Goal: Task Accomplishment & Management: Manage account settings

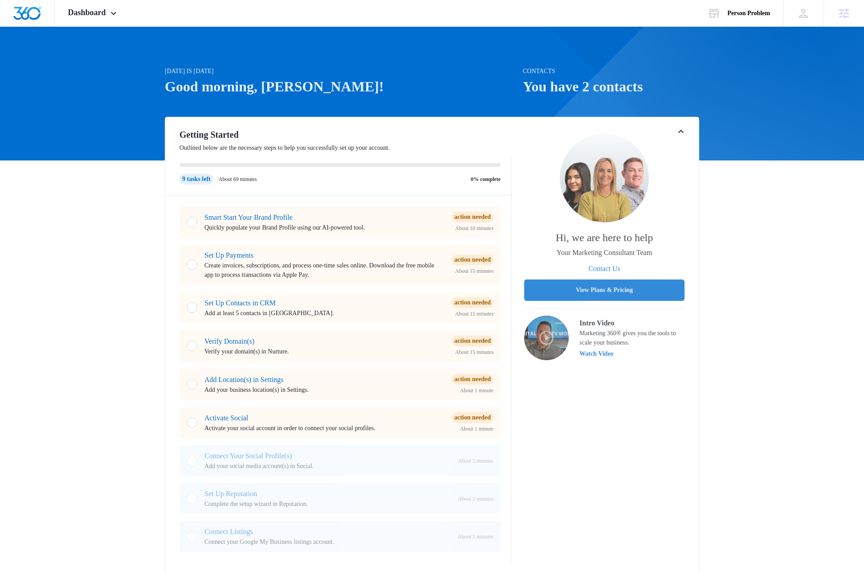
click at [81, 242] on div "[DATE] is [DATE] Good morning, [PERSON_NAME]! Contacts You have 2 contacts Gett…" at bounding box center [432, 546] width 864 height 1017
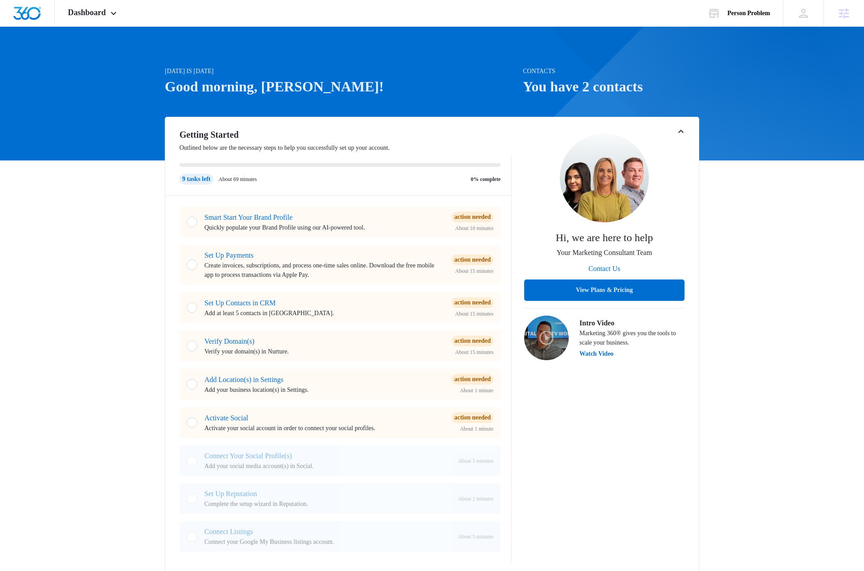
click at [745, 258] on div "[DATE] is [DATE] Good morning, [PERSON_NAME]! Contacts You have 2 contacts Gett…" at bounding box center [432, 546] width 864 height 1017
click at [76, 281] on div "[DATE] is [DATE] Good morning, [PERSON_NAME]! Contacts You have 2 contacts Gett…" at bounding box center [432, 546] width 864 height 1017
click at [236, 302] on link "Set Up Contacts in CRM" at bounding box center [239, 303] width 71 height 8
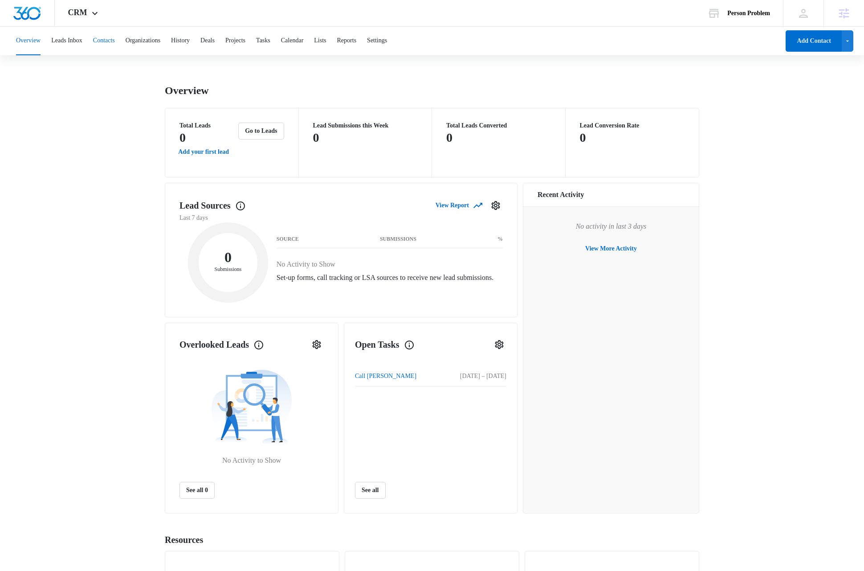
click at [115, 40] on button "Contacts" at bounding box center [104, 41] width 22 height 29
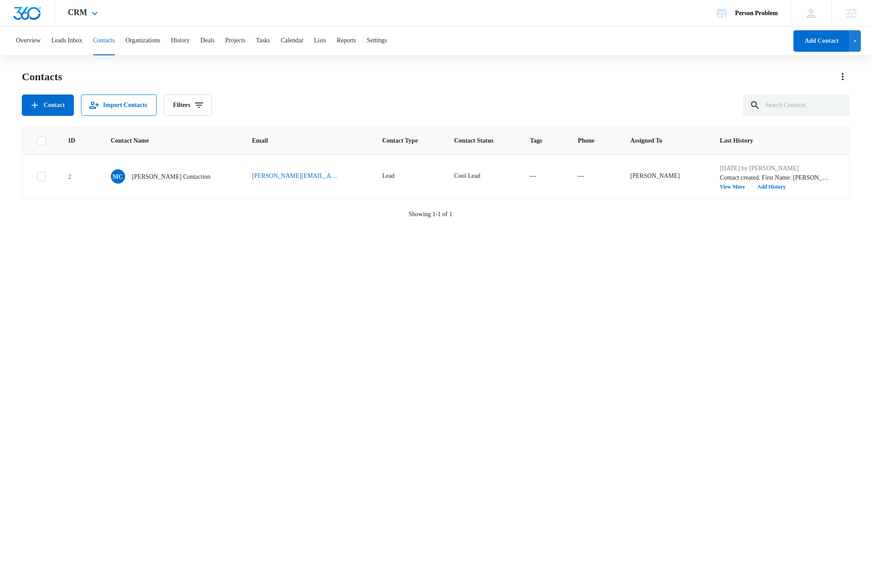
click at [35, 13] on img "Dashboard" at bounding box center [27, 13] width 29 height 13
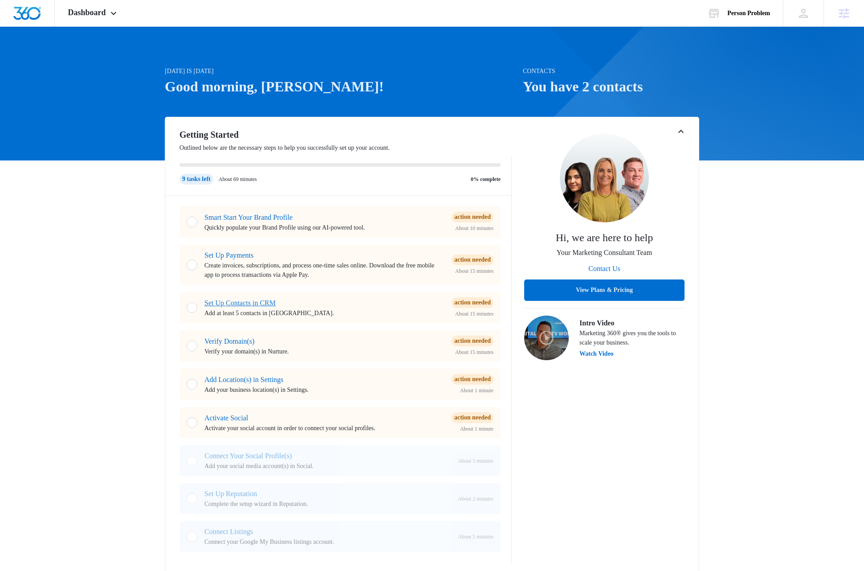
click at [259, 301] on link "Set Up Contacts in CRM" at bounding box center [239, 303] width 71 height 8
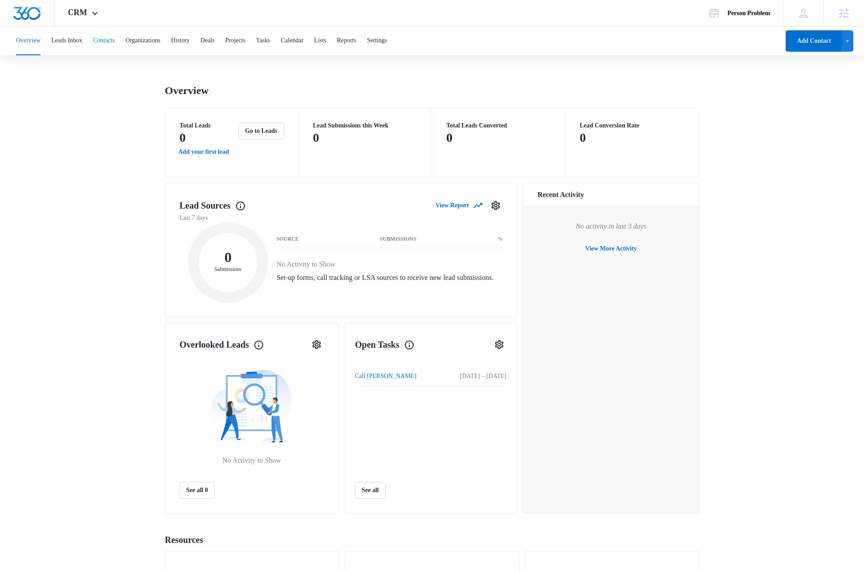
click at [114, 41] on button "Contacts" at bounding box center [104, 41] width 22 height 29
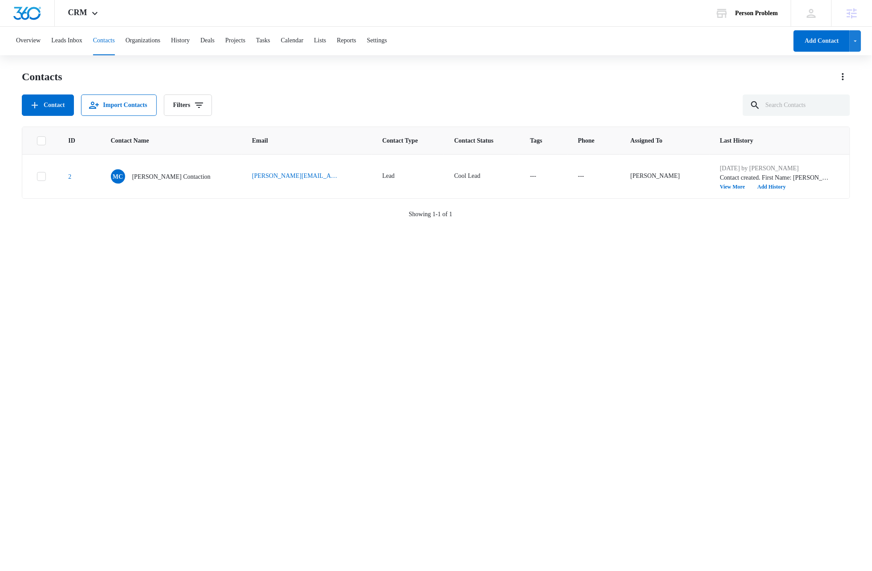
click at [386, 81] on div "Contacts" at bounding box center [436, 76] width 828 height 14
click at [387, 40] on button "Settings" at bounding box center [377, 41] width 20 height 29
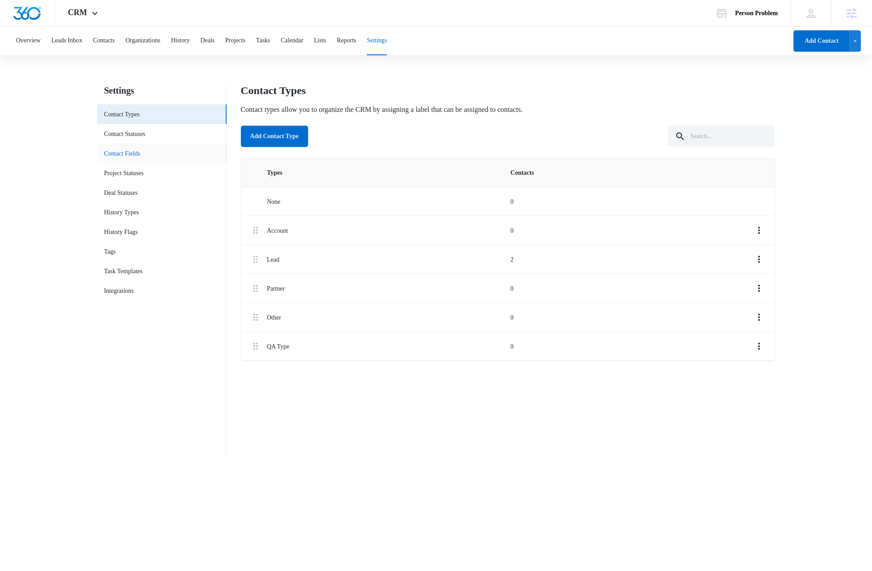
click at [137, 153] on link "Contact Fields" at bounding box center [122, 153] width 36 height 9
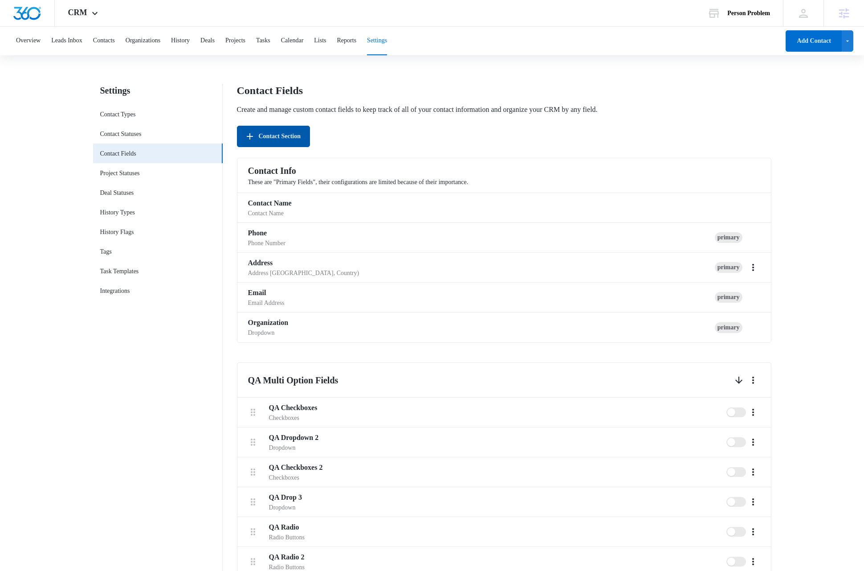
click at [276, 133] on button "Contact Section" at bounding box center [273, 136] width 73 height 21
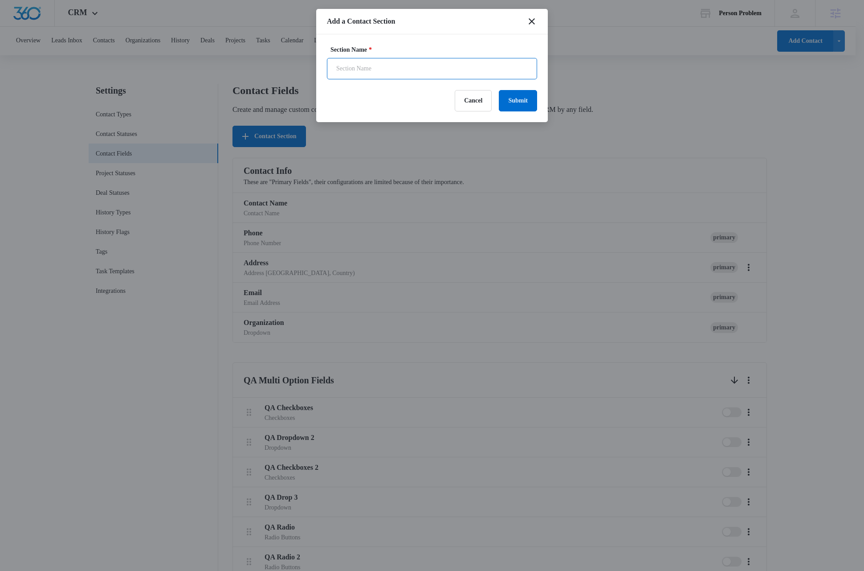
click at [387, 71] on input "Section Name *" at bounding box center [432, 68] width 210 height 21
type input "Stage Fields"
click at [513, 100] on button "Submit" at bounding box center [518, 100] width 38 height 21
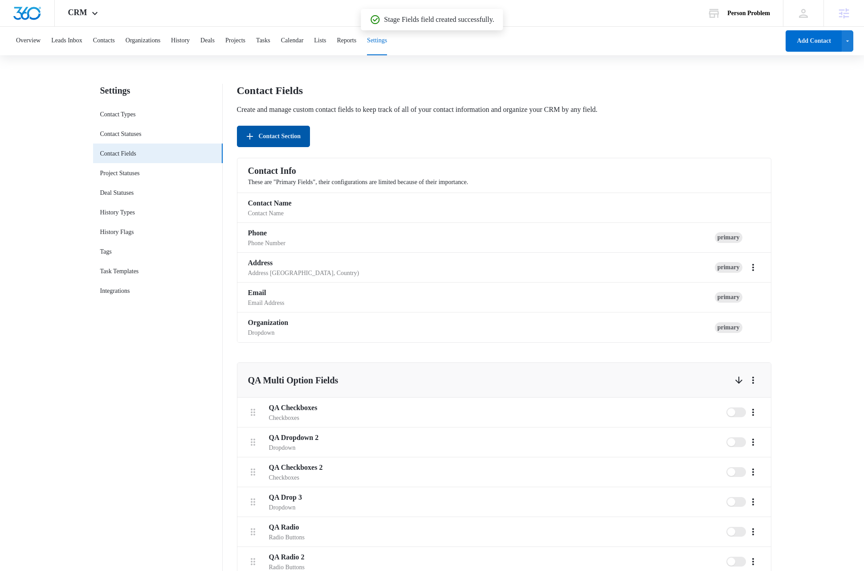
scroll to position [238, 0]
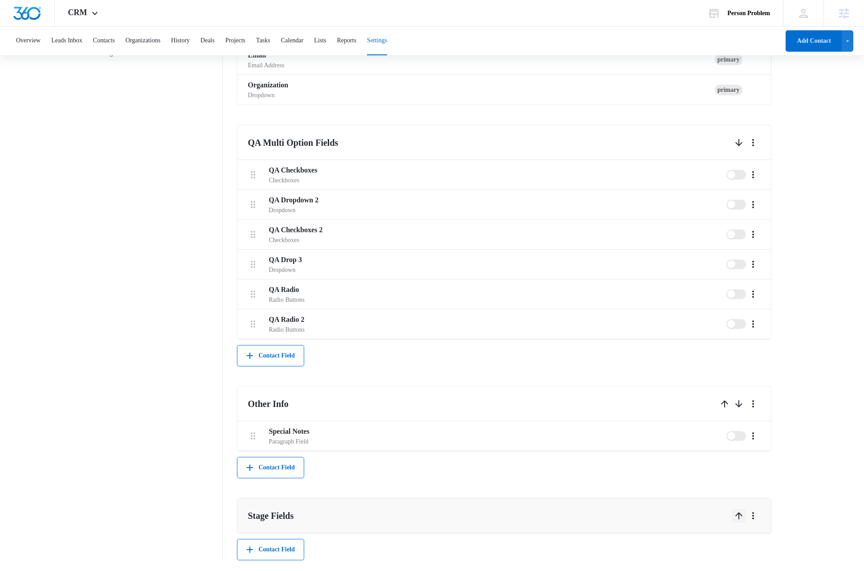
click at [739, 514] on icon "Up" at bounding box center [739, 515] width 11 height 11
click at [723, 406] on icon "Up" at bounding box center [724, 403] width 11 height 11
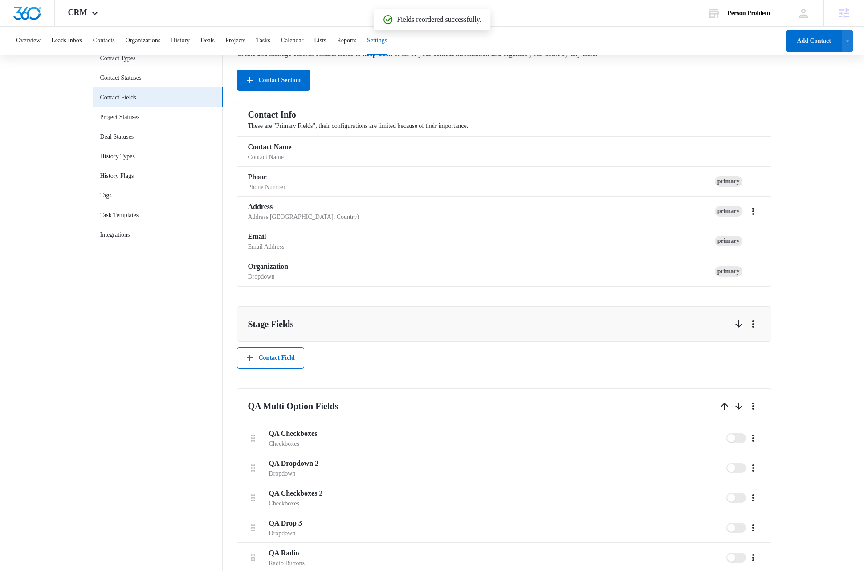
scroll to position [0, 0]
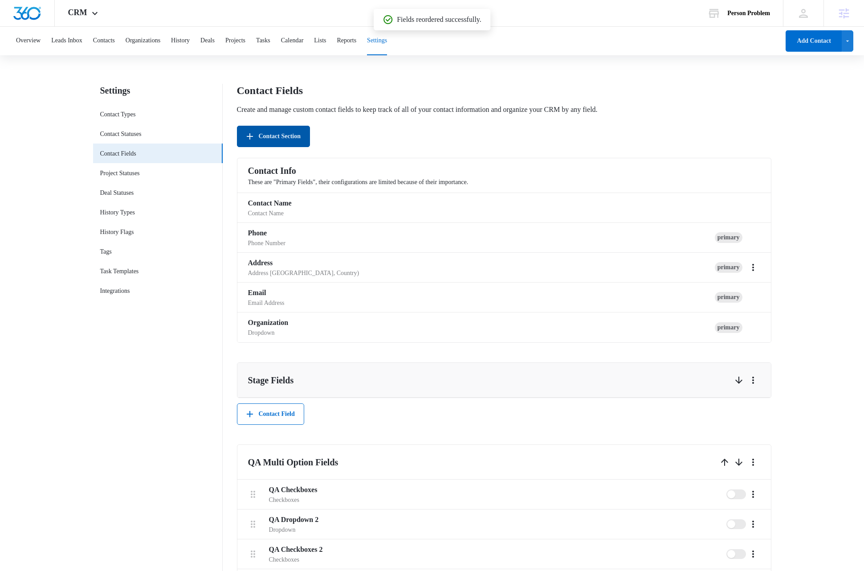
click at [263, 139] on button "Contact Section" at bounding box center [273, 136] width 73 height 21
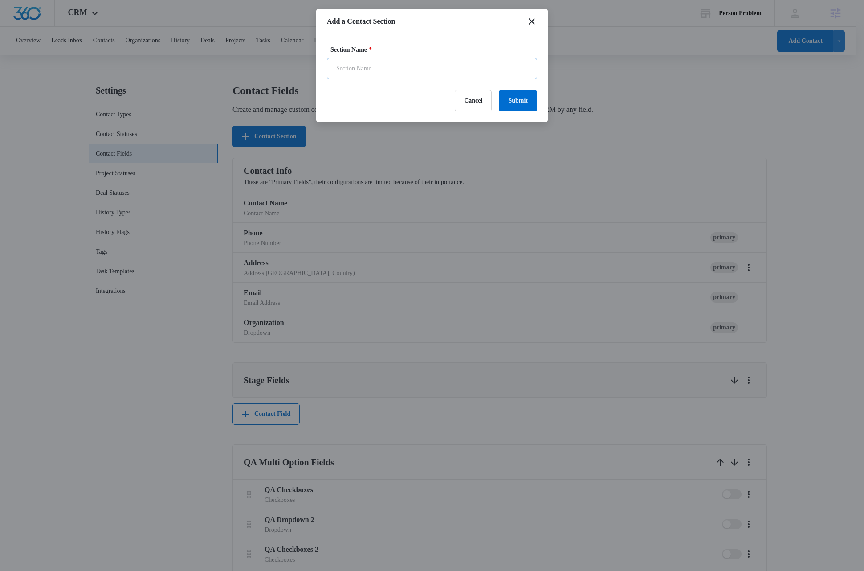
click at [389, 67] on input "Section Name *" at bounding box center [432, 68] width 210 height 21
click at [396, 67] on input "Stage Multi Options" at bounding box center [432, 68] width 210 height 21
type input "Stage Multi Option Fields"
click at [520, 102] on button "Submit" at bounding box center [518, 100] width 38 height 21
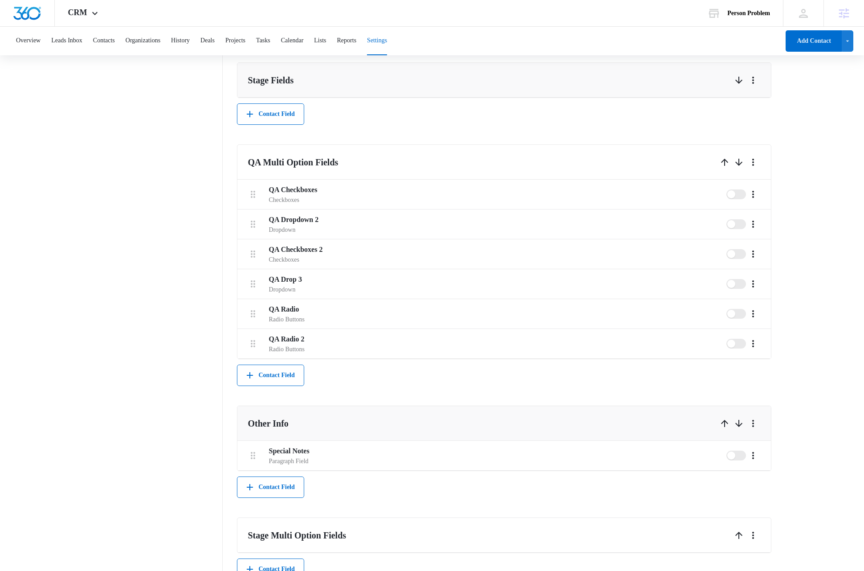
scroll to position [320, 0]
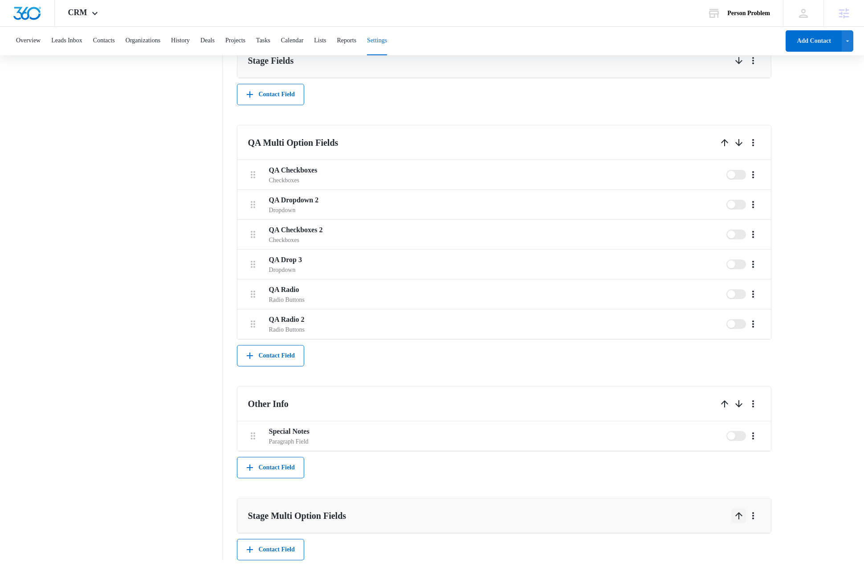
click at [740, 517] on icon "Up" at bounding box center [739, 515] width 11 height 11
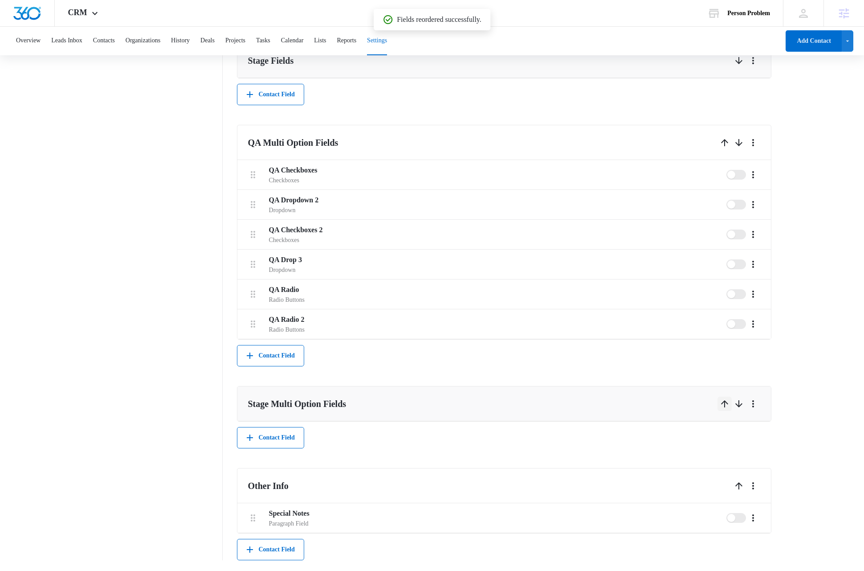
click at [722, 405] on icon "Up" at bounding box center [724, 403] width 11 height 11
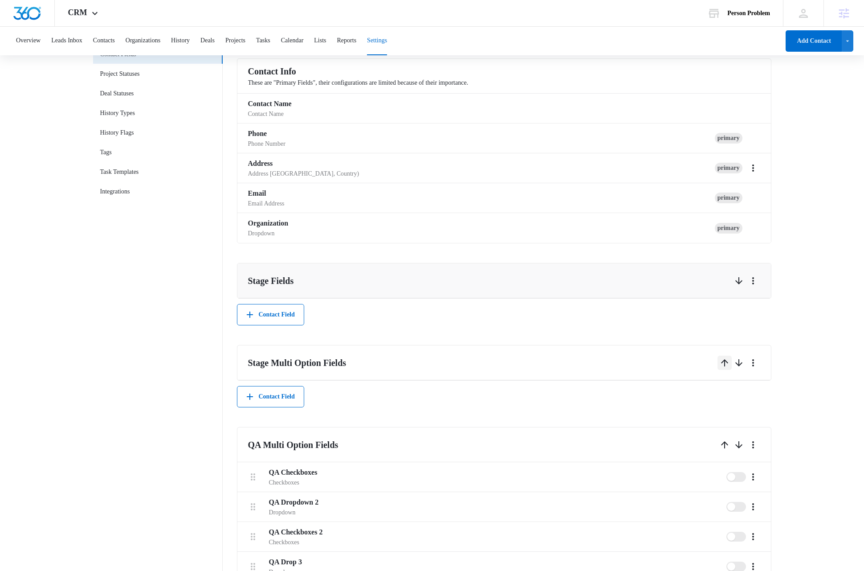
scroll to position [82, 0]
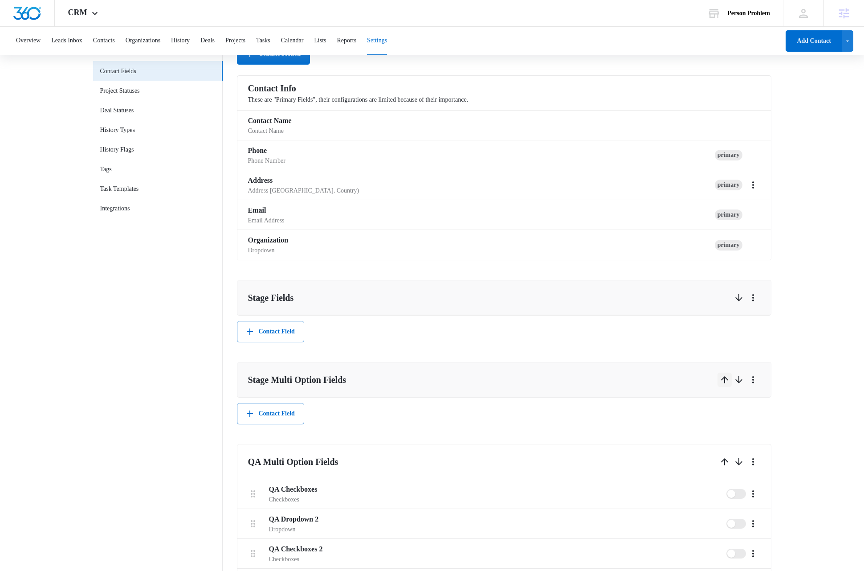
click at [725, 380] on icon "Up" at bounding box center [724, 379] width 11 height 11
click at [284, 334] on button "Contact Field" at bounding box center [270, 331] width 67 height 21
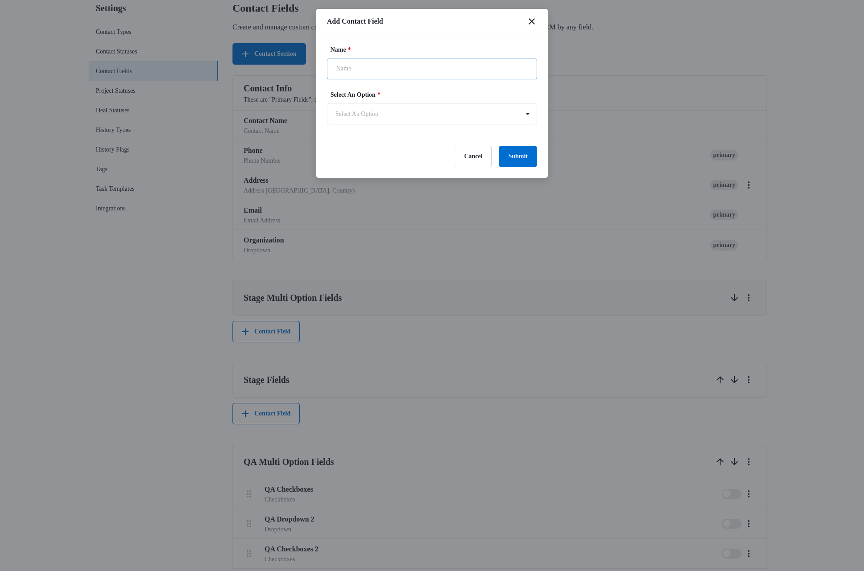
click at [359, 65] on input "Name *" at bounding box center [432, 68] width 210 height 21
type input "S"
type input "Stage Text"
click at [398, 113] on body "CRM Apps Reputation Websites Forms CRM Email Social Shop Payments POS Content A…" at bounding box center [432, 363] width 864 height 890
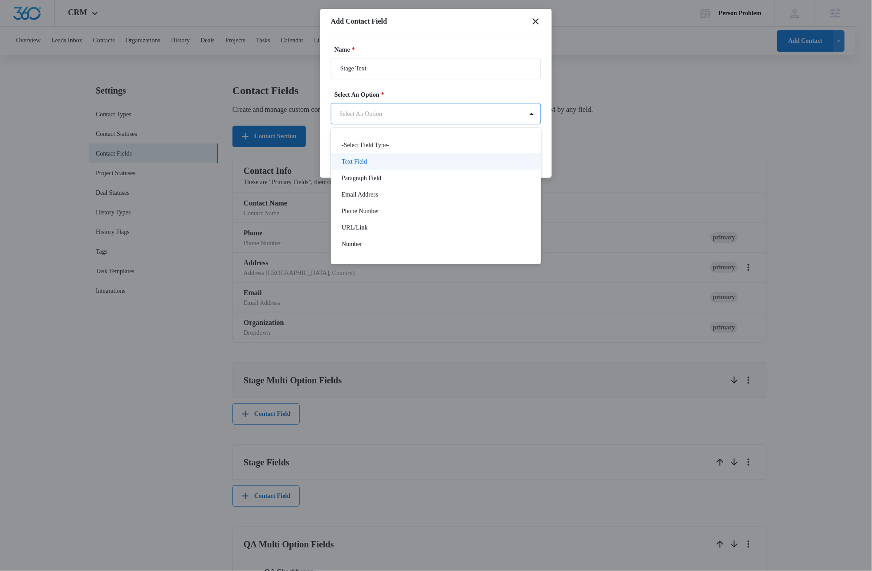
click at [366, 161] on p "Text Field" at bounding box center [354, 161] width 25 height 9
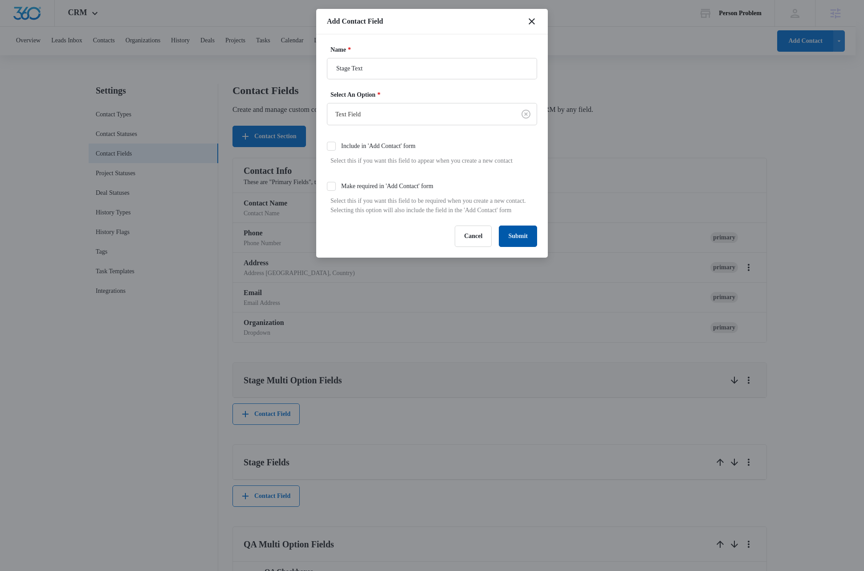
click at [522, 247] on button "Submit" at bounding box center [518, 235] width 38 height 21
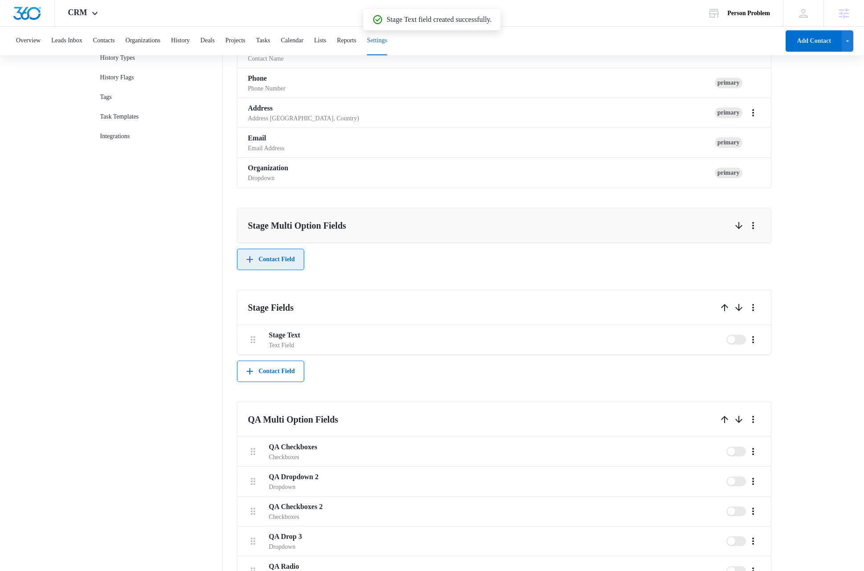
scroll to position [157, 0]
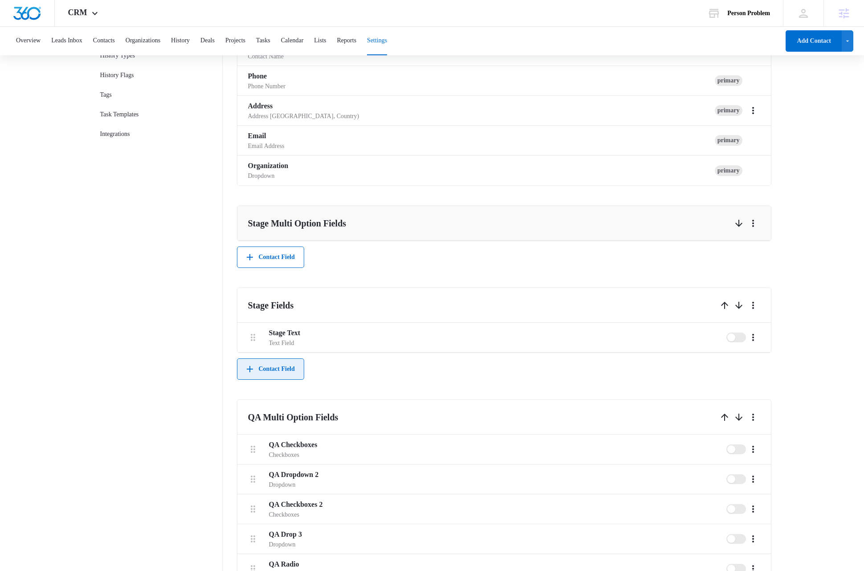
click at [262, 365] on button "Contact Field" at bounding box center [270, 368] width 67 height 21
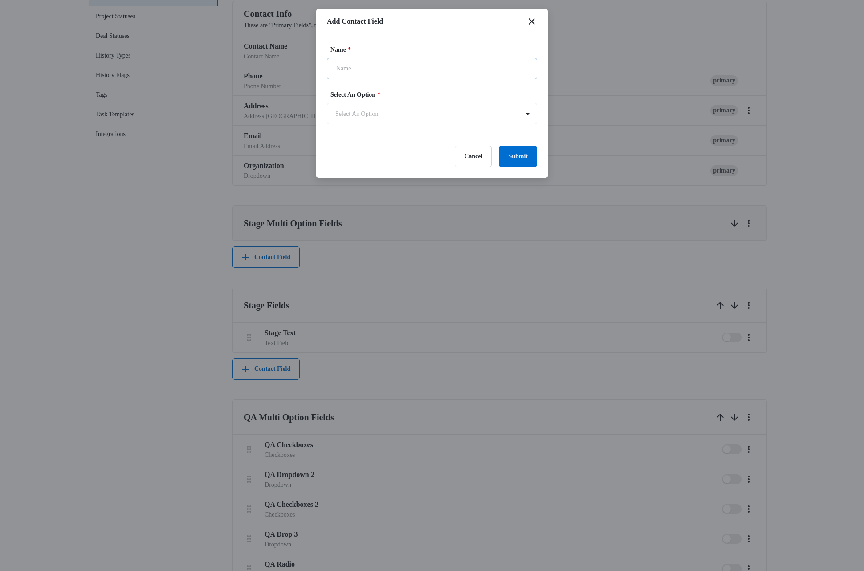
click at [363, 68] on input "Name *" at bounding box center [432, 68] width 210 height 21
type input "Stage Para"
click at [391, 116] on body "CRM Apps Reputation Websites Forms CRM Email Social Shop Payments POS Content A…" at bounding box center [432, 303] width 864 height 920
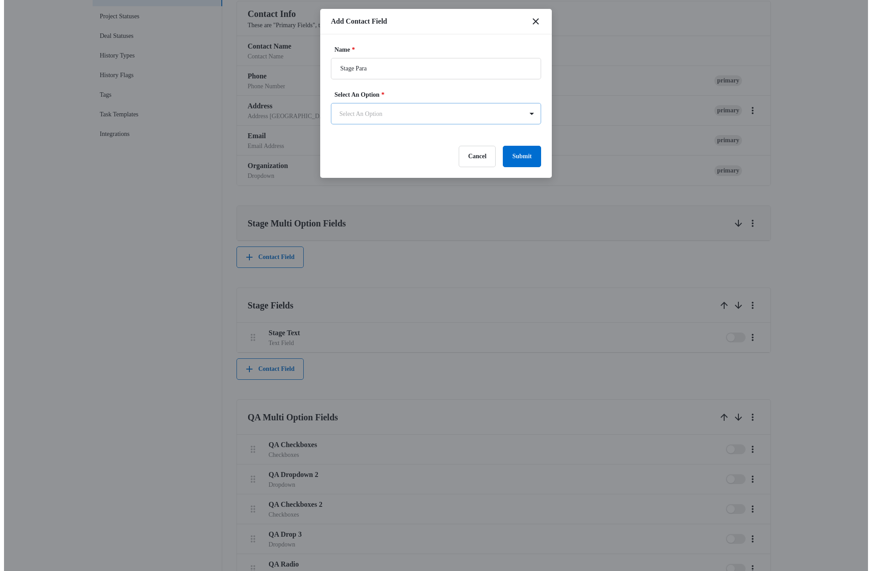
scroll to position [0, 0]
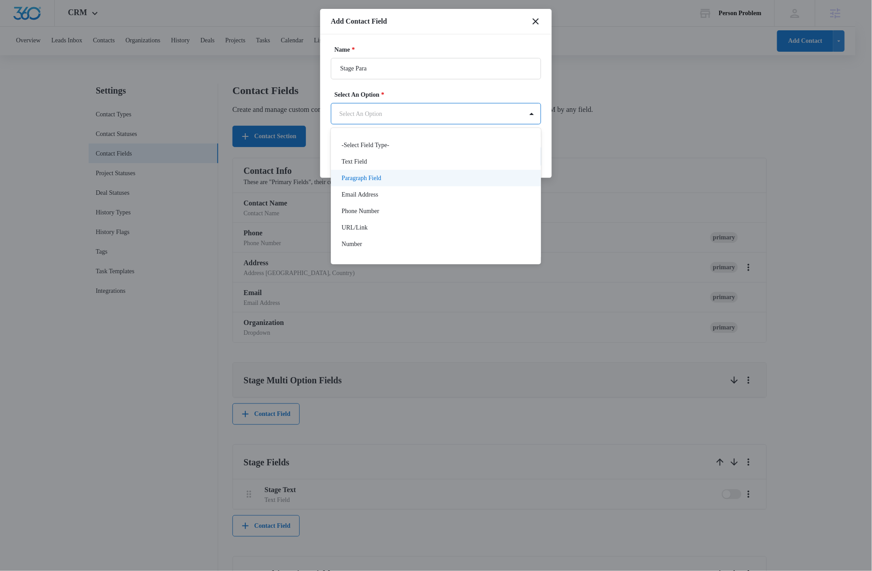
click at [373, 174] on p "Paragraph Field" at bounding box center [362, 177] width 40 height 9
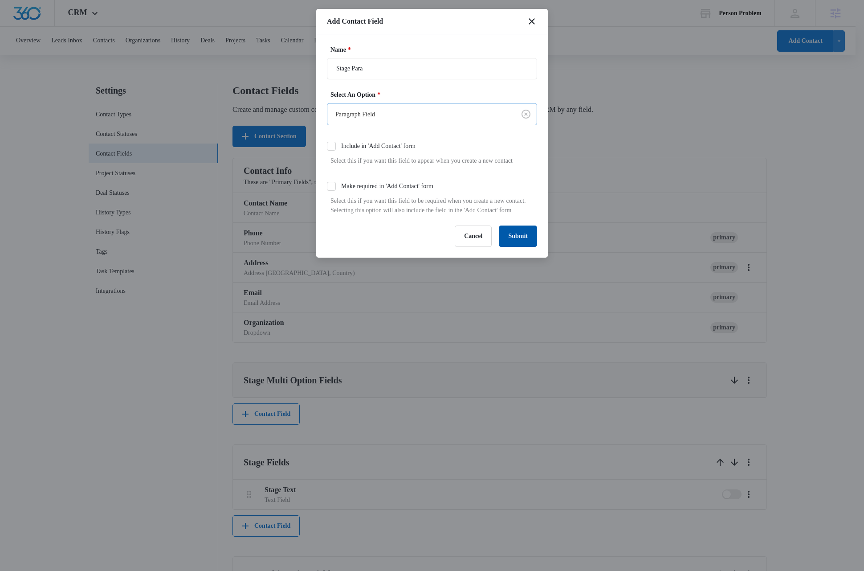
drag, startPoint x: 519, startPoint y: 255, endPoint x: 530, endPoint y: 248, distance: 13.0
click at [519, 247] on button "Submit" at bounding box center [518, 235] width 38 height 21
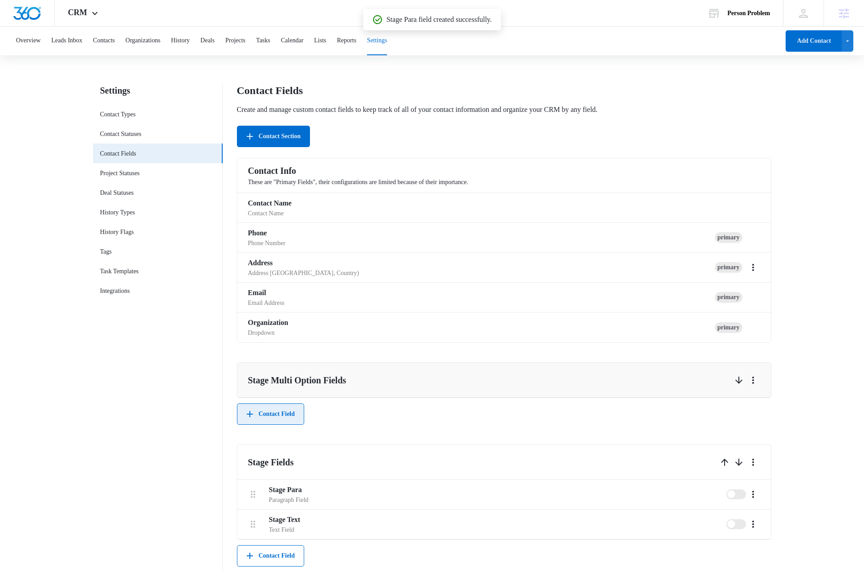
click at [282, 419] on button "Contact Field" at bounding box center [270, 413] width 67 height 21
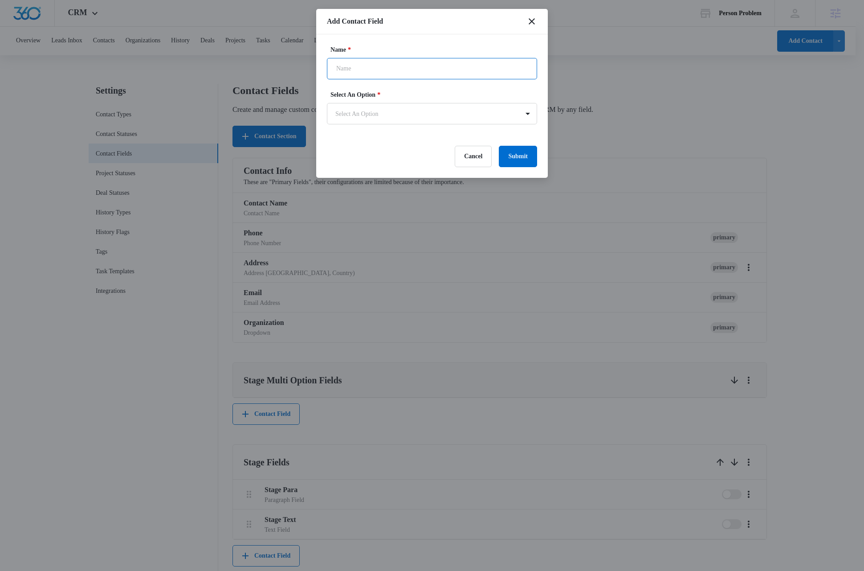
click at [368, 73] on input "Name *" at bounding box center [432, 68] width 210 height 21
type input "Stage Dropdown"
click at [395, 114] on body "CRM Apps Reputation Websites Forms CRM Email Social Shop Payments POS Content A…" at bounding box center [432, 475] width 864 height 950
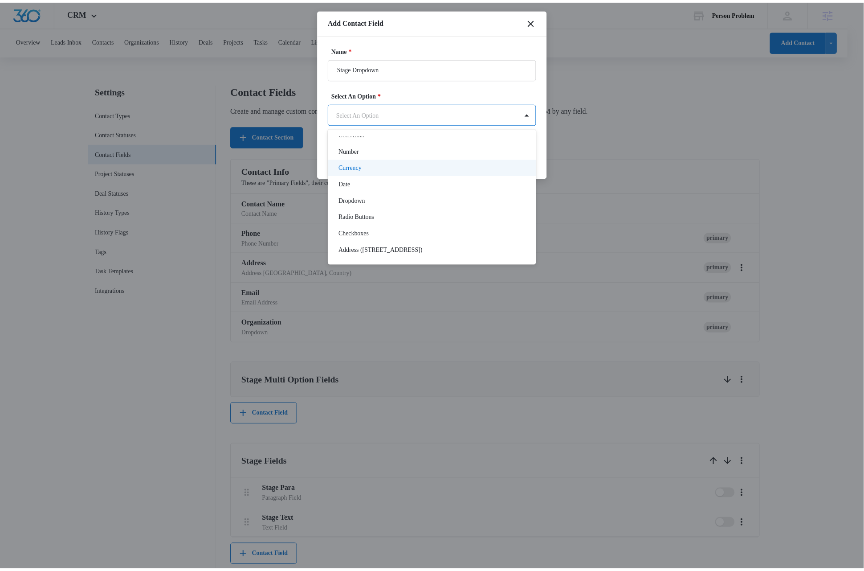
scroll to position [107, 0]
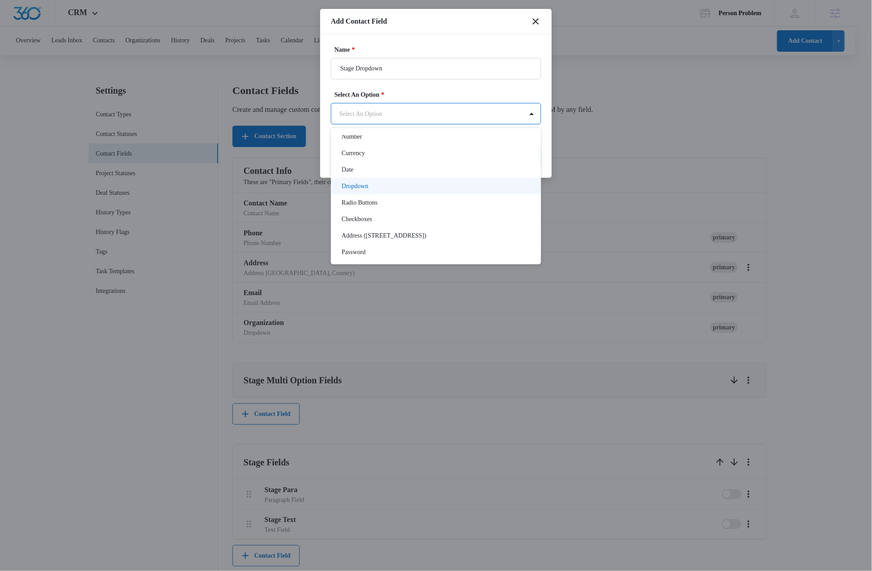
click at [373, 184] on div "Dropdown" at bounding box center [435, 185] width 187 height 9
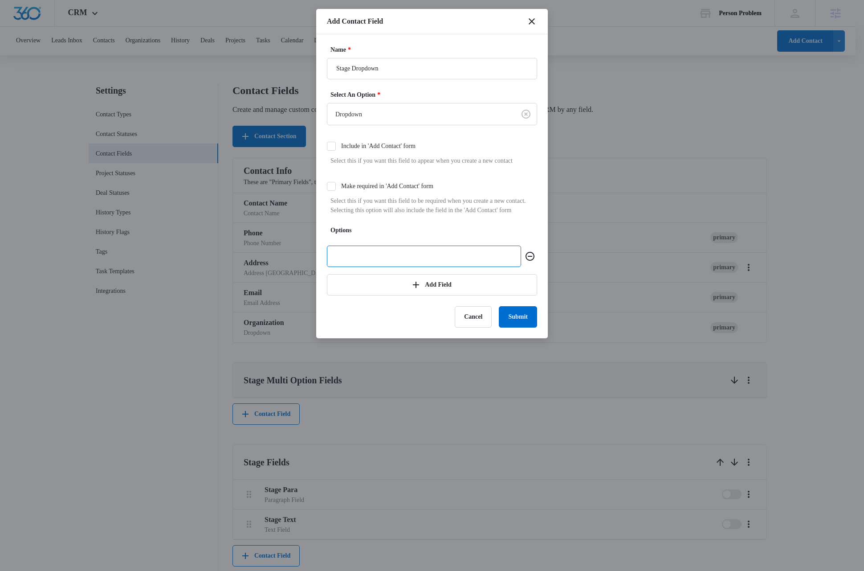
click at [356, 267] on input "text" at bounding box center [424, 255] width 194 height 21
type input "Stage Drop 1"
click at [354, 295] on button "Add Field" at bounding box center [432, 284] width 210 height 21
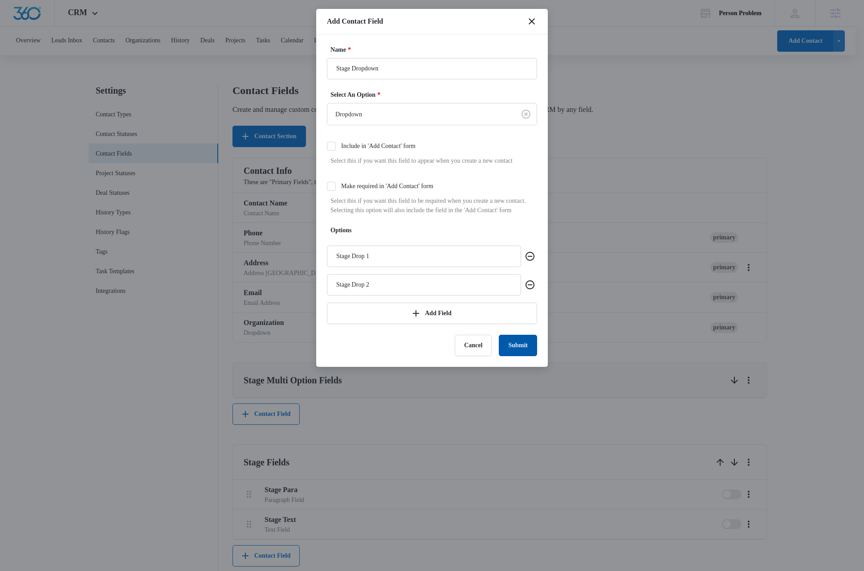
type input "Stage Drop 2"
click at [517, 356] on button "Submit" at bounding box center [518, 344] width 38 height 21
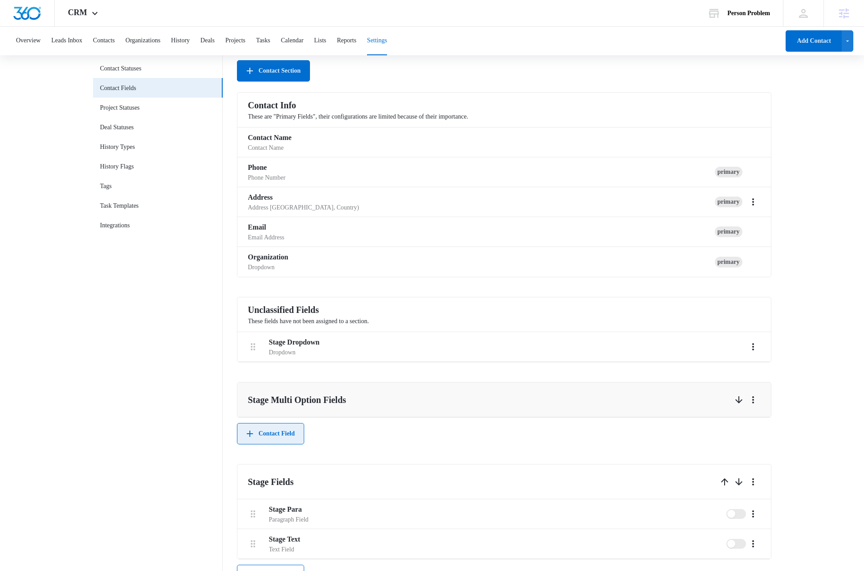
scroll to position [72, 0]
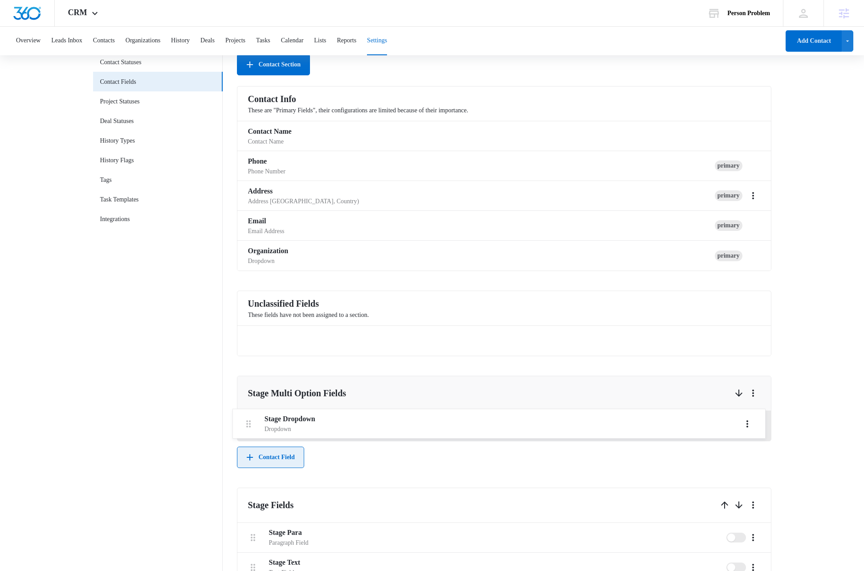
drag, startPoint x: 251, startPoint y: 338, endPoint x: 246, endPoint y: 424, distance: 85.2
click at [246, 424] on div "Contact Info These are "Primary Fields", their configurations are limited becau…" at bounding box center [504, 534] width 534 height 896
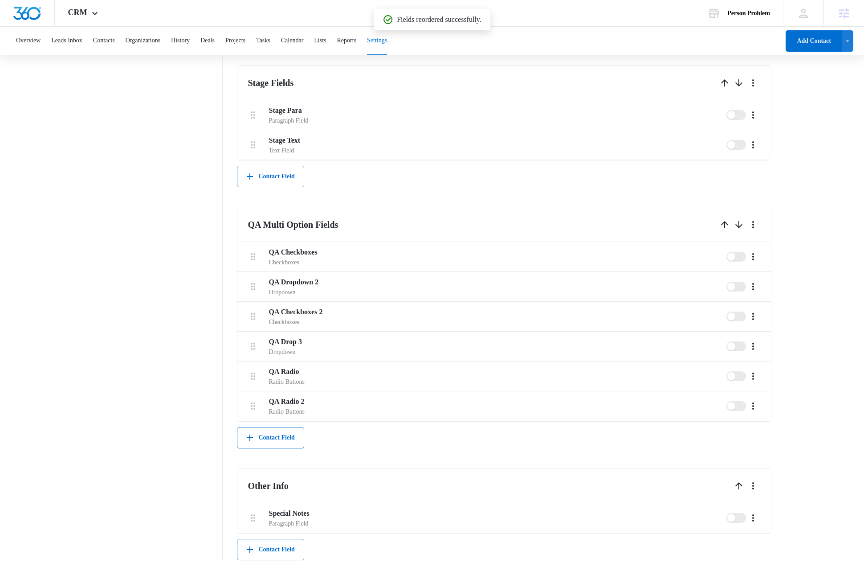
scroll to position [410, 0]
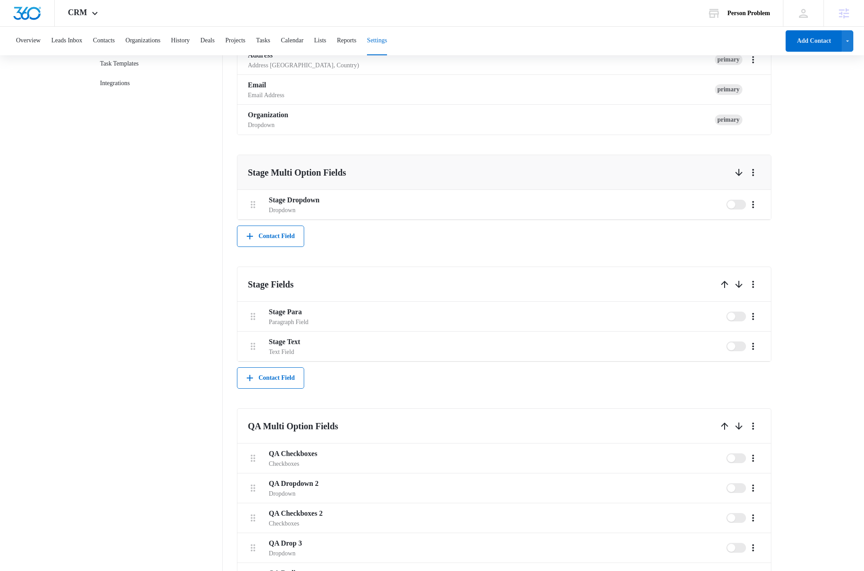
click at [159, 336] on nav "Settings Contact Types Contact Statuses Contact Fields Project Statuses Deal St…" at bounding box center [158, 318] width 130 height 885
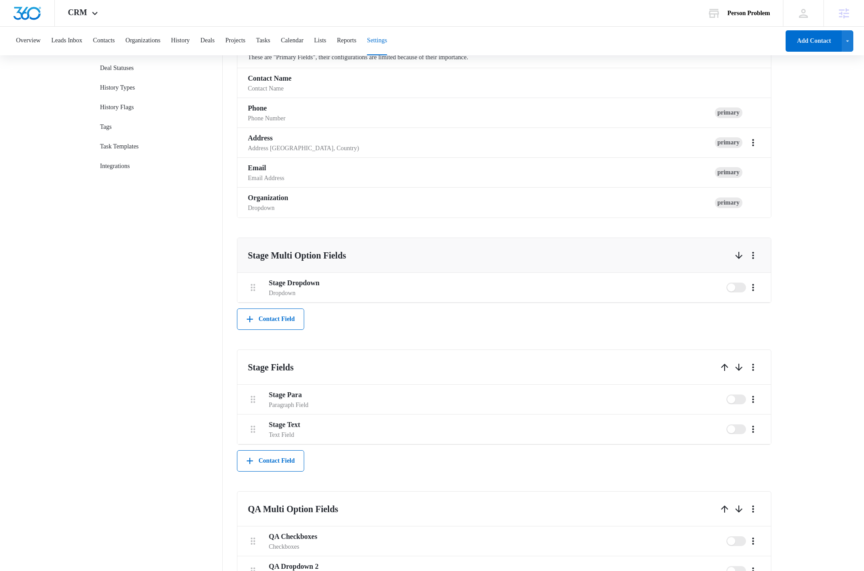
scroll to position [119, 0]
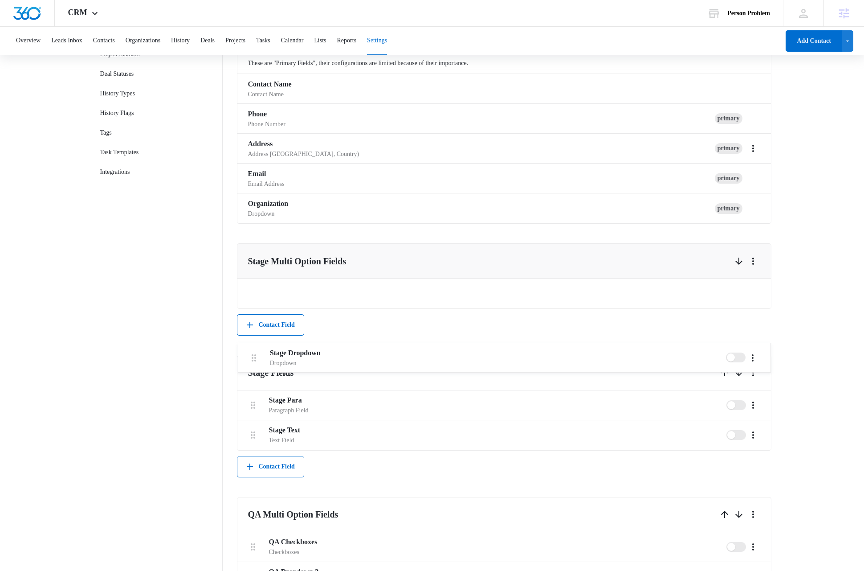
drag, startPoint x: 252, startPoint y: 288, endPoint x: 253, endPoint y: 355, distance: 66.4
click at [253, 355] on div "Contact Info These are "Primary Fields", their configurations are limited becau…" at bounding box center [504, 444] width 534 height 811
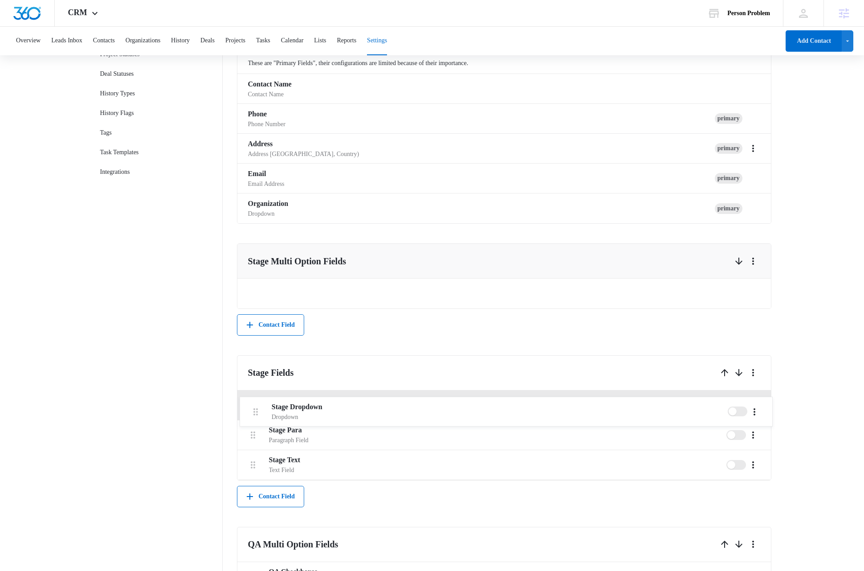
drag, startPoint x: 252, startPoint y: 291, endPoint x: 254, endPoint y: 415, distance: 123.4
click at [254, 415] on div "Contact Info These are "Primary Fields", their configurations are limited becau…" at bounding box center [504, 459] width 534 height 841
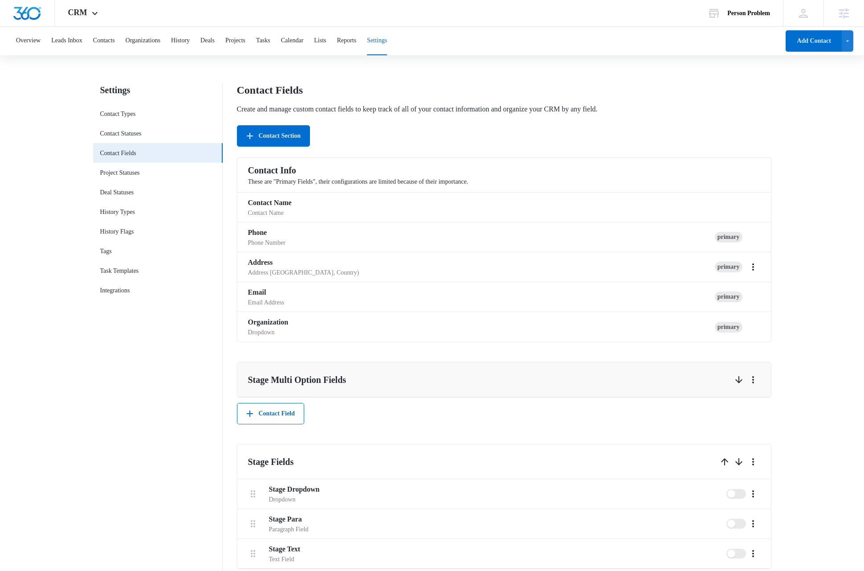
scroll to position [0, 0]
click at [833, 333] on main "Settings Contact Types Contact Statuses Contact Fields Project Statuses Deal St…" at bounding box center [432, 532] width 864 height 896
click at [92, 439] on main "Settings Contact Types Contact Statuses Contact Fields Project Statuses Deal St…" at bounding box center [432, 532] width 864 height 896
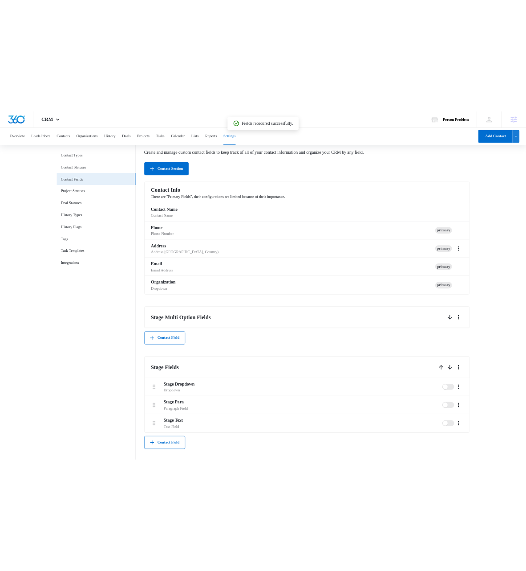
scroll to position [70, 0]
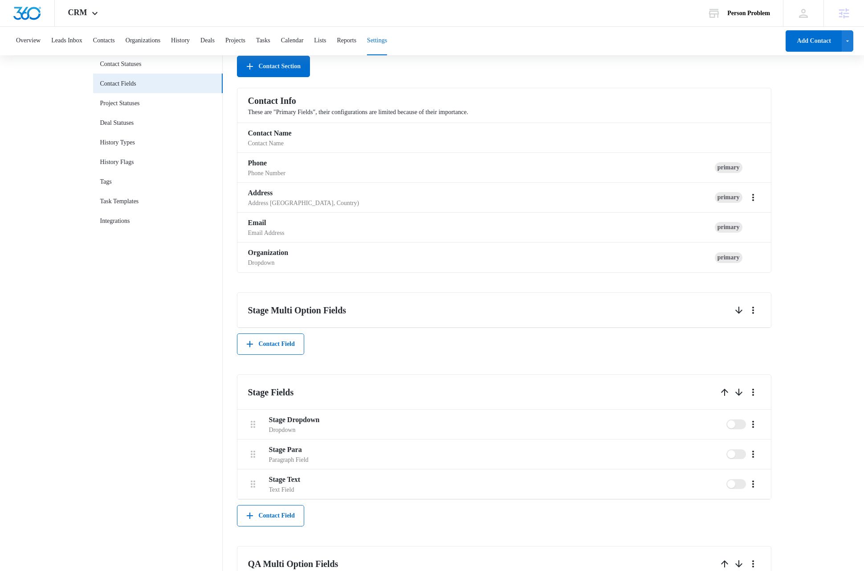
click at [830, 367] on main "Settings Contact Types Contact Statuses Contact Fields Project Statuses Deal St…" at bounding box center [432, 462] width 864 height 896
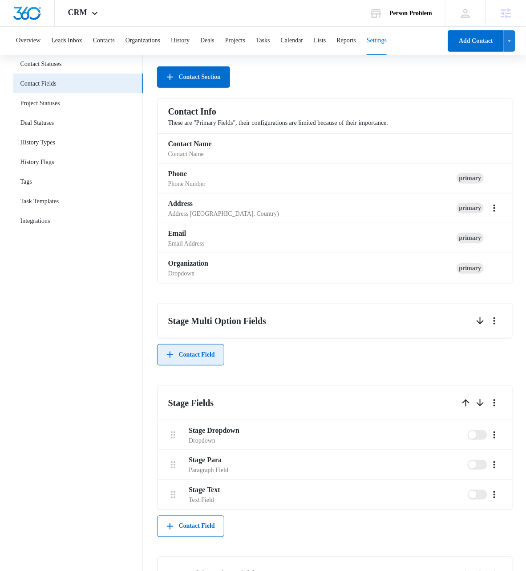
click at [195, 358] on button "Contact Field" at bounding box center [190, 354] width 67 height 21
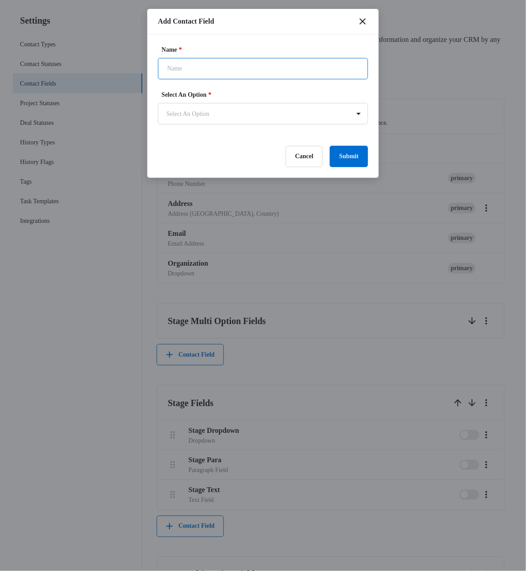
click at [196, 67] on input "Name *" at bounding box center [263, 68] width 210 height 21
type input "Stage Checkboxes"
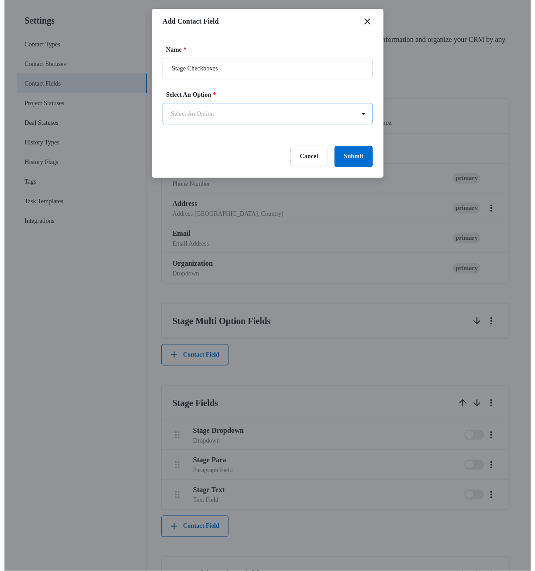
scroll to position [0, 0]
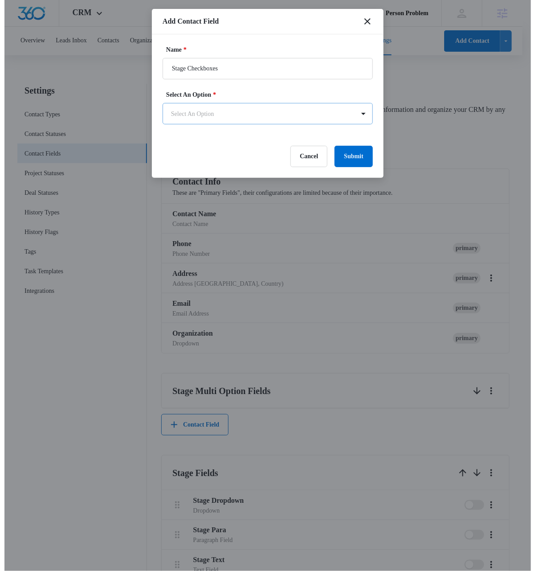
click at [224, 114] on body "CRM Apps Reputation Websites Forms CRM Email Social Shop Payments POS Content A…" at bounding box center [263, 495] width 526 height 990
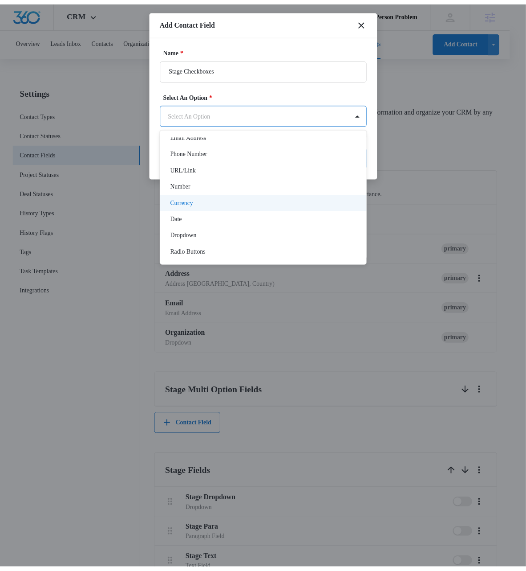
scroll to position [112, 0]
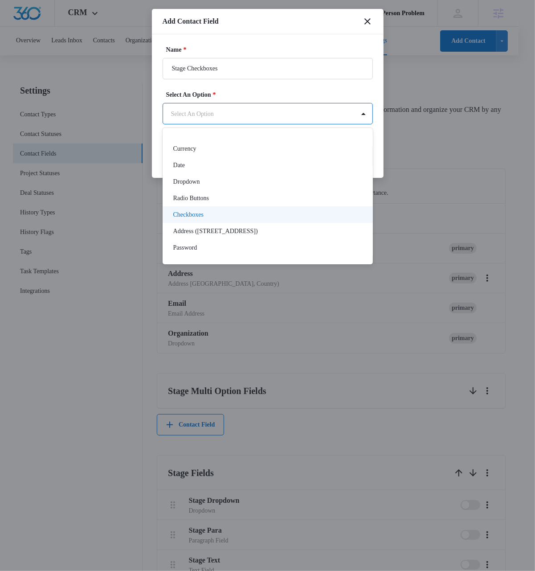
click at [204, 213] on p "Checkboxes" at bounding box center [188, 214] width 30 height 9
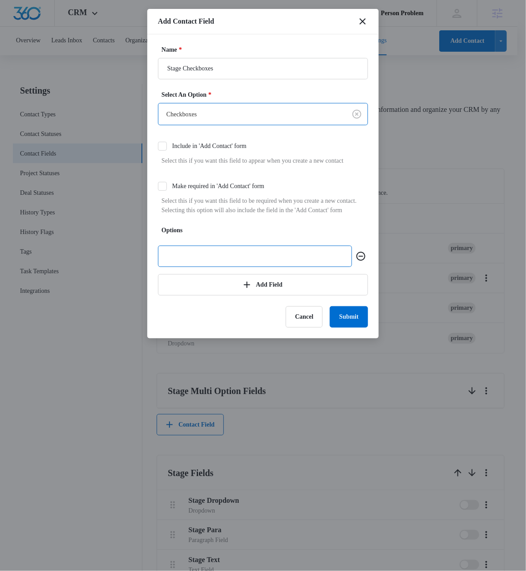
click at [200, 267] on input "text" at bounding box center [255, 255] width 194 height 21
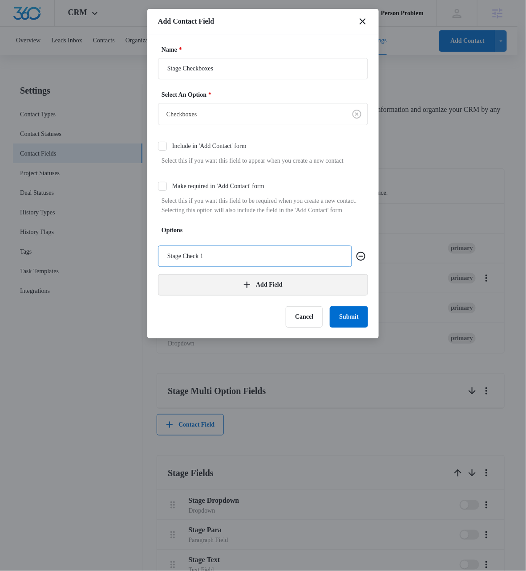
type input "Stage Check 1"
click at [188, 295] on button "Add Field" at bounding box center [263, 284] width 210 height 21
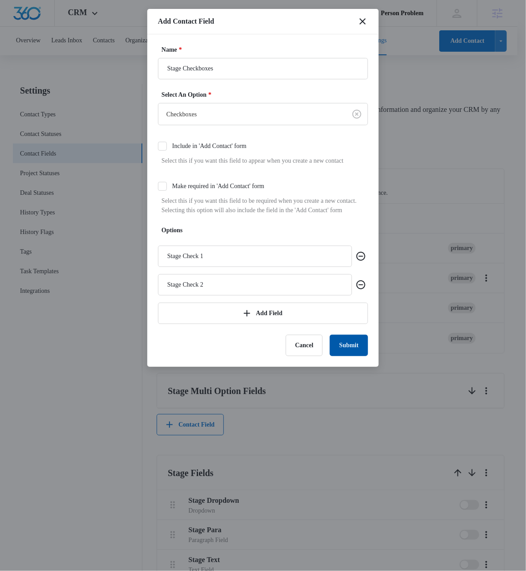
type input "Stage Check 2"
click at [348, 356] on button "Submit" at bounding box center [349, 344] width 38 height 21
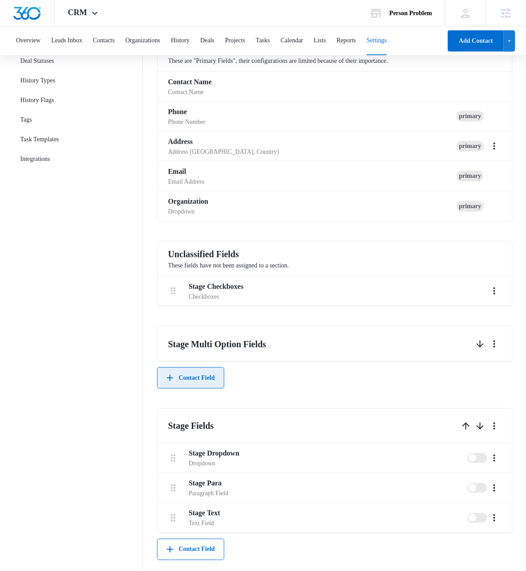
scroll to position [173, 0]
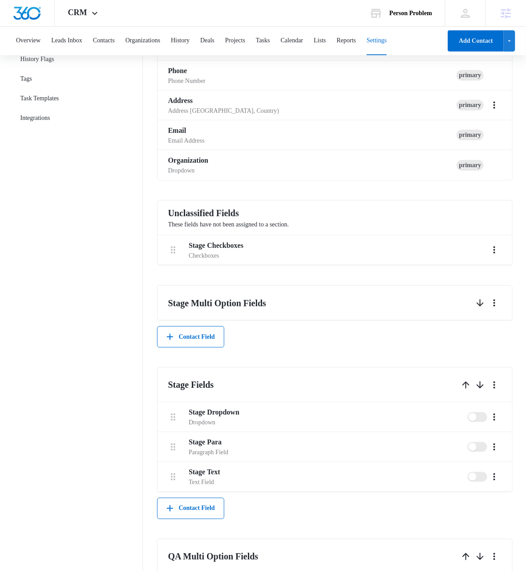
click at [77, 428] on nav "Settings Contact Types Contact Statuses Contact Fields Project Statuses Deal St…" at bounding box center [78, 401] width 130 height 981
click at [73, 472] on nav "Settings Contact Types Contact Statuses Contact Fields Project Statuses Deal St…" at bounding box center [78, 401] width 130 height 981
click at [210, 340] on button "Contact Field" at bounding box center [190, 336] width 67 height 21
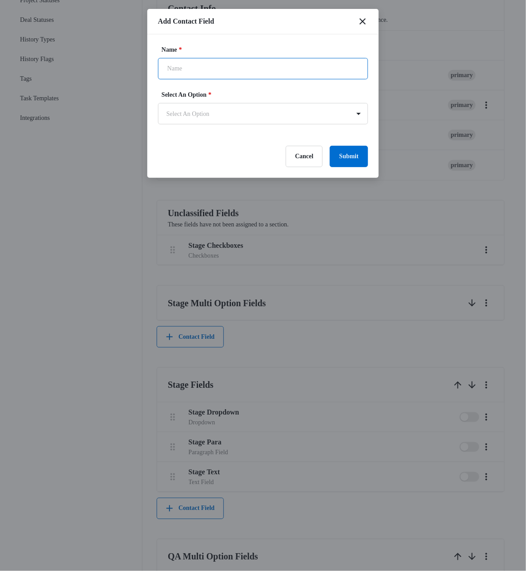
click at [206, 70] on input "Name *" at bounding box center [263, 68] width 210 height 21
type input "Stage Radio"
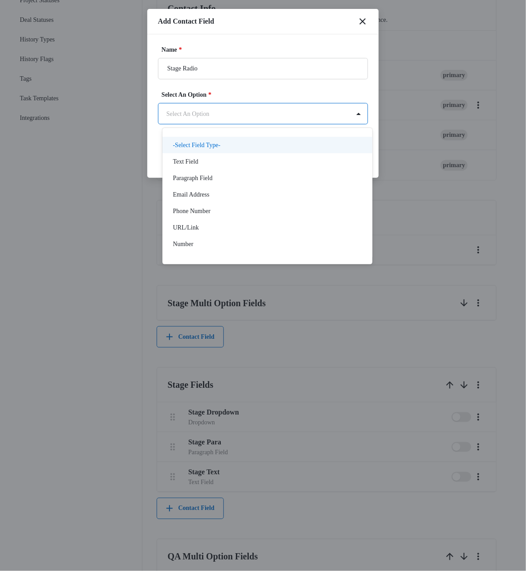
click at [206, 113] on body "CRM Apps Reputation Websites Forms CRM Email Social Shop Payments POS Content A…" at bounding box center [263, 364] width 526 height 1075
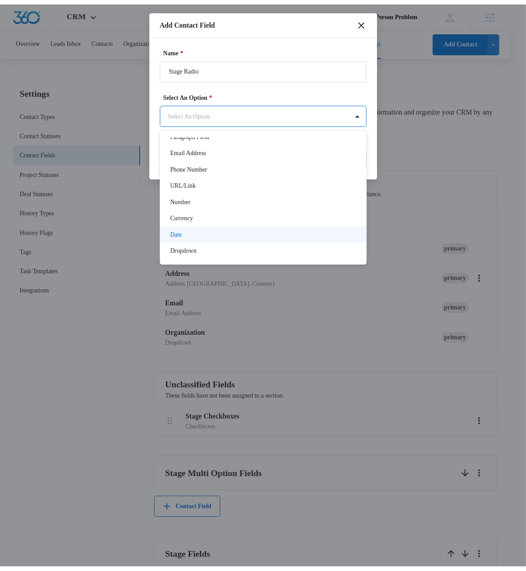
scroll to position [112, 0]
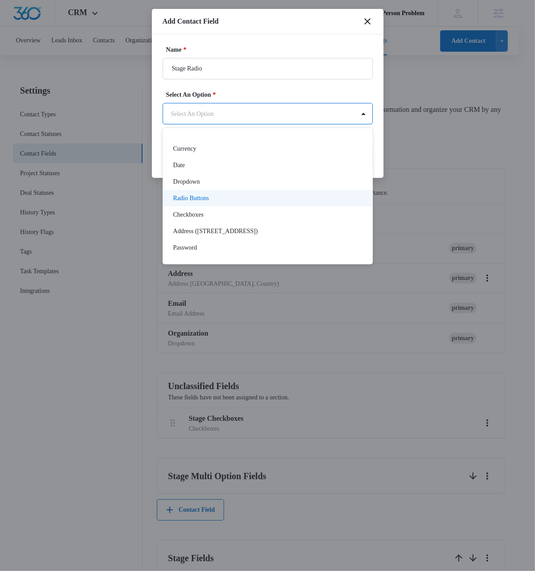
click at [195, 197] on p "Radio Buttons" at bounding box center [191, 197] width 36 height 9
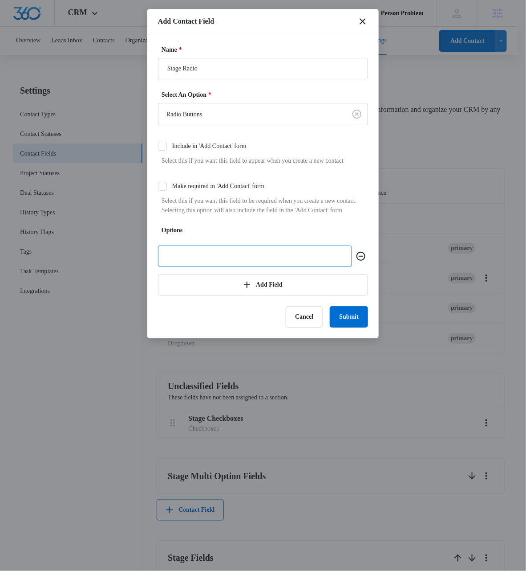
click at [188, 267] on input "text" at bounding box center [255, 255] width 194 height 21
type input "Stage Rad 1"
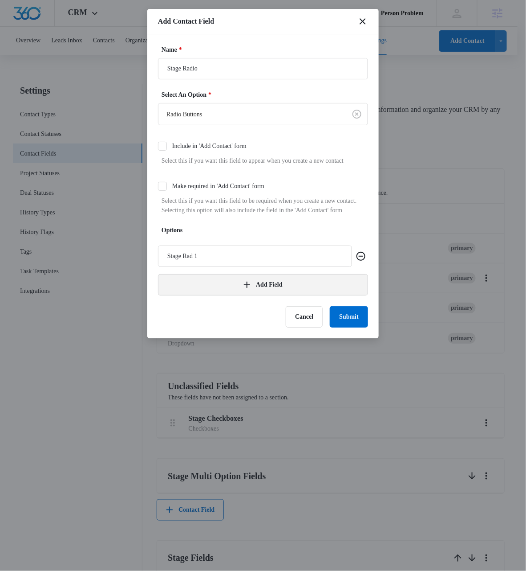
click at [173, 295] on button "Add Field" at bounding box center [263, 284] width 210 height 21
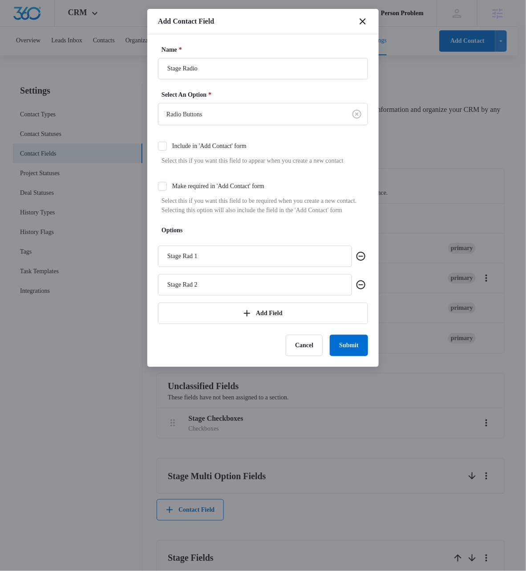
type input "Stage Rad 2"
click at [339, 235] on label "Options" at bounding box center [267, 229] width 210 height 9
click at [354, 356] on button "Submit" at bounding box center [349, 344] width 38 height 21
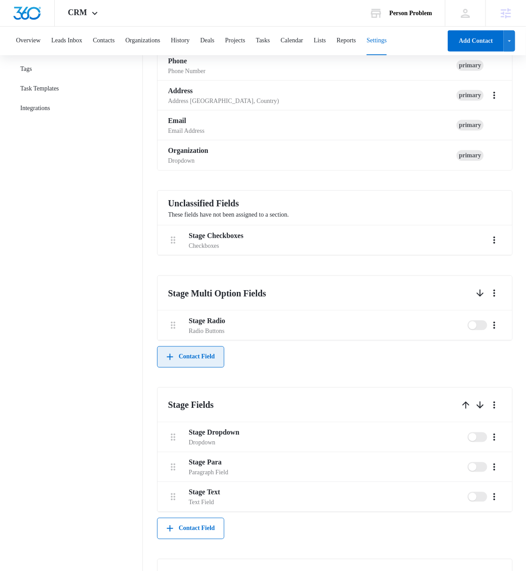
scroll to position [183, 0]
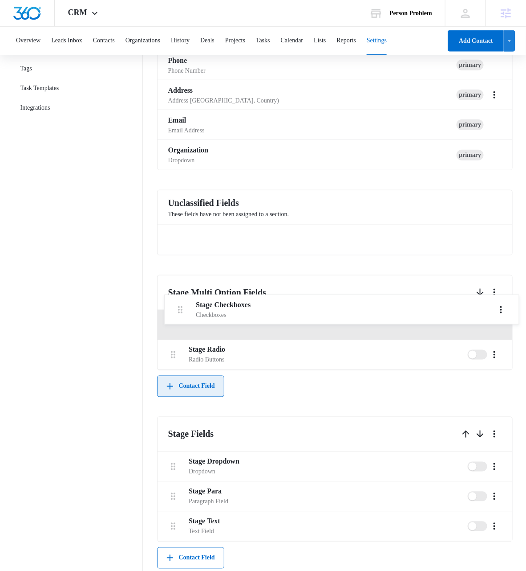
drag, startPoint x: 174, startPoint y: 238, endPoint x: 180, endPoint y: 310, distance: 72.0
click at [180, 310] on div "Contact Info These are "Primary Fields", their configurations are limited becau…" at bounding box center [335, 463] width 356 height 956
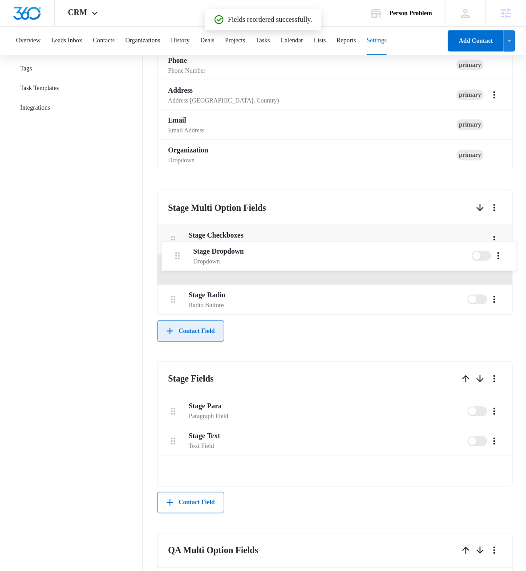
drag, startPoint x: 175, startPoint y: 383, endPoint x: 179, endPoint y: 254, distance: 128.8
click at [179, 254] on div "Contact Info These are "Primary Fields", their configurations are limited becau…" at bounding box center [335, 435] width 356 height 901
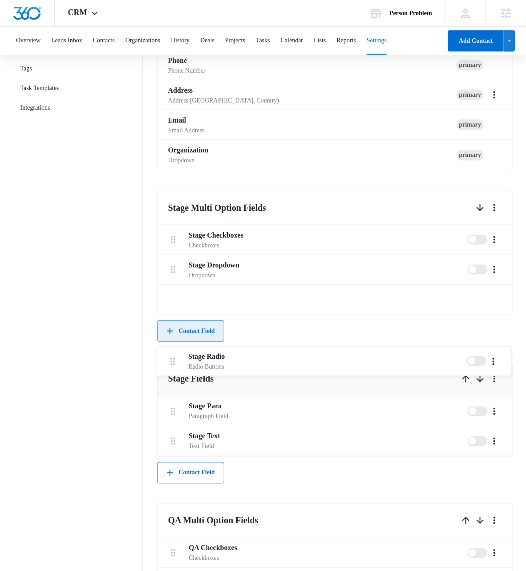
drag, startPoint x: 172, startPoint y: 299, endPoint x: 171, endPoint y: 364, distance: 64.6
click at [171, 364] on div "Contact Info These are "Primary Fields", their configurations are limited becau…" at bounding box center [335, 420] width 356 height 871
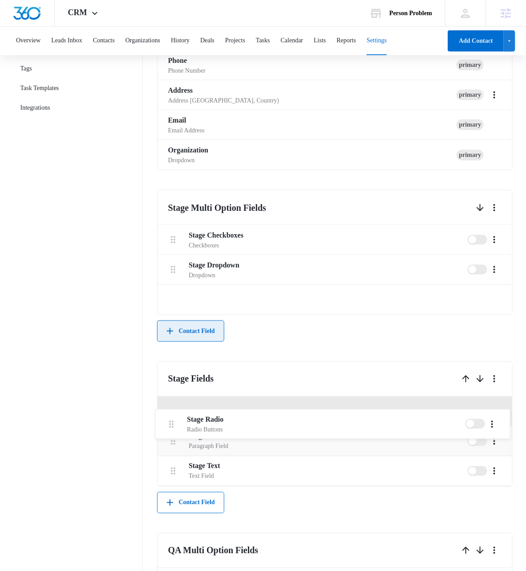
drag, startPoint x: 174, startPoint y: 301, endPoint x: 172, endPoint y: 427, distance: 126.5
click at [171, 428] on div "Contact Info These are "Primary Fields", their configurations are limited becau…" at bounding box center [335, 435] width 356 height 901
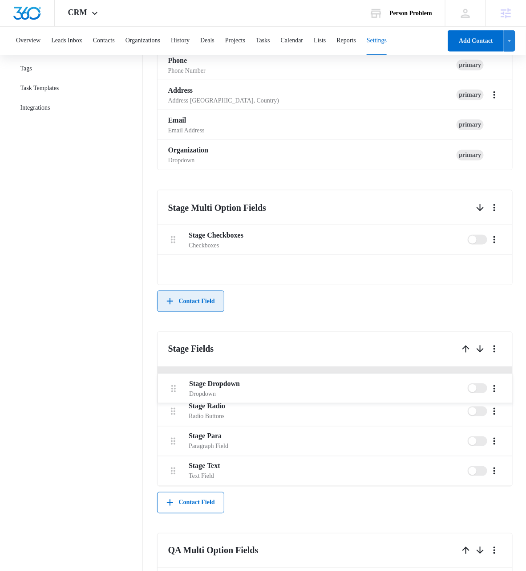
drag, startPoint x: 175, startPoint y: 268, endPoint x: 175, endPoint y: 390, distance: 122.0
click at [175, 390] on div "Contact Info These are "Primary Fields", their configurations are limited becau…" at bounding box center [335, 435] width 356 height 901
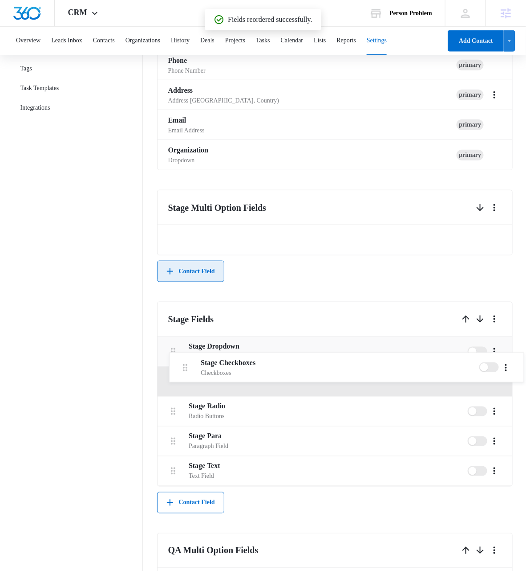
drag, startPoint x: 174, startPoint y: 240, endPoint x: 186, endPoint y: 370, distance: 130.1
click at [186, 370] on div "Contact Info These are "Primary Fields", their configurations are limited becau…" at bounding box center [335, 435] width 356 height 901
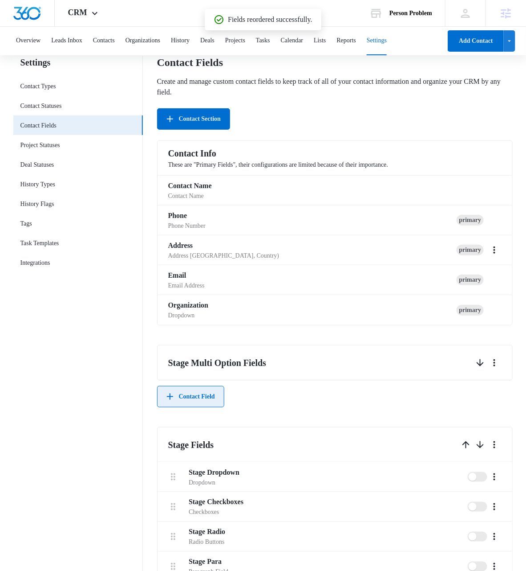
scroll to position [61, 0]
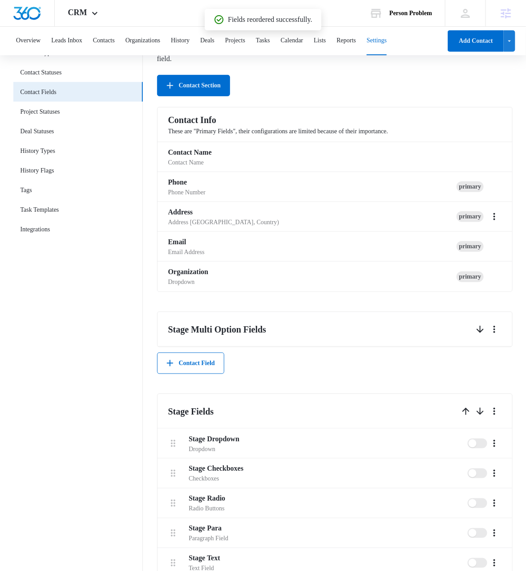
click at [75, 393] on nav "Settings Contact Types Contact Statuses Contact Fields Project Statuses Deal St…" at bounding box center [78, 499] width 130 height 955
click at [203, 363] on button "Contact Field" at bounding box center [190, 362] width 67 height 21
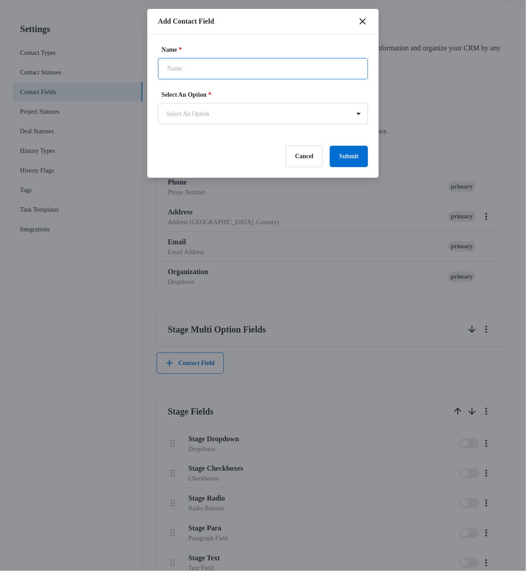
click at [198, 66] on input "Name *" at bounding box center [263, 68] width 210 height 21
type input "Test"
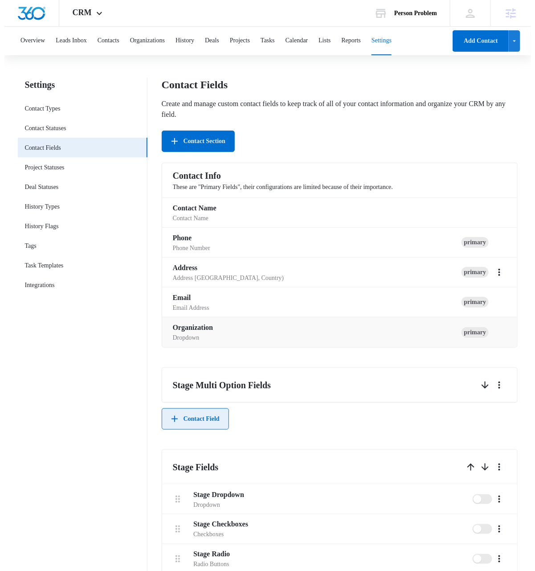
scroll to position [0, 0]
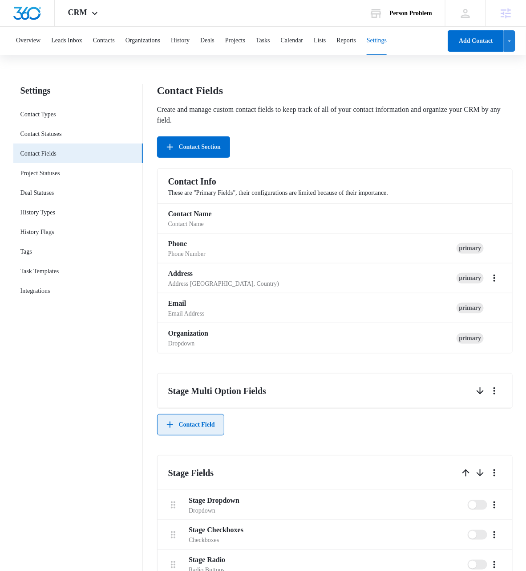
click at [203, 430] on button "Contact Field" at bounding box center [190, 424] width 67 height 21
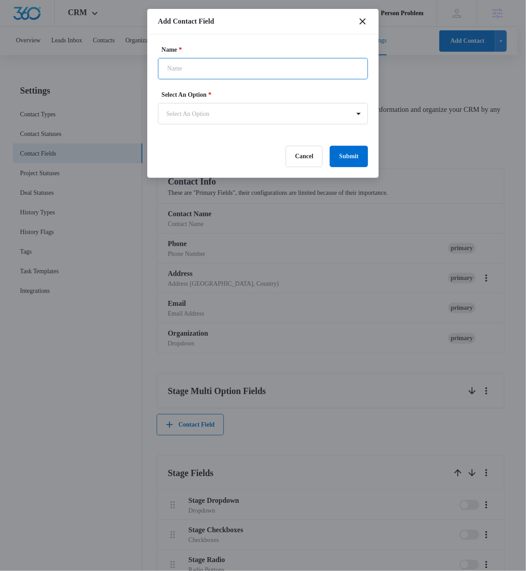
click at [195, 70] on input "Name *" at bounding box center [263, 68] width 210 height 21
click at [224, 111] on body "CRM Apps Reputation Websites Forms CRM Email Social Shop Payments POS Content A…" at bounding box center [263, 525] width 526 height 1050
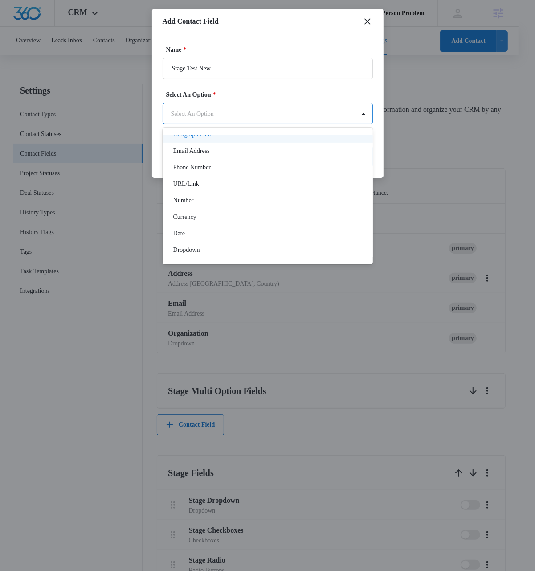
scroll to position [43, 0]
click at [194, 69] on div at bounding box center [267, 285] width 535 height 571
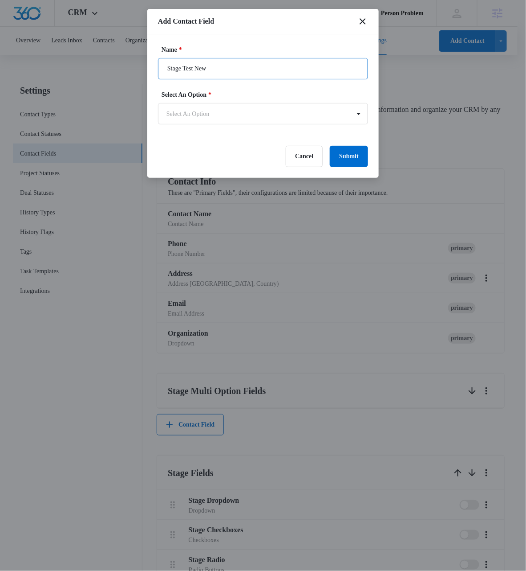
click at [187, 67] on input "Stage Test New" at bounding box center [263, 68] width 210 height 21
type input "Stage Drop Test New"
click at [219, 113] on body "CRM Apps Reputation Websites Forms CRM Email Social Shop Payments POS Content A…" at bounding box center [263, 525] width 526 height 1050
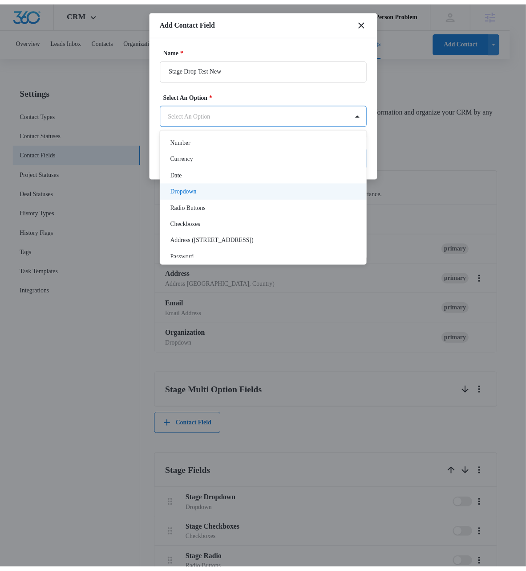
scroll to position [104, 0]
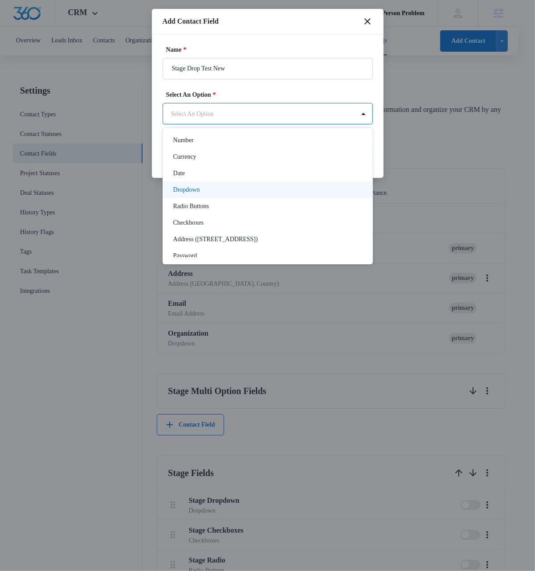
click at [200, 192] on p "Dropdown" at bounding box center [186, 189] width 27 height 9
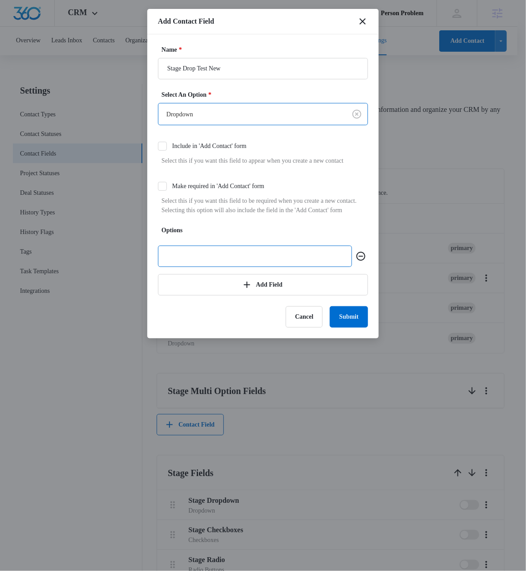
click at [211, 267] on input "text" at bounding box center [255, 255] width 194 height 21
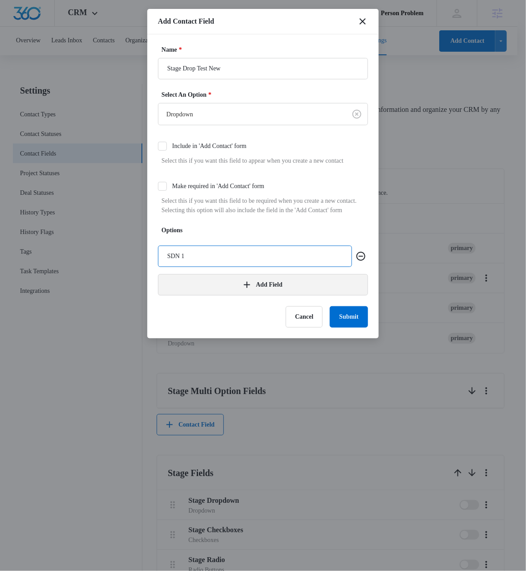
type input "SDN 1"
click at [190, 295] on button "Add Field" at bounding box center [263, 284] width 210 height 21
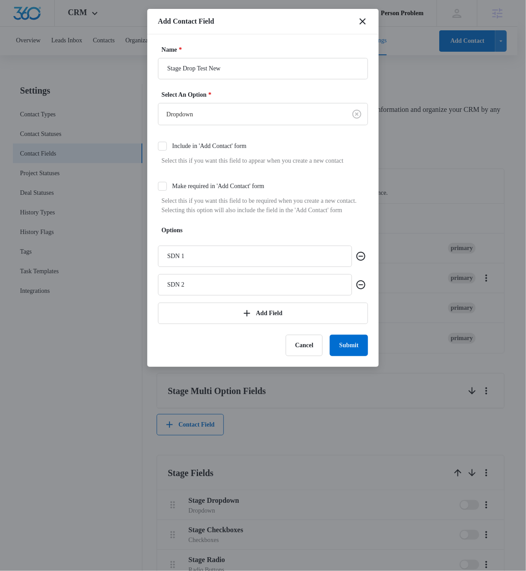
type input "SDN 2"
click at [354, 356] on button "Submit" at bounding box center [349, 344] width 38 height 21
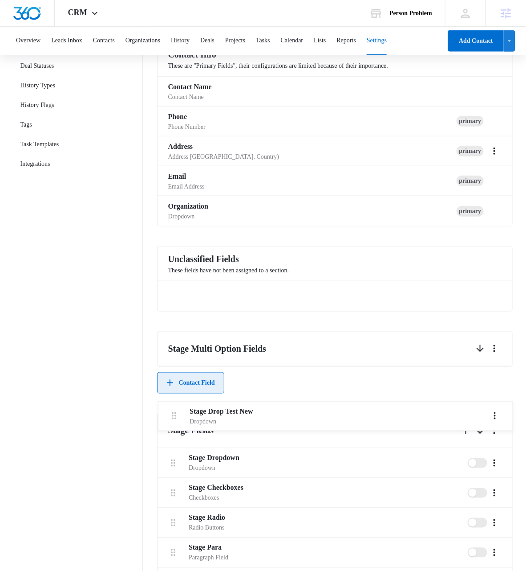
scroll to position [128, 0]
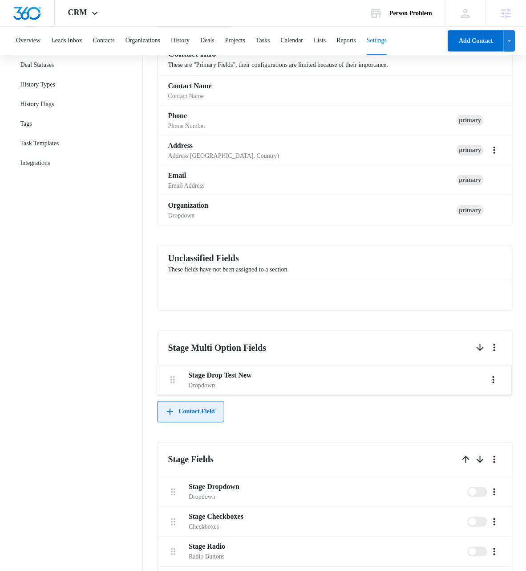
drag, startPoint x: 172, startPoint y: 420, endPoint x: 171, endPoint y: 382, distance: 37.9
click at [171, 382] on div "Contact Info These are "Primary Fields", their configurations are limited becau…" at bounding box center [335, 534] width 356 height 986
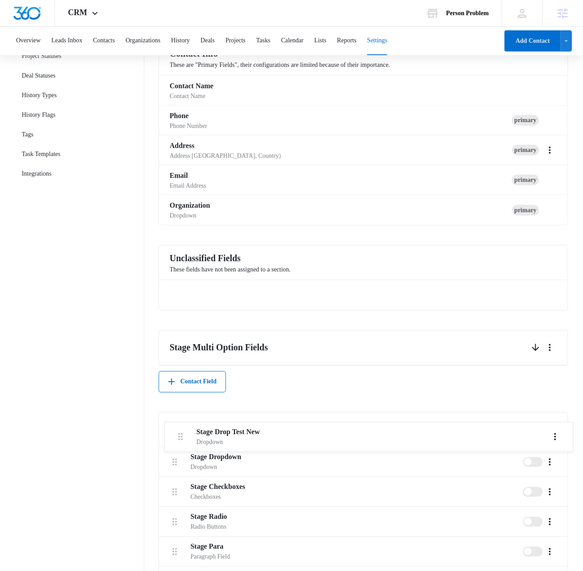
scroll to position [121, 0]
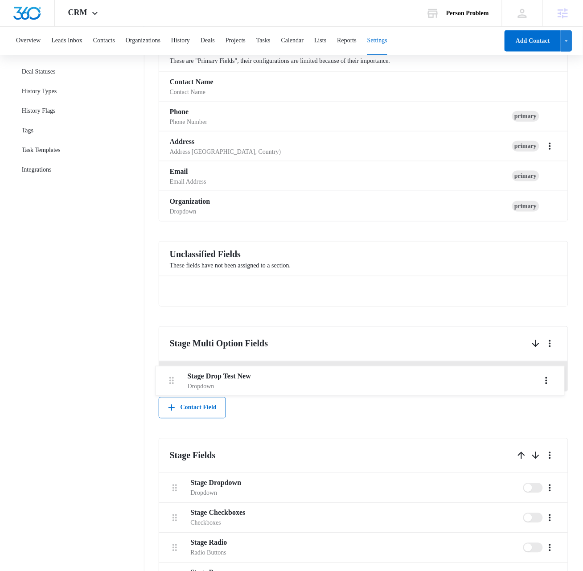
drag, startPoint x: 174, startPoint y: 421, endPoint x: 170, endPoint y: 381, distance: 40.2
click at [170, 381] on div "Contact Info These are "Primary Fields", their configurations are limited becau…" at bounding box center [364, 530] width 410 height 986
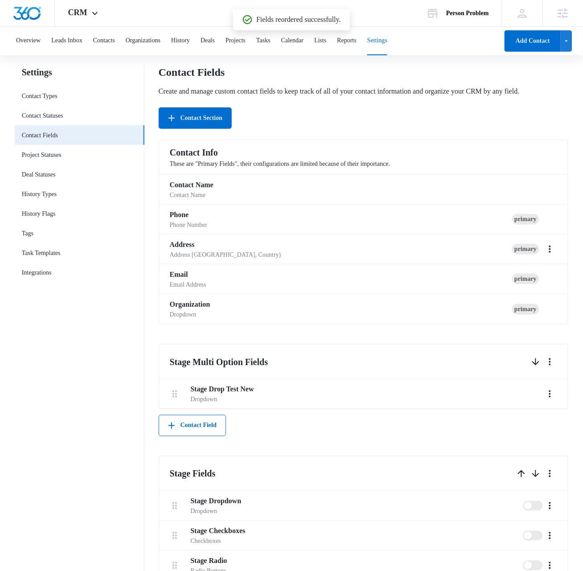
scroll to position [0, 0]
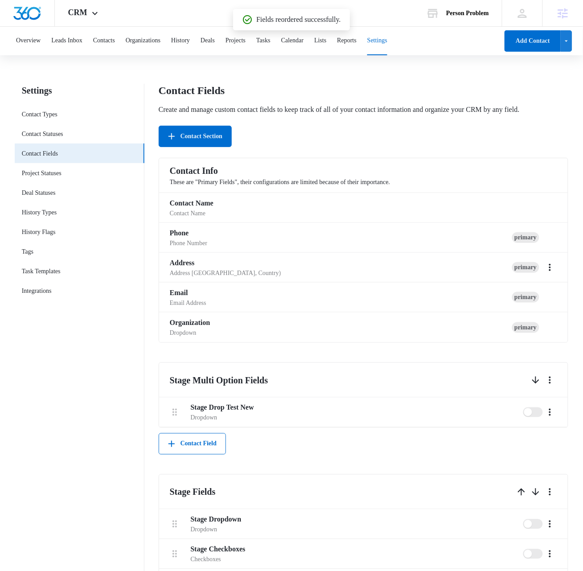
click at [116, 369] on nav "Settings Contact Types Contact Statuses Contact Fields Project Statuses Deal St…" at bounding box center [80, 571] width 130 height 974
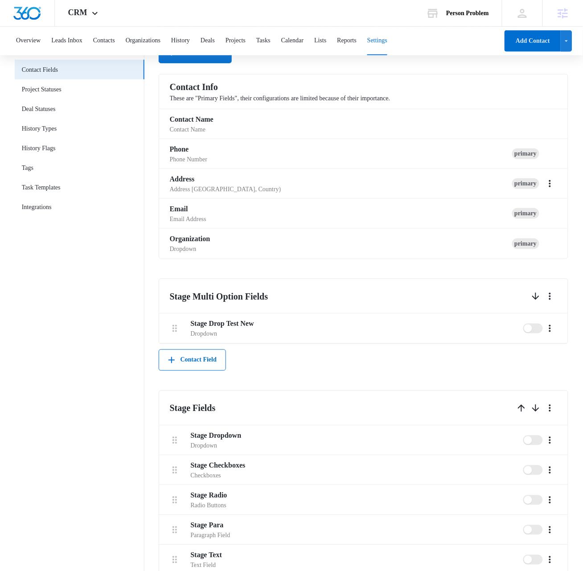
scroll to position [87, 0]
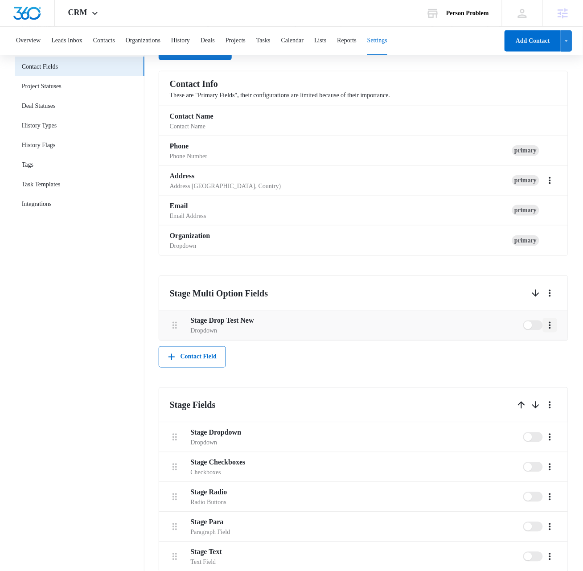
click at [553, 330] on icon "More" at bounding box center [549, 325] width 11 height 11
click at [537, 376] on button "Delete" at bounding box center [532, 374] width 49 height 13
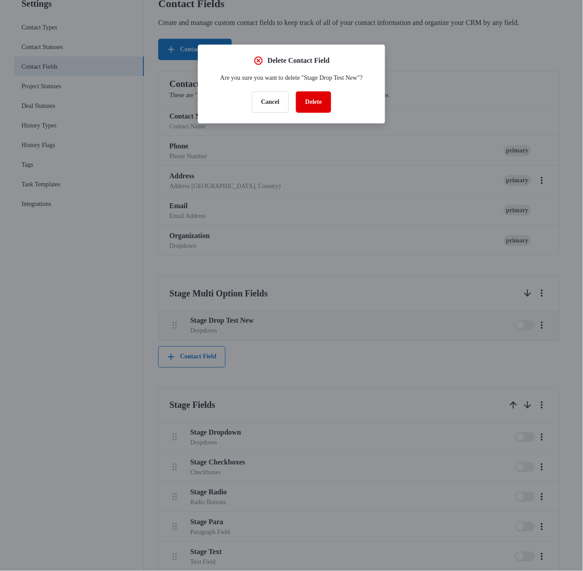
click at [323, 108] on button "Delete" at bounding box center [313, 101] width 35 height 21
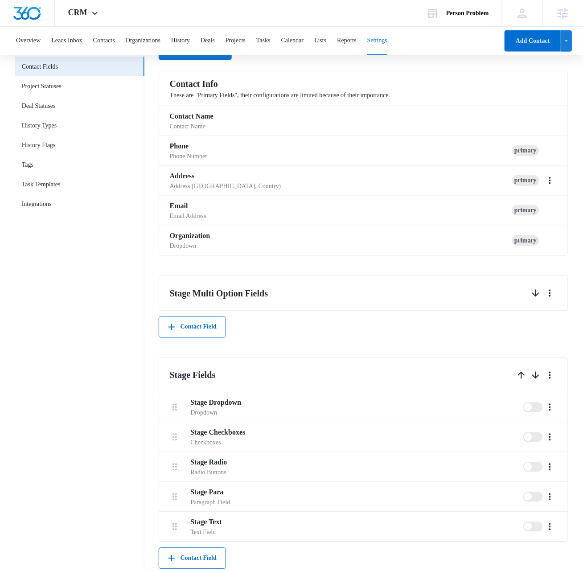
click at [109, 383] on nav "Settings Contact Types Contact Statuses Contact Fields Project Statuses Deal St…" at bounding box center [80, 469] width 130 height 945
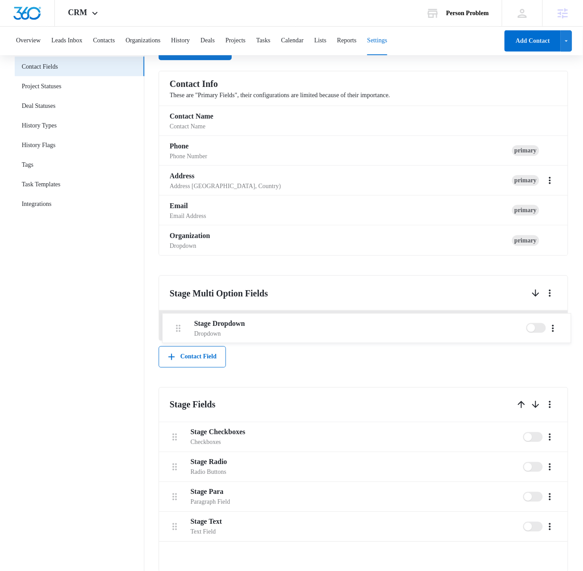
drag, startPoint x: 176, startPoint y: 420, endPoint x: 180, endPoint y: 326, distance: 93.6
click at [180, 326] on div "Contact Info These are "Primary Fields", their configurations are limited becau…" at bounding box center [364, 521] width 410 height 901
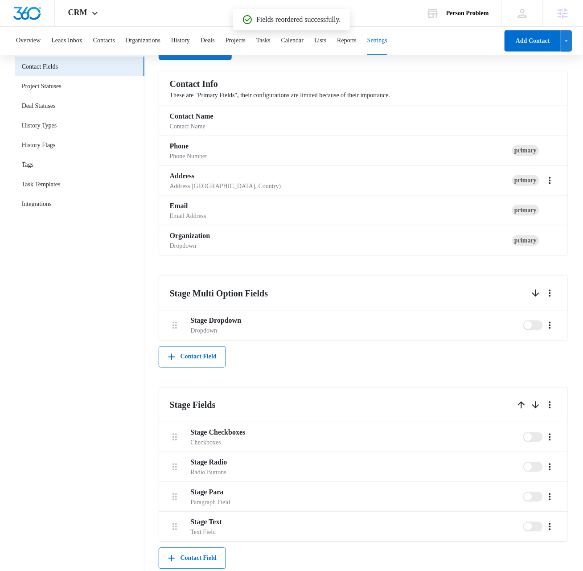
scroll to position [90, 0]
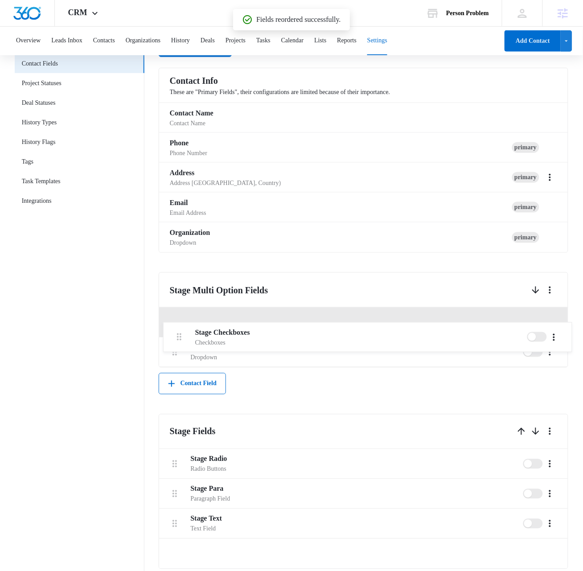
drag, startPoint x: 174, startPoint y: 449, endPoint x: 179, endPoint y: 335, distance: 113.7
click at [179, 335] on div "Contact Info These are "Primary Fields", their configurations are limited becau…" at bounding box center [364, 518] width 410 height 901
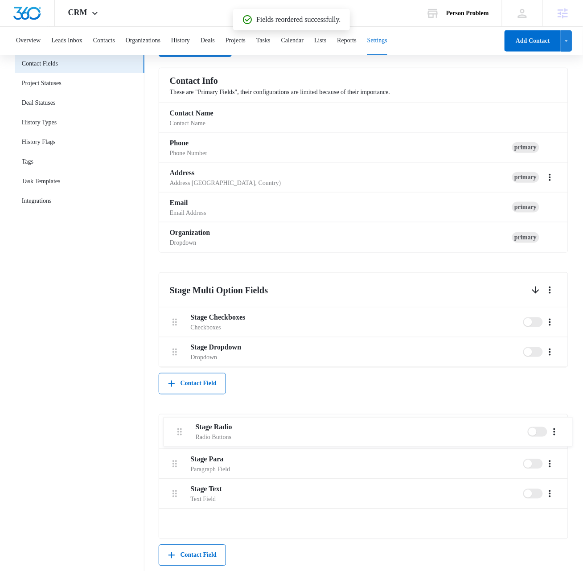
scroll to position [96, 0]
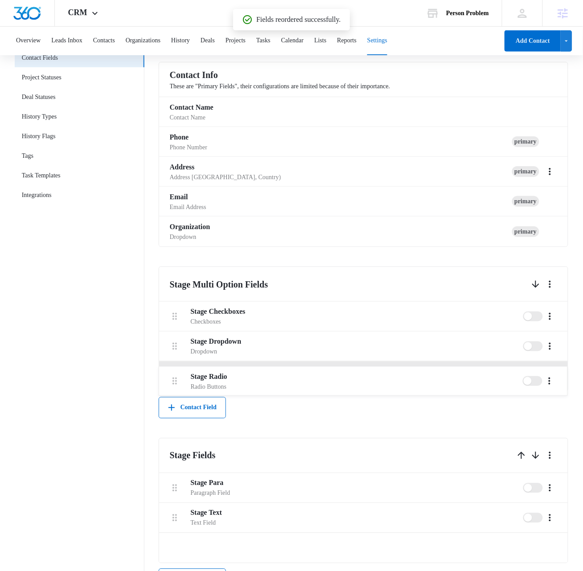
drag, startPoint x: 175, startPoint y: 477, endPoint x: 175, endPoint y: 380, distance: 96.2
click at [175, 380] on div "Contact Info These are "Primary Fields", their configurations are limited becau…" at bounding box center [364, 512] width 410 height 901
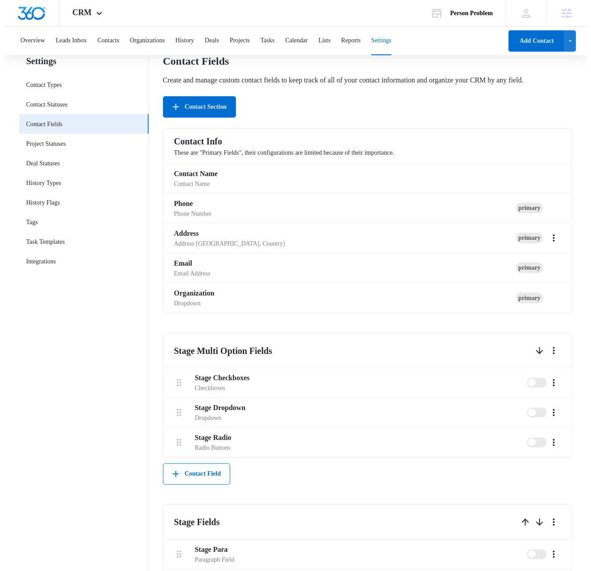
scroll to position [0, 0]
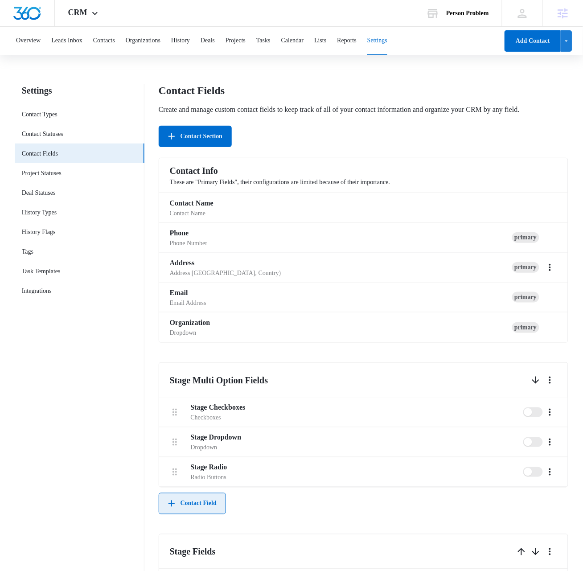
click at [184, 514] on button "Contact Field" at bounding box center [192, 503] width 67 height 21
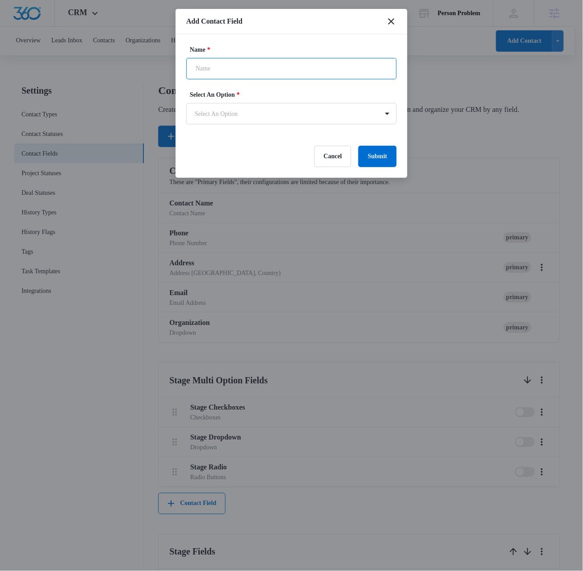
click at [222, 69] on input "Name *" at bounding box center [291, 68] width 210 height 21
type input "Stage Date"
click at [260, 114] on body "CRM Apps Reputation Websites Forms CRM Email Social Shop Payments POS Content A…" at bounding box center [291, 519] width 583 height 1039
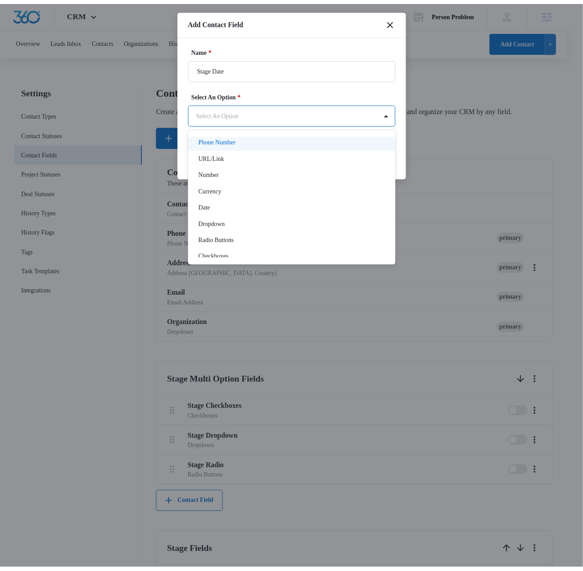
scroll to position [89, 0]
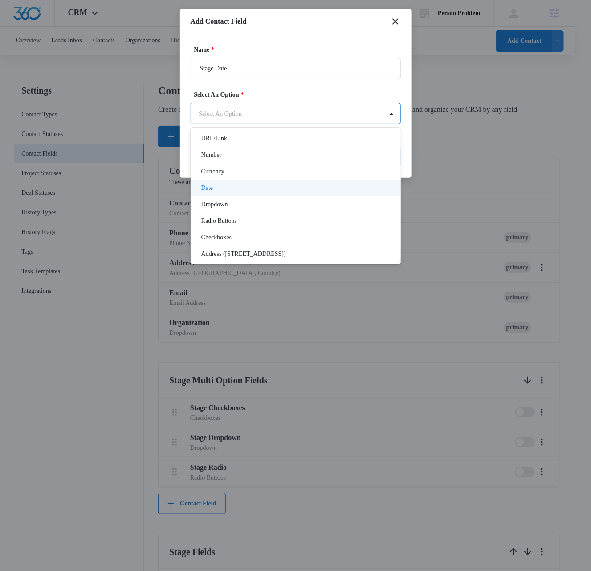
click at [218, 188] on div "Date" at bounding box center [294, 187] width 187 height 9
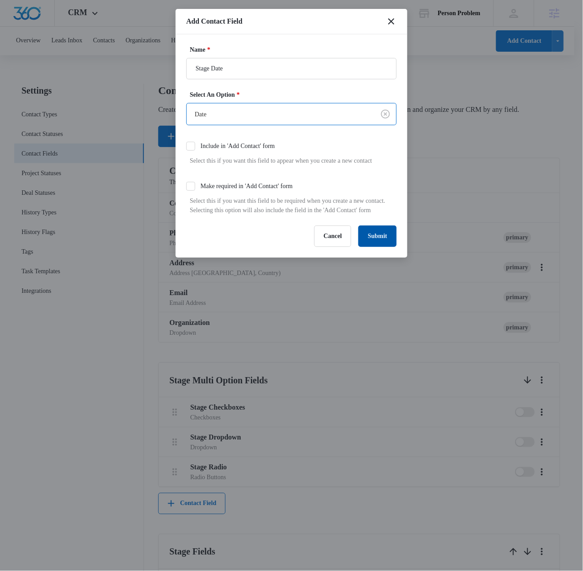
click at [377, 247] on button "Submit" at bounding box center [377, 235] width 38 height 21
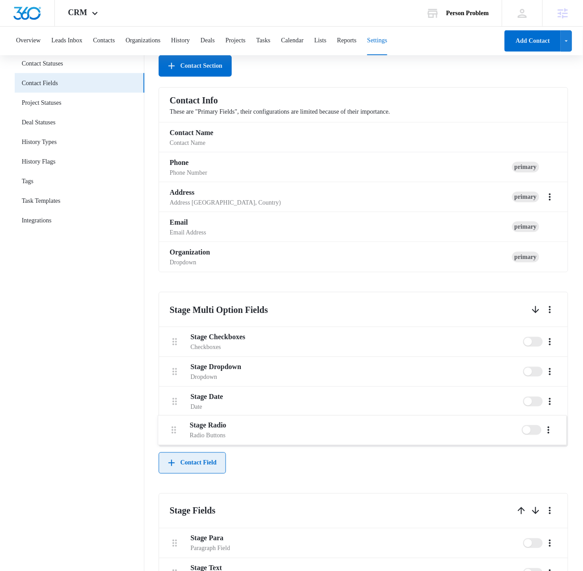
scroll to position [75, 0]
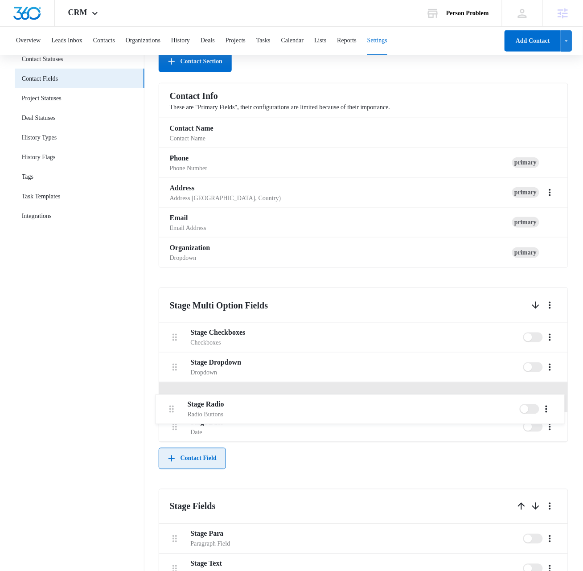
drag, startPoint x: 176, startPoint y: 514, endPoint x: 172, endPoint y: 408, distance: 106.1
click at [172, 408] on div "Stage Checkboxes Checkboxes Stage Dropdown Dropdown Stage Date Date Stage Radio…" at bounding box center [363, 381] width 409 height 119
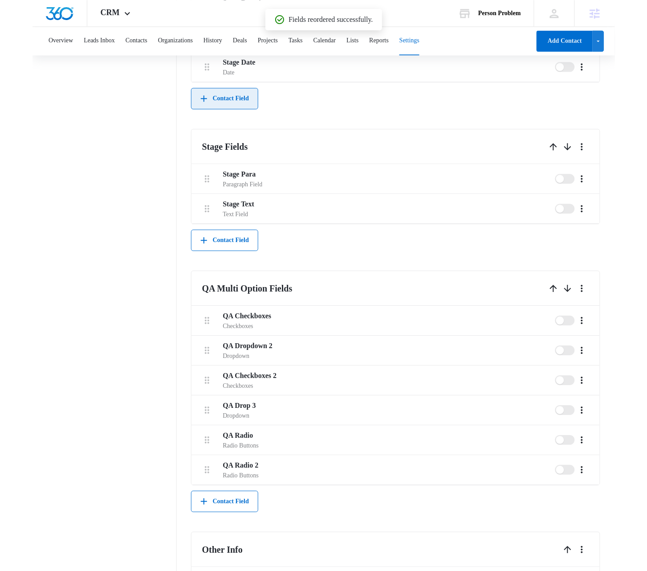
scroll to position [0, 0]
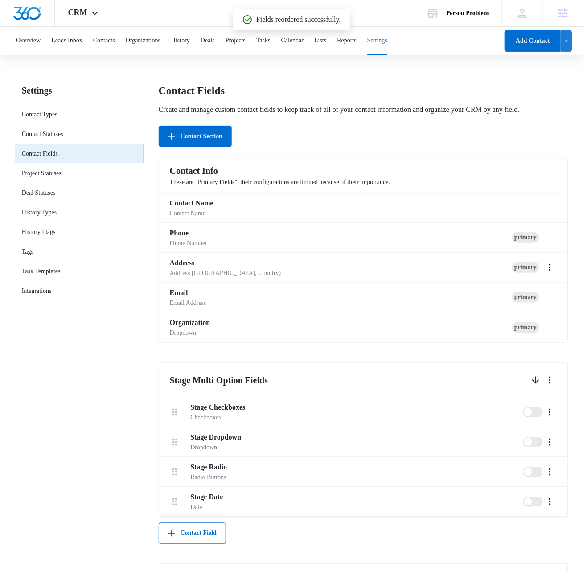
click at [95, 359] on nav "Settings Contact Types Contact Statuses Contact Fields Project Statuses Deal St…" at bounding box center [80, 571] width 130 height 974
click at [47, 114] on link "Contact Types" at bounding box center [40, 114] width 36 height 9
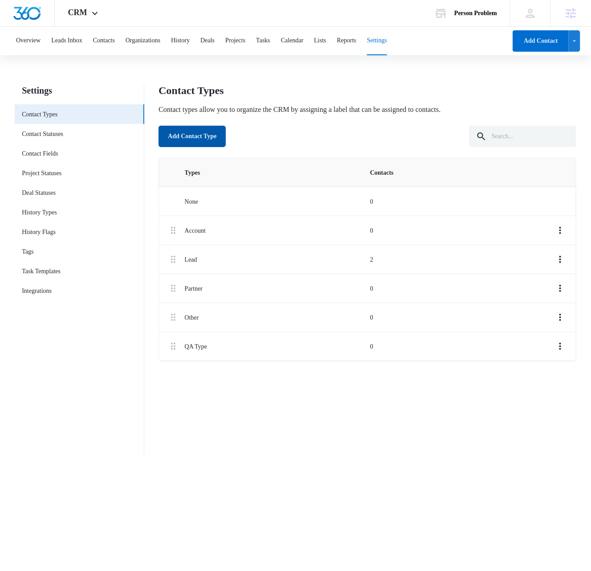
click at [200, 139] on button "Add Contact Type" at bounding box center [192, 136] width 67 height 21
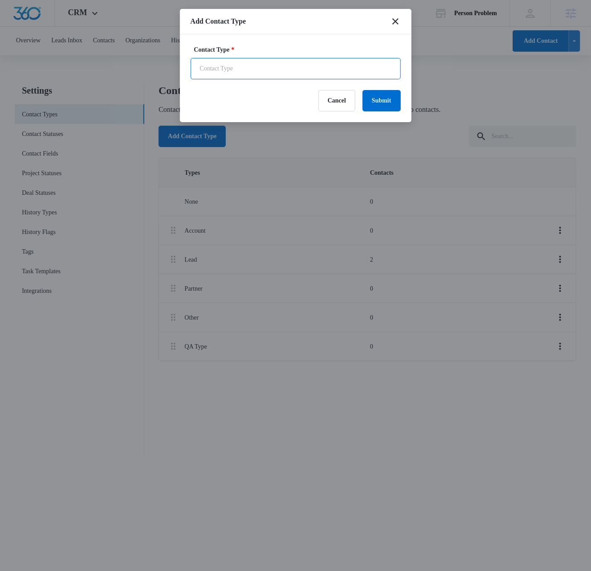
click at [249, 73] on input "Contact Type *" at bounding box center [296, 68] width 210 height 21
drag, startPoint x: 243, startPoint y: 68, endPoint x: 220, endPoint y: 68, distance: 23.2
click at [220, 68] on input "Stage Type 1" at bounding box center [296, 68] width 210 height 21
type input "Stage Original"
click at [383, 101] on button "Submit" at bounding box center [382, 100] width 38 height 21
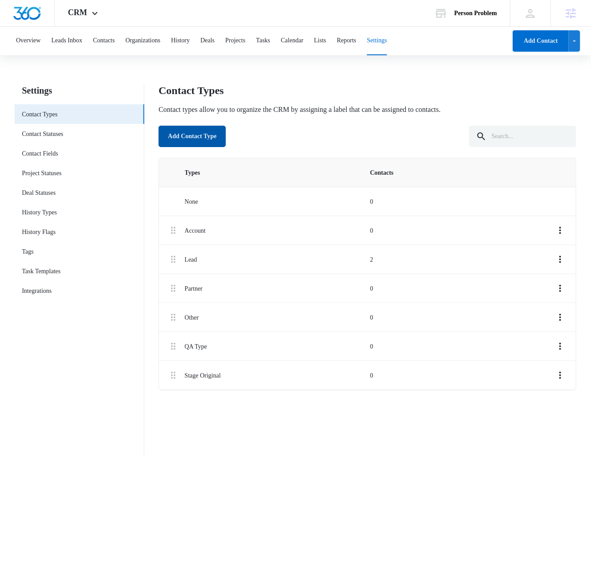
click at [204, 137] on button "Add Contact Type" at bounding box center [192, 136] width 67 height 21
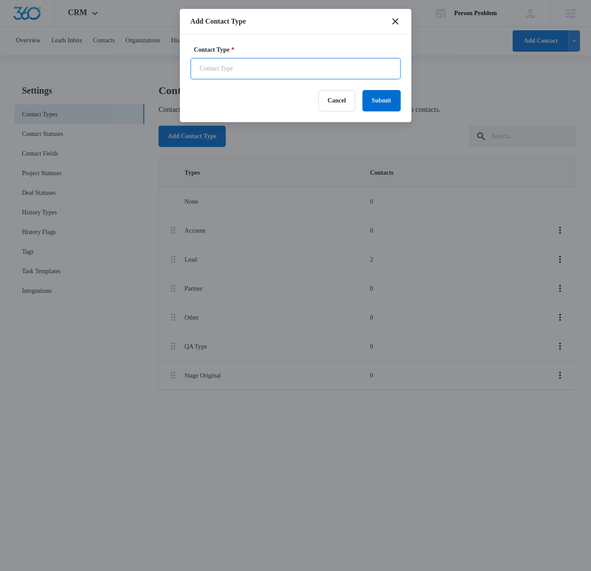
click at [250, 70] on input "Contact Type *" at bounding box center [296, 68] width 210 height 21
type input "Stage Bulk Type"
click at [382, 100] on button "Submit" at bounding box center [382, 100] width 38 height 21
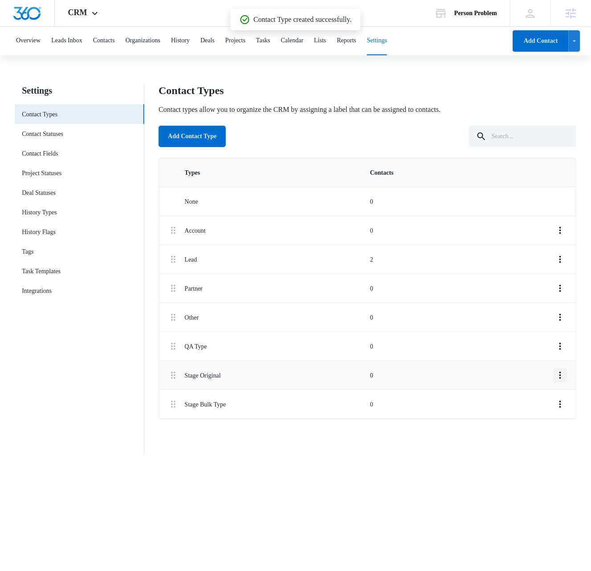
click at [563, 377] on icon "Overflow Menu" at bounding box center [560, 375] width 11 height 11
click at [538, 399] on div "Edit" at bounding box center [537, 401] width 16 height 6
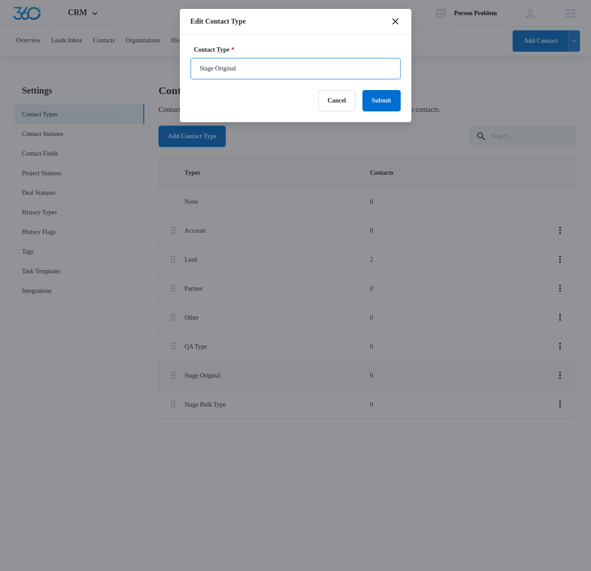
click at [261, 67] on input "Stage Original" at bounding box center [296, 68] width 210 height 21
type input "Stage Original Type"
click at [385, 106] on button "Submit" at bounding box center [382, 100] width 38 height 21
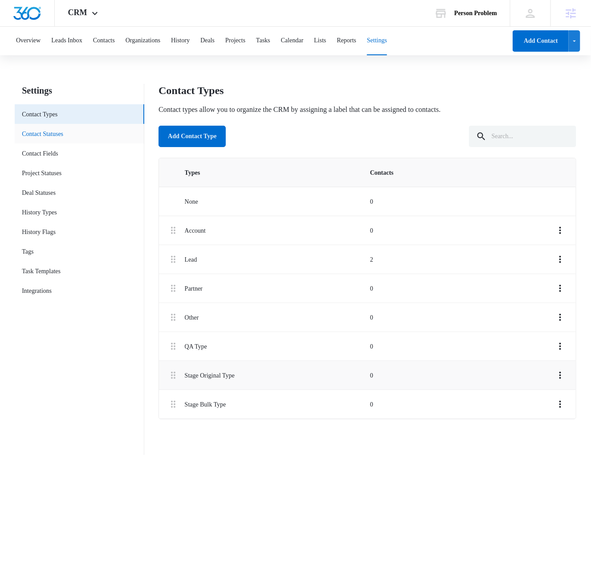
click at [58, 133] on link "Contact Statuses" at bounding box center [42, 133] width 41 height 9
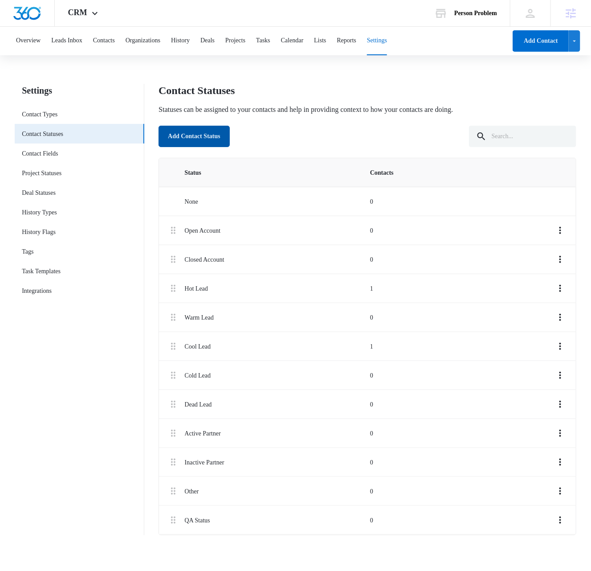
click at [196, 132] on button "Add Contact Status" at bounding box center [194, 136] width 71 height 21
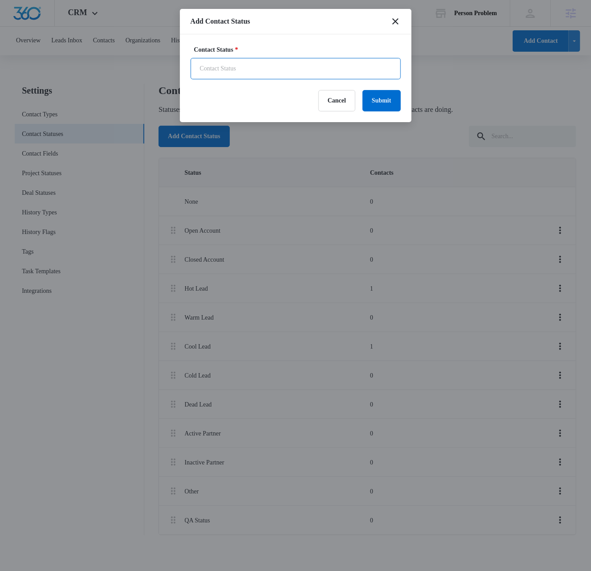
click at [269, 62] on input "Contact Status *" at bounding box center [296, 68] width 210 height 21
type input "Stage Original Status"
click at [384, 103] on button "Submit" at bounding box center [382, 100] width 38 height 21
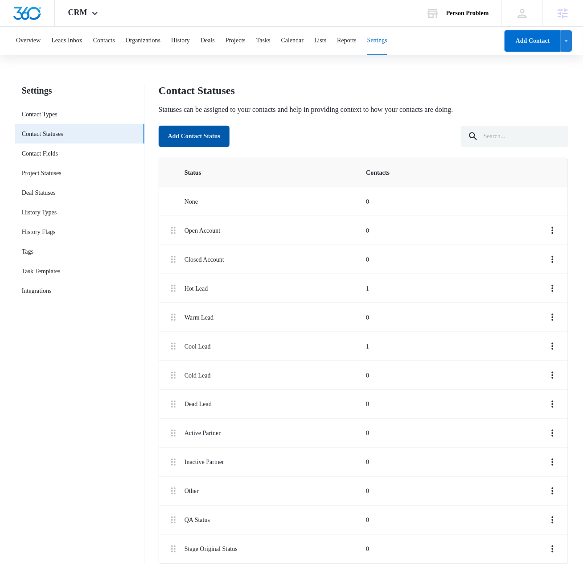
click at [185, 138] on button "Add Contact Status" at bounding box center [194, 136] width 71 height 21
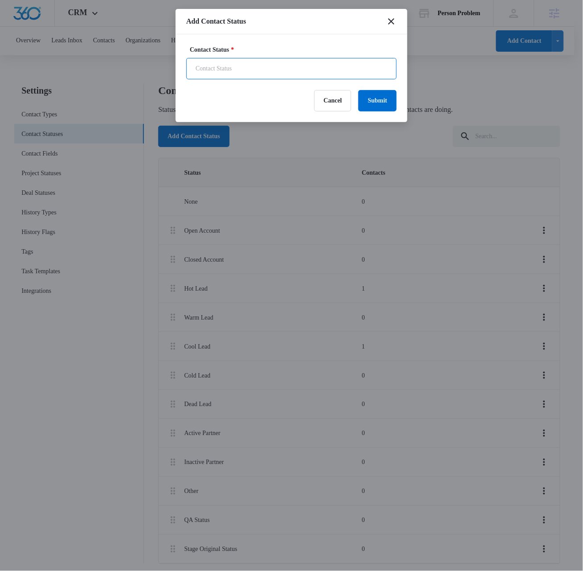
click at [254, 72] on input "Contact Status *" at bounding box center [291, 68] width 210 height 21
type input "Stage Bulk Status"
click at [379, 102] on button "Submit" at bounding box center [377, 100] width 38 height 21
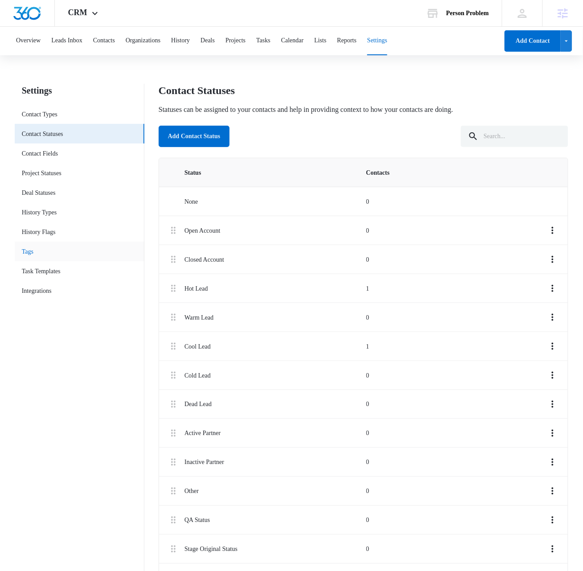
click at [29, 252] on link "Tags" at bounding box center [28, 251] width 12 height 9
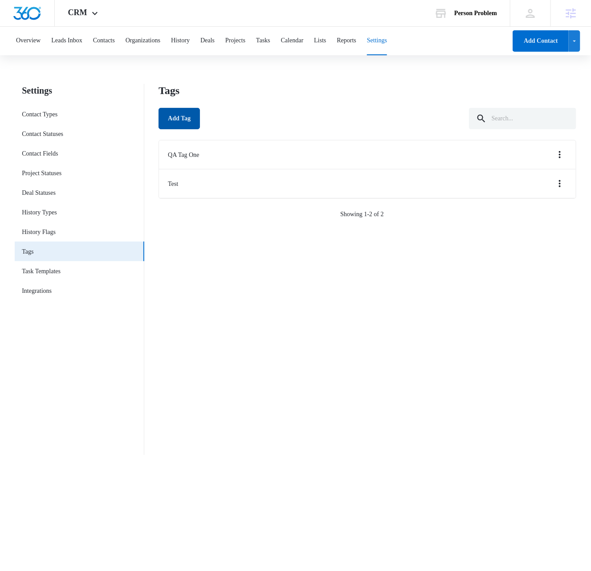
click at [174, 119] on button "Add Tag" at bounding box center [179, 118] width 41 height 21
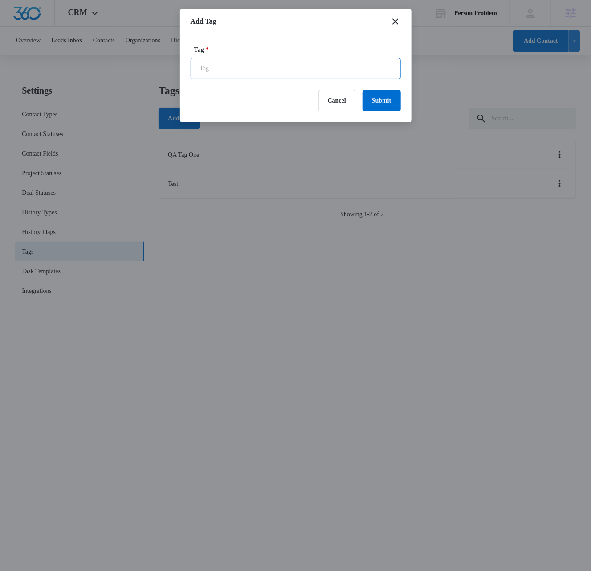
click at [223, 66] on input "Tag *" at bounding box center [296, 68] width 210 height 21
type input "Stage Original Tag"
click at [387, 103] on button "Submit" at bounding box center [382, 100] width 38 height 21
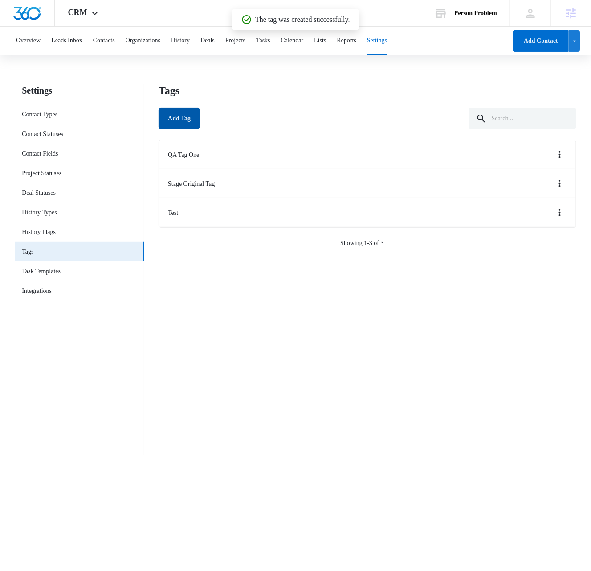
click at [180, 120] on button "Add Tag" at bounding box center [179, 118] width 41 height 21
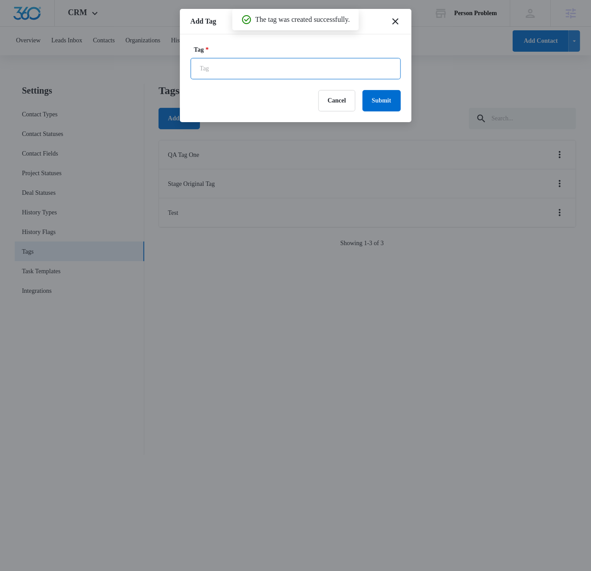
click at [234, 72] on input "Tag *" at bounding box center [296, 68] width 210 height 21
type input "Stage Bulk Tag"
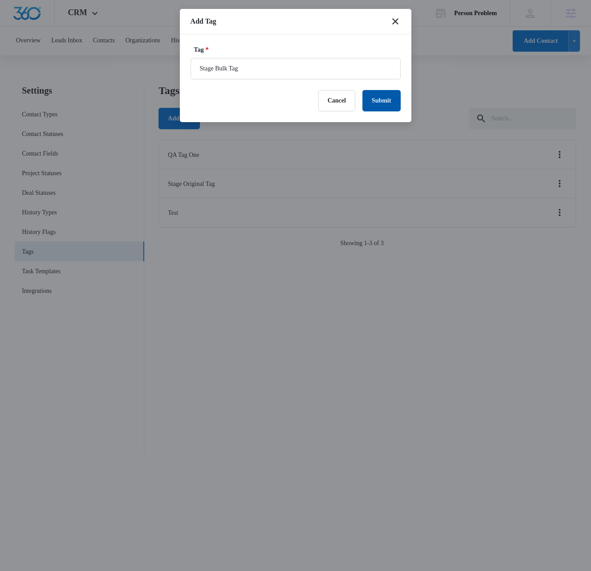
click at [385, 102] on button "Submit" at bounding box center [382, 100] width 38 height 21
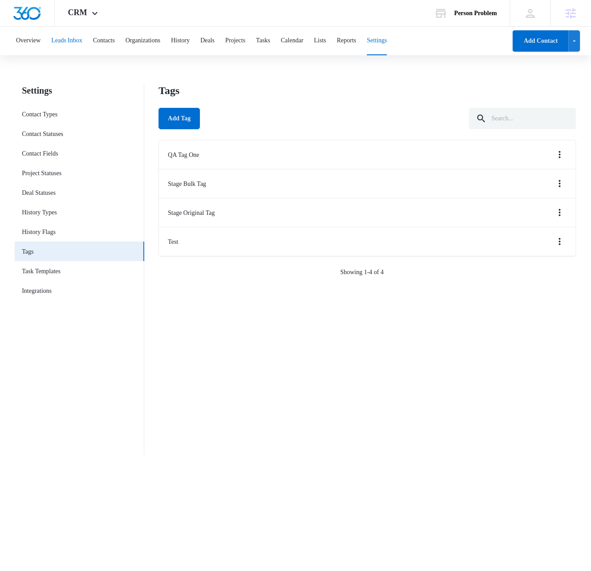
click at [72, 40] on button "Leads Inbox" at bounding box center [66, 41] width 31 height 29
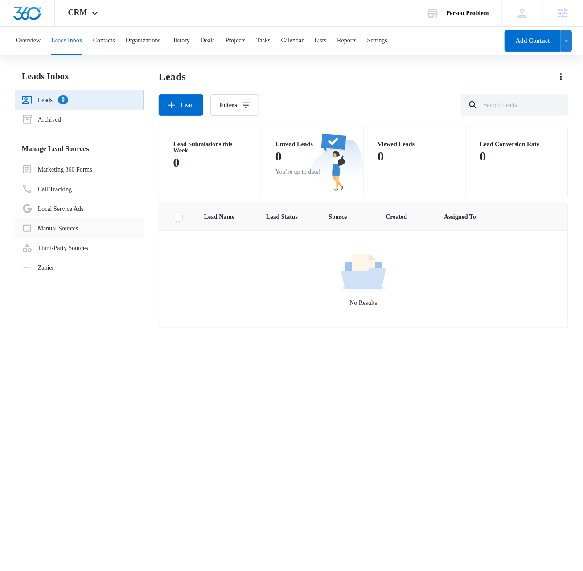
click at [62, 228] on link "Manual Sources" at bounding box center [50, 228] width 57 height 11
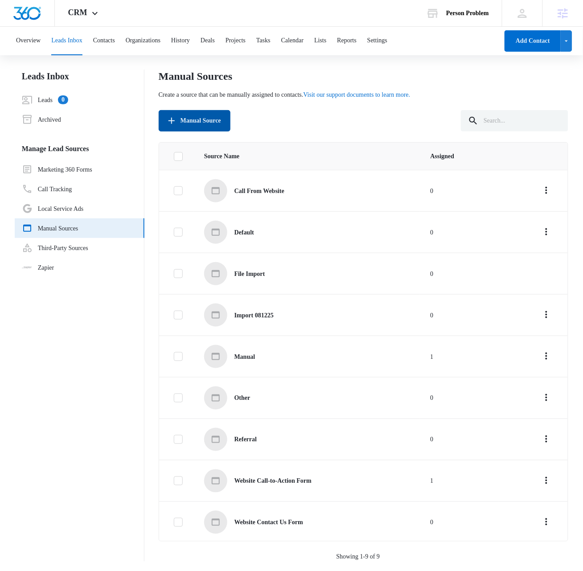
click at [211, 121] on button "Manual Source" at bounding box center [195, 120] width 72 height 21
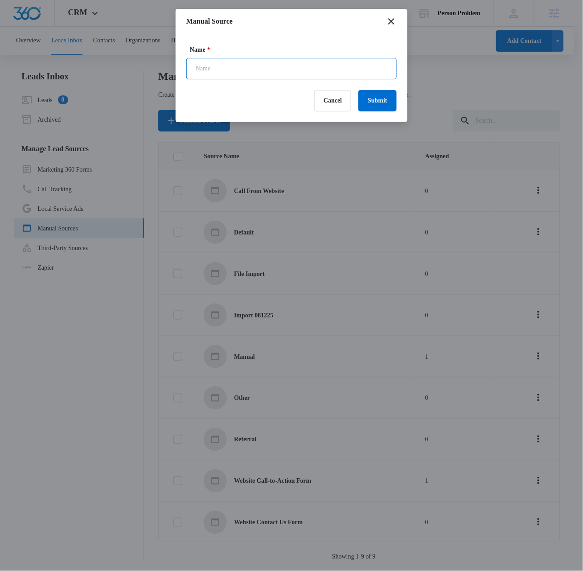
click at [228, 61] on input "Name *" at bounding box center [291, 68] width 210 height 21
type input "Stage 081425"
click at [383, 104] on button "Submit" at bounding box center [377, 100] width 38 height 21
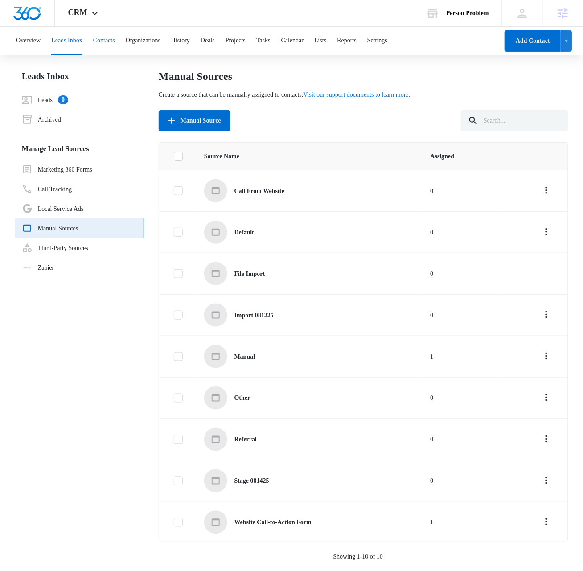
click at [115, 40] on button "Contacts" at bounding box center [104, 41] width 22 height 29
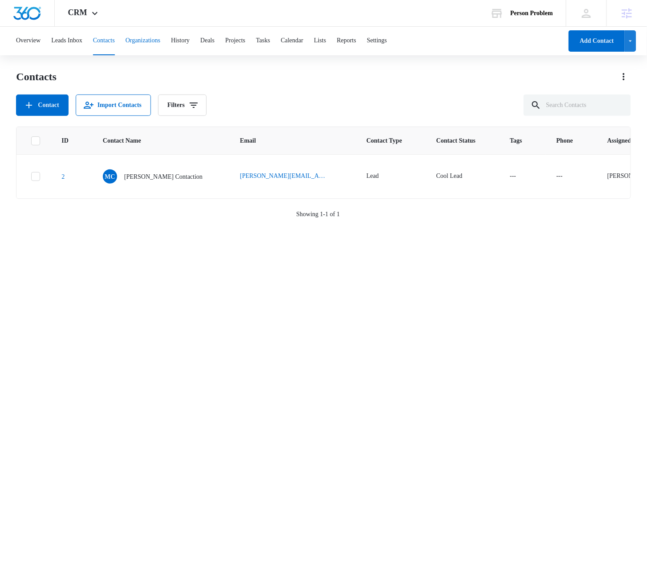
click at [156, 41] on button "Organizations" at bounding box center [143, 41] width 35 height 29
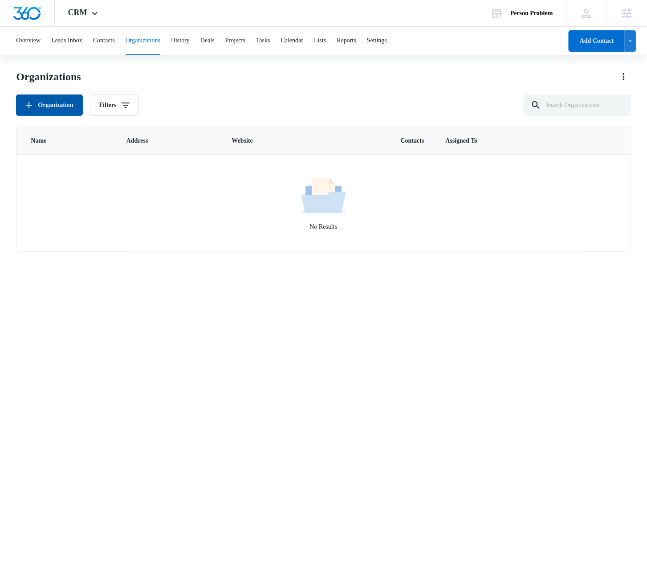
click at [54, 108] on button "Organization" at bounding box center [49, 104] width 66 height 21
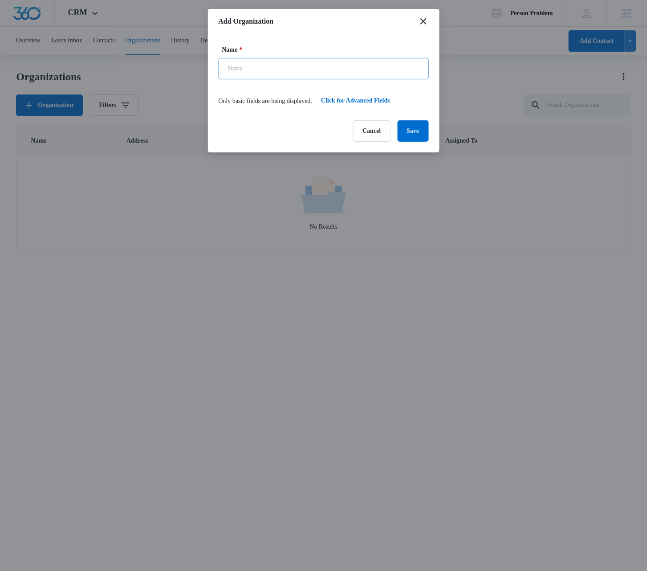
click at [258, 67] on input "Name *" at bounding box center [324, 68] width 210 height 21
type input "Stage Original"
click at [408, 134] on button "Save" at bounding box center [413, 130] width 31 height 21
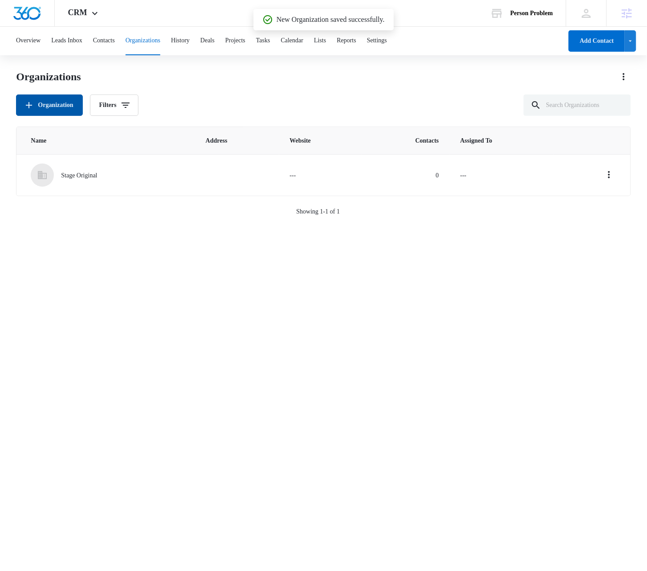
click at [45, 108] on button "Organization" at bounding box center [49, 104] width 66 height 21
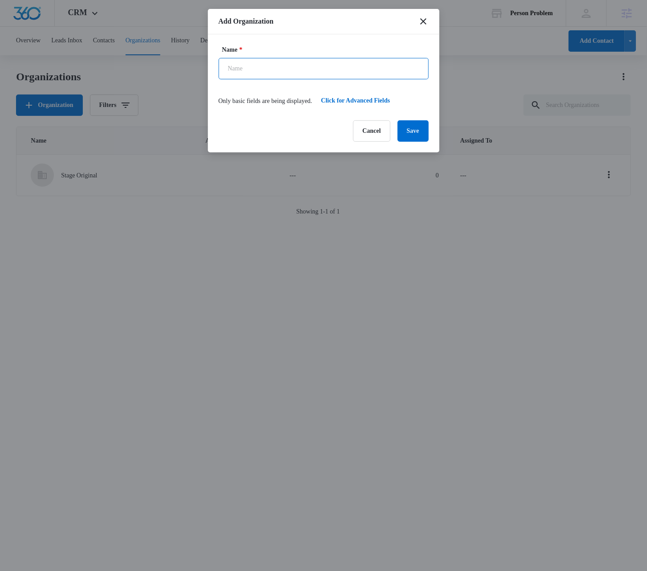
click at [259, 71] on input "Name *" at bounding box center [324, 68] width 210 height 21
type input "Stage Advanced"
click at [367, 100] on button "Click for Advanced Fields" at bounding box center [355, 100] width 87 height 21
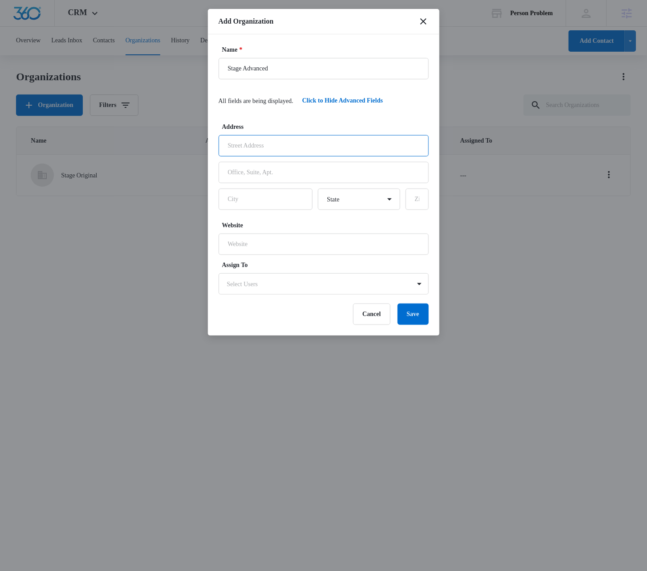
click at [288, 147] on input "text" at bounding box center [324, 145] width 210 height 21
type input "3454 Silver Leaf Drive"
click at [269, 195] on input "text" at bounding box center [266, 198] width 94 height 21
type input "Loveland"
click at [339, 203] on select "State AL AK AZ AR CA CO CT DC DE FL GA HI ID IL IN IA KS KY LA ME MD MA MI MN M…" at bounding box center [359, 198] width 82 height 21
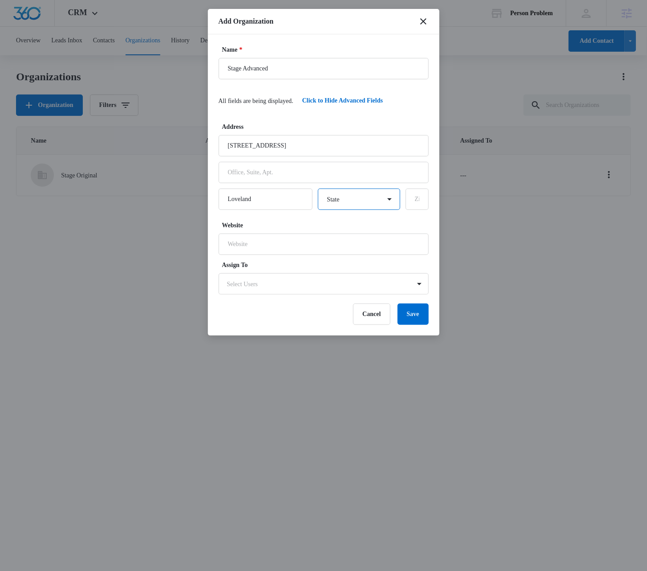
select select "CO"
click at [318, 188] on select "State AL AK AZ AR CA CO CT DC DE FL GA HI ID IL IN IA KS KY LA ME MD MA MI MN M…" at bounding box center [359, 198] width 82 height 21
click at [406, 195] on input "text" at bounding box center [417, 198] width 23 height 21
type input "80538"
click at [258, 245] on input "Website" at bounding box center [324, 243] width 210 height 21
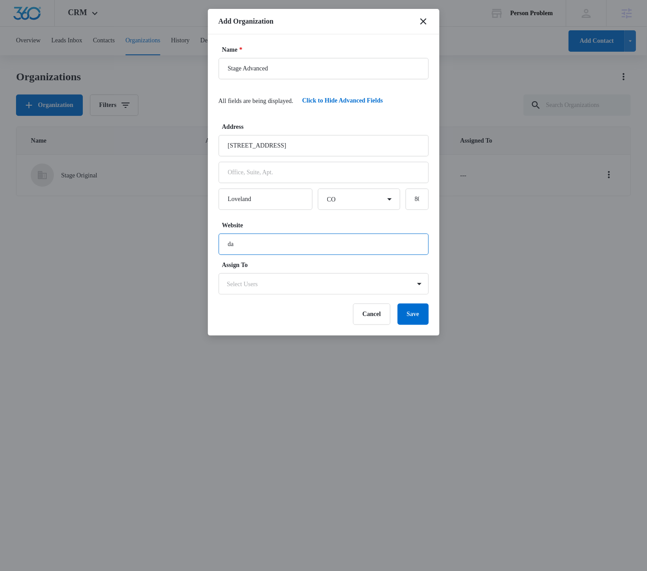
type input "d"
type input "madwire.com"
click at [282, 282] on body "CRM Apps Reputation Websites Forms CRM Email Social Shop Payments POS Content A…" at bounding box center [323, 285] width 647 height 570
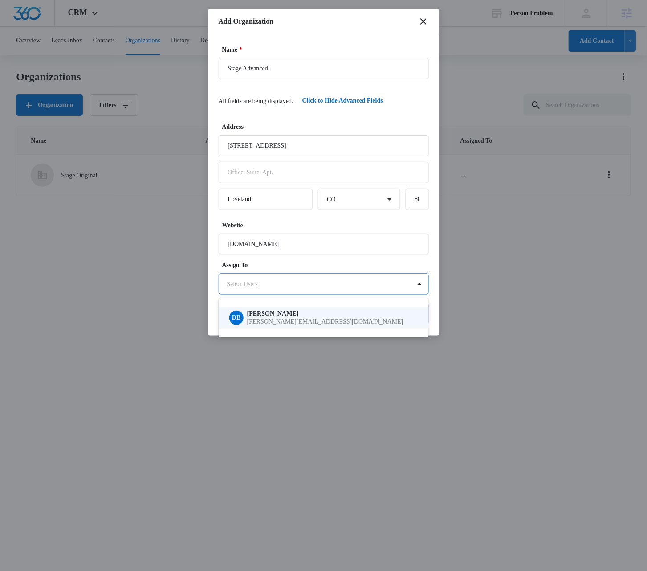
drag, startPoint x: 279, startPoint y: 325, endPoint x: 275, endPoint y: 336, distance: 12.3
click at [279, 325] on div "DB Dave Bettger dave@madwire.com" at bounding box center [324, 317] width 210 height 21
click at [435, 265] on div at bounding box center [323, 285] width 647 height 571
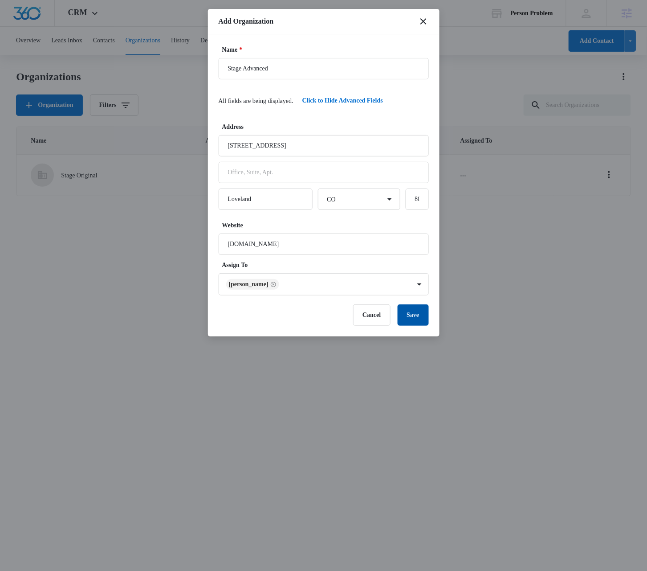
click at [418, 316] on button "Save" at bounding box center [413, 314] width 31 height 21
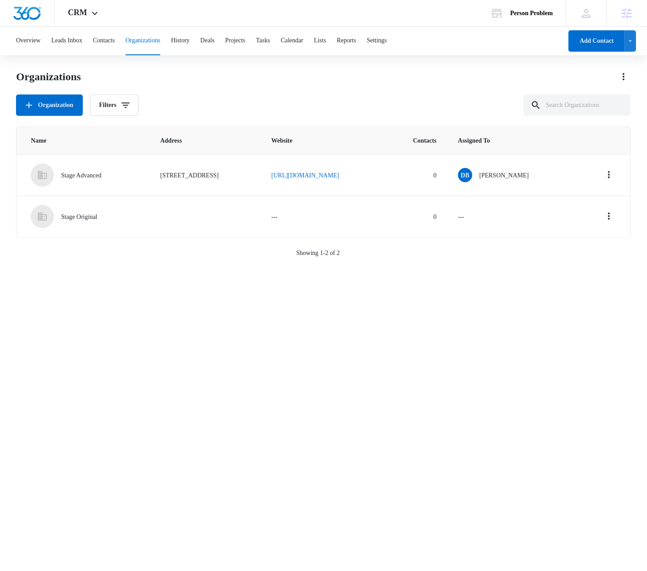
click at [335, 445] on div "Name Address Website Contacts Assigned To Stage Advanced 3454 Silver Leaf Drive…" at bounding box center [323, 342] width 615 height 432
click at [177, 358] on div "Name Address Website Contacts Assigned To Stage Advanced 3454 Silver Leaf Drive…" at bounding box center [323, 342] width 615 height 432
click at [215, 390] on div "Name Address Website Contacts Assigned To Stage Advanced 3454 Silver Leaf Drive…" at bounding box center [323, 342] width 615 height 432
click at [216, 381] on div "Name Address Website Contacts Assigned To Stage Advanced 3454 Silver Leaf Drive…" at bounding box center [323, 342] width 615 height 432
click at [351, 78] on div "Organizations" at bounding box center [323, 76] width 615 height 14
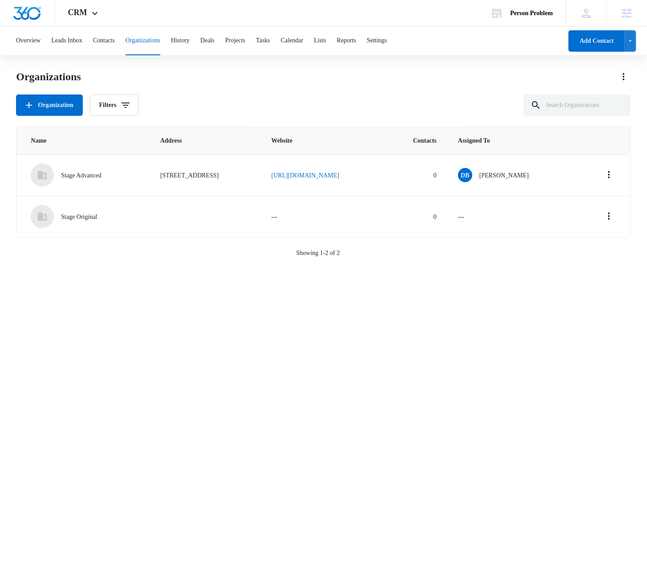
click at [171, 461] on div "Name Address Website Contacts Assigned To Stage Advanced 3454 Silver Leaf Drive…" at bounding box center [323, 342] width 615 height 432
click at [110, 41] on button "Contacts" at bounding box center [104, 41] width 22 height 29
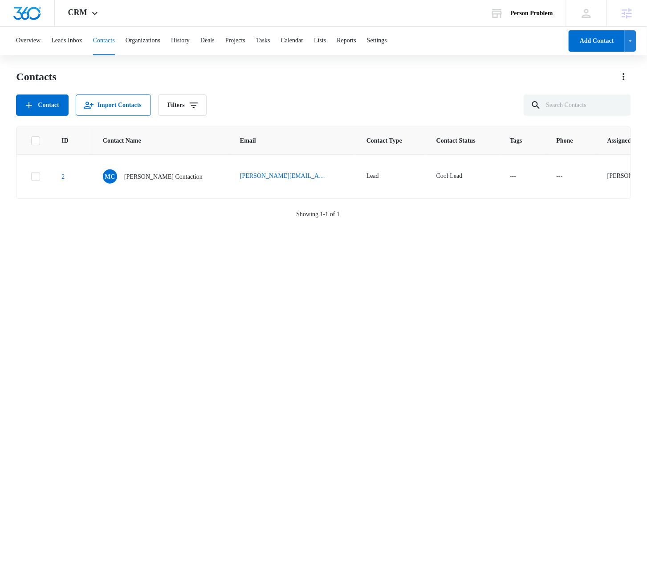
click at [204, 433] on div "ID Contact Name Email Contact Type Contact Status Tags Phone Assigned To Last H…" at bounding box center [323, 342] width 615 height 432
click at [329, 84] on div "Contacts Contact Import Contacts Filters" at bounding box center [323, 92] width 615 height 46
click at [583, 49] on button "Add Contact" at bounding box center [597, 40] width 56 height 21
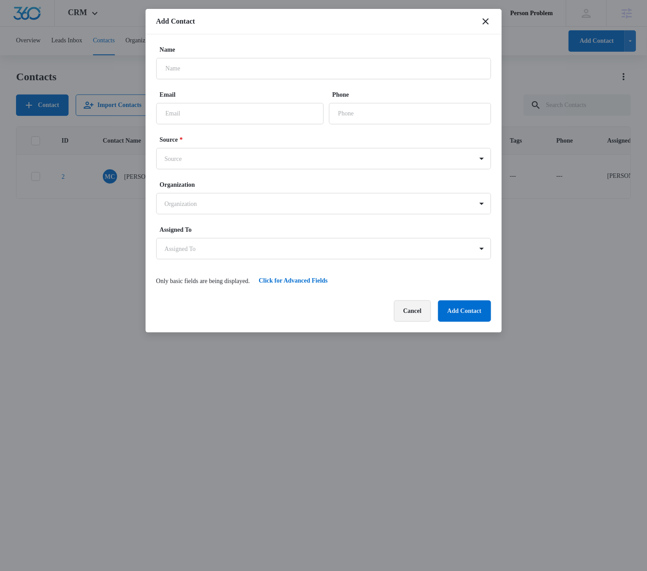
click at [401, 310] on button "Cancel" at bounding box center [412, 310] width 37 height 21
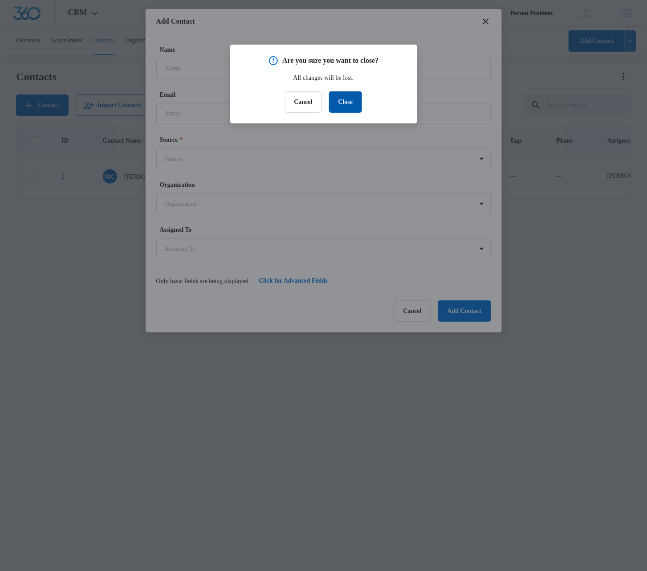
click at [342, 100] on button "Close" at bounding box center [345, 101] width 33 height 21
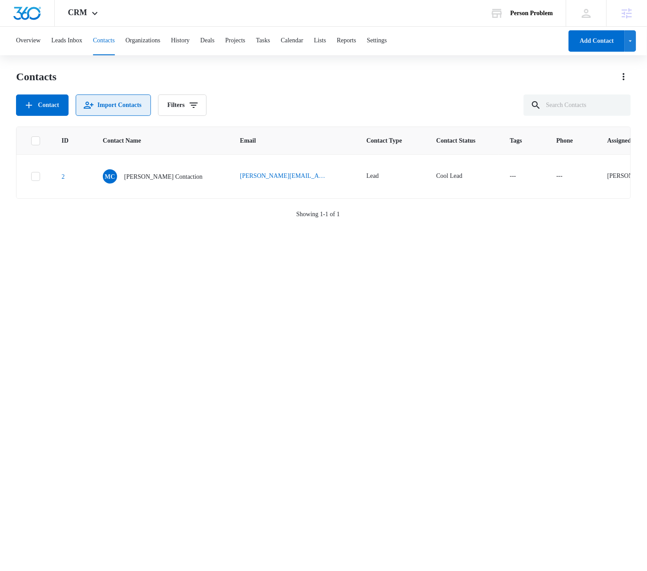
click at [110, 105] on button "Import Contacts" at bounding box center [113, 104] width 75 height 21
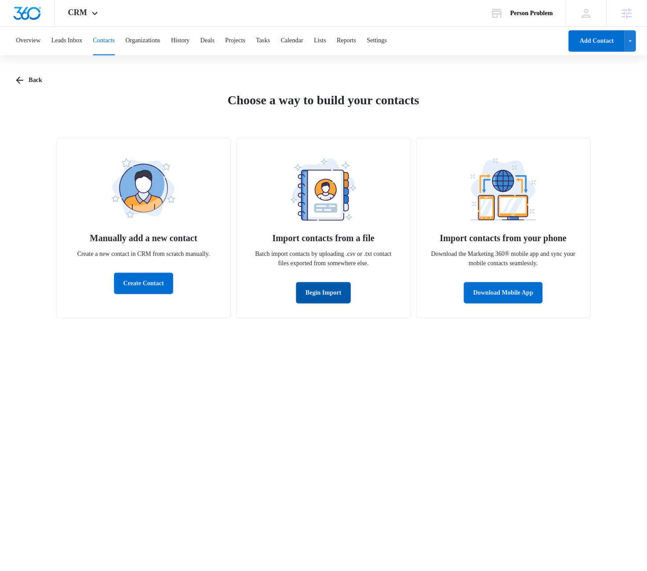
click at [326, 289] on button "Begin Import" at bounding box center [323, 292] width 55 height 21
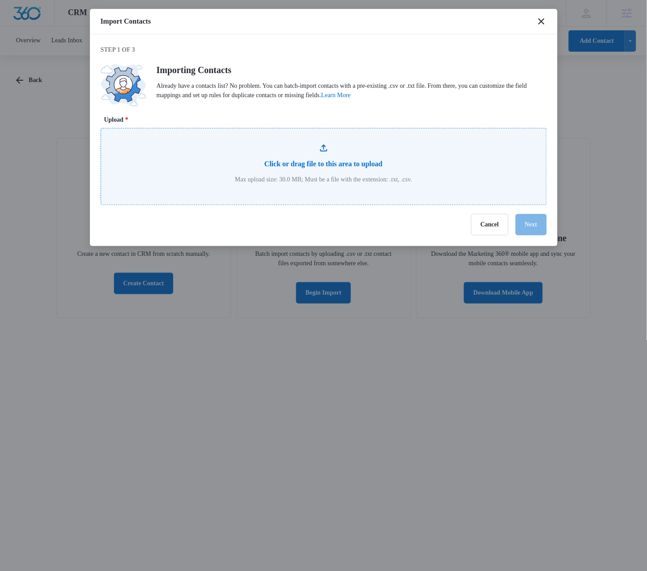
click at [438, 160] on input "Upload *" at bounding box center [323, 166] width 445 height 76
type input "C:\fakepath\contactimport-test.csv"
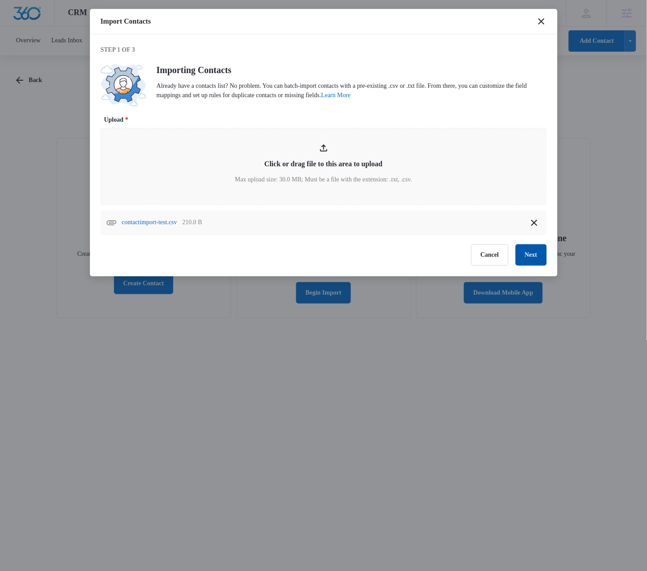
click at [536, 257] on button "Next" at bounding box center [531, 254] width 31 height 21
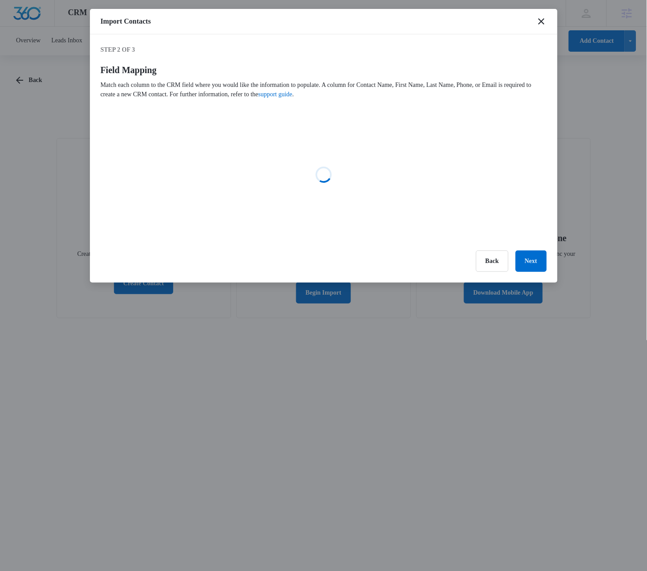
select select "78"
select select "79"
select select "184"
select select "185"
select select "187"
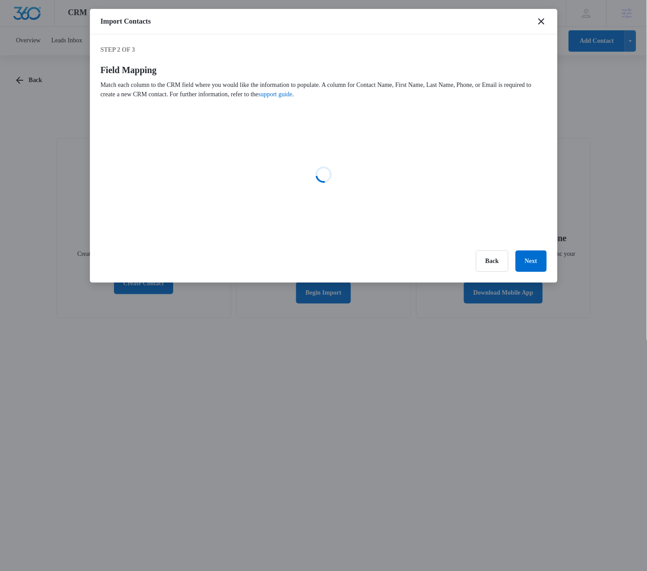
select select "188"
select select "189"
select select "190"
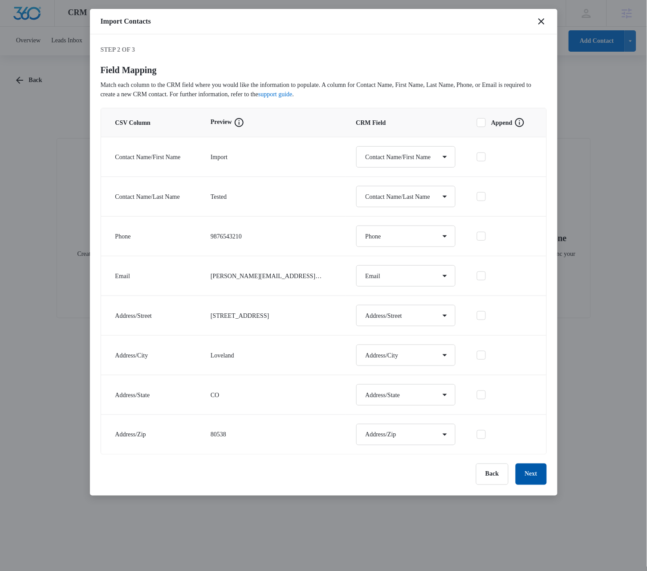
click at [527, 481] on button "Next" at bounding box center [531, 473] width 31 height 21
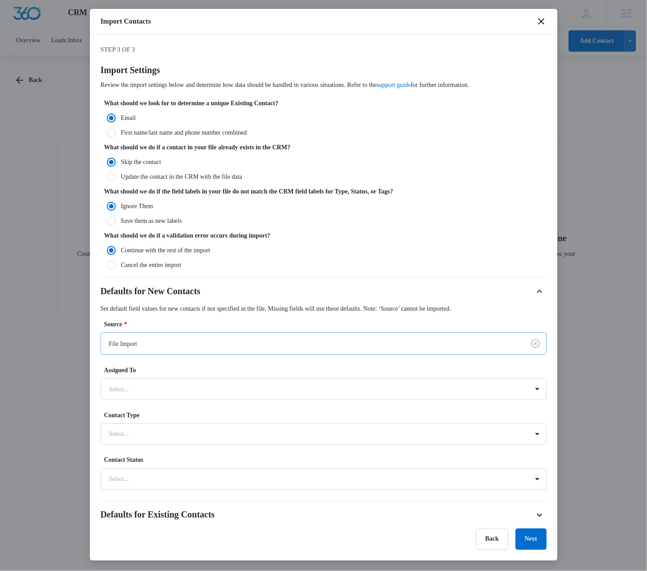
click at [366, 341] on div at bounding box center [311, 343] width 404 height 11
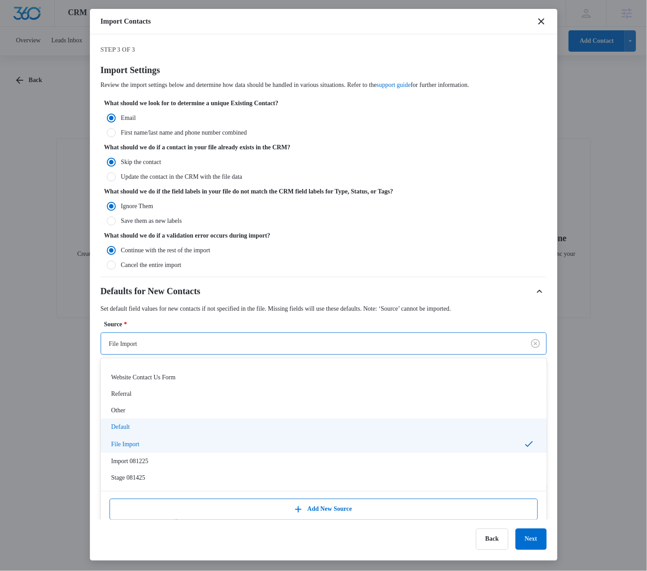
scroll to position [47, 0]
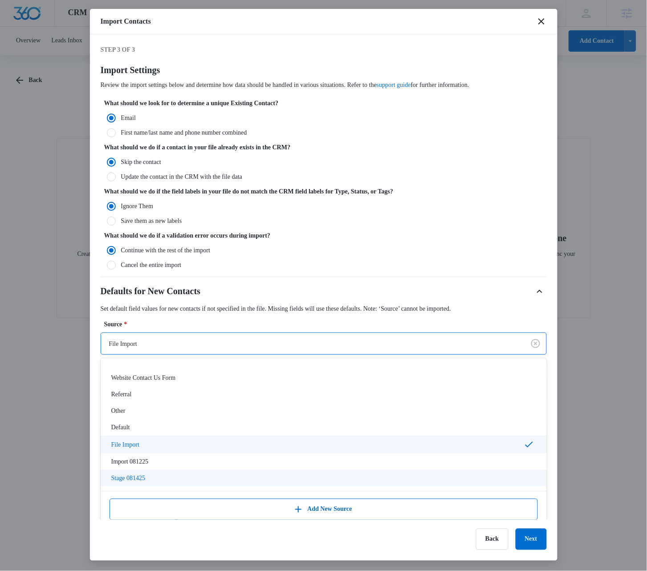
click at [146, 478] on p "Stage 081425" at bounding box center [128, 477] width 34 height 9
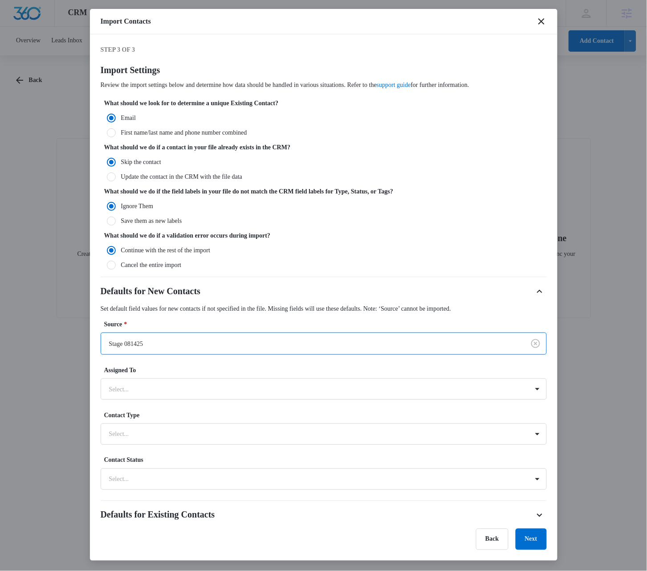
click at [546, 315] on div "Step 3 of 3 Import Settings Review the import settings below and determine how …" at bounding box center [324, 276] width 468 height 485
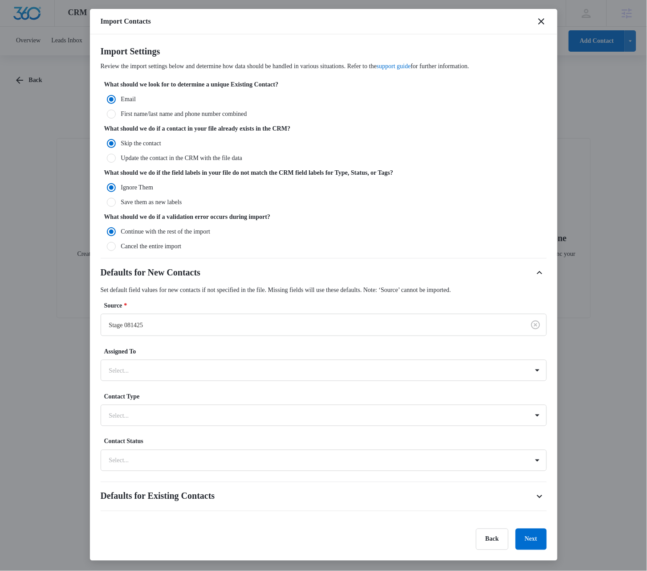
scroll to position [32, 0]
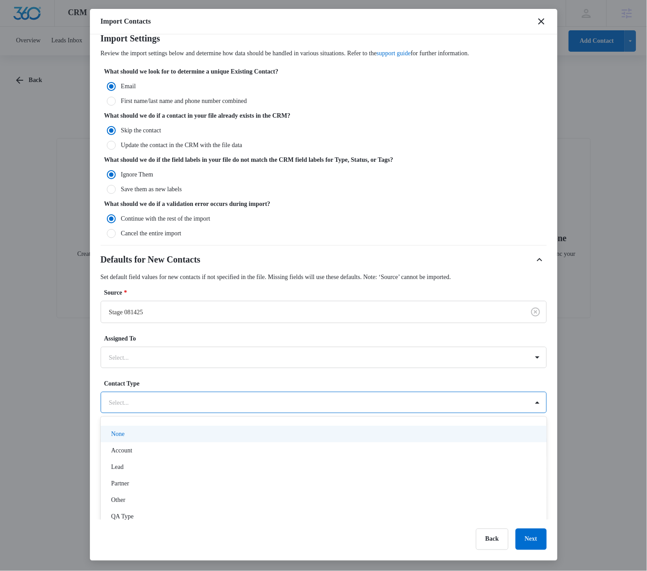
click at [199, 402] on div at bounding box center [313, 402] width 408 height 11
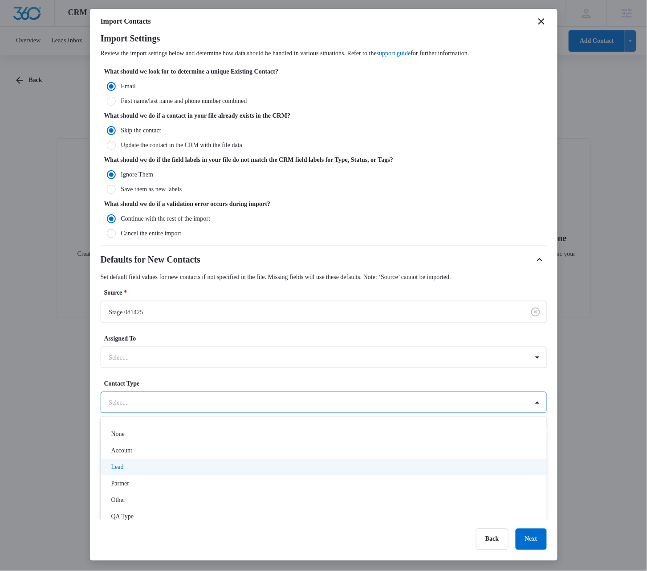
scroll to position [13, 0]
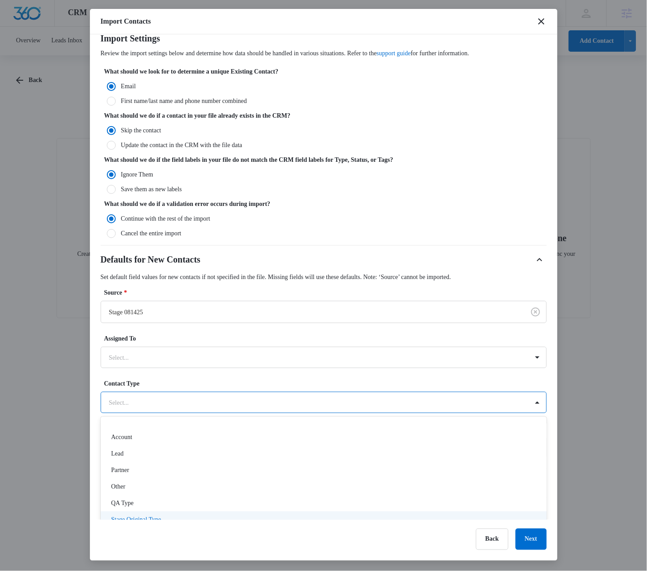
click at [159, 518] on p "Stage Original Type" at bounding box center [136, 518] width 50 height 9
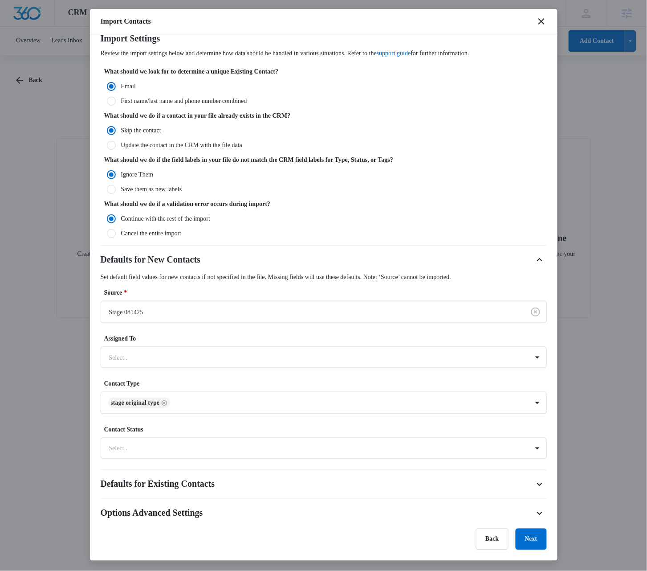
scroll to position [33, 0]
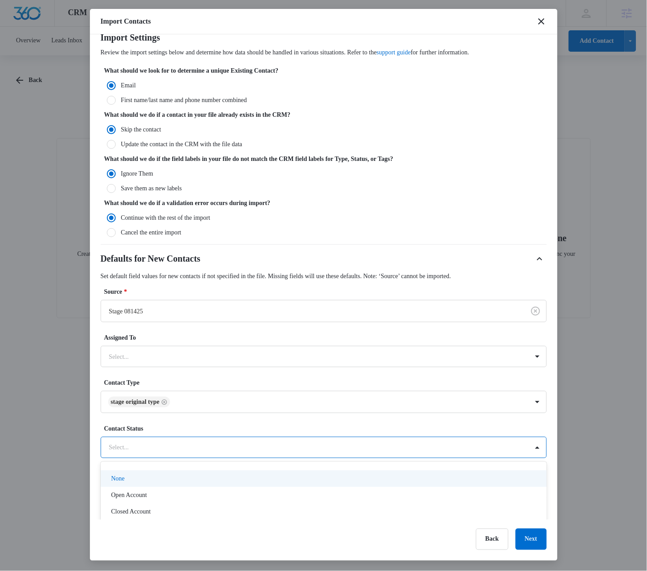
click at [512, 451] on div "Select..." at bounding box center [315, 447] width 428 height 20
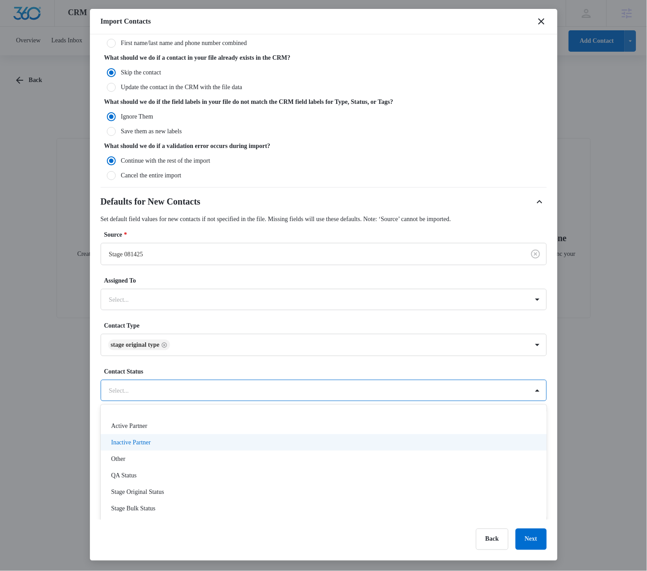
scroll to position [94, 0]
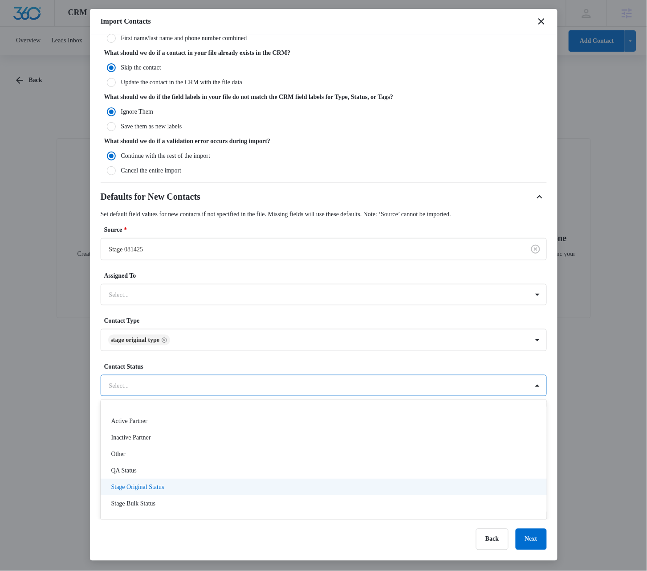
click at [161, 484] on p "Stage Original Status" at bounding box center [137, 486] width 53 height 9
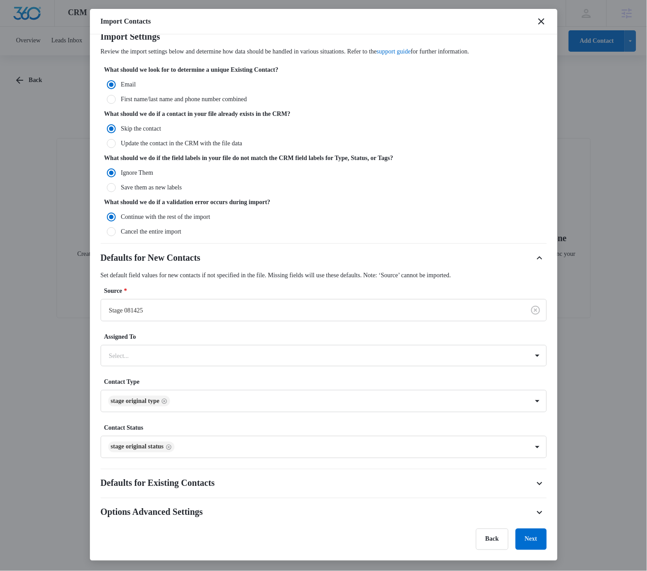
scroll to position [34, 0]
click at [543, 366] on div "Step 3 of 3 Import Settings Review the import settings below and determine how …" at bounding box center [324, 276] width 468 height 485
click at [534, 542] on button "Next" at bounding box center [531, 538] width 31 height 21
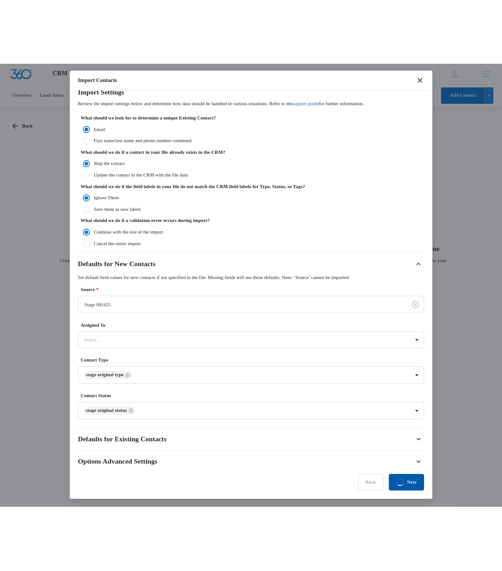
scroll to position [0, 0]
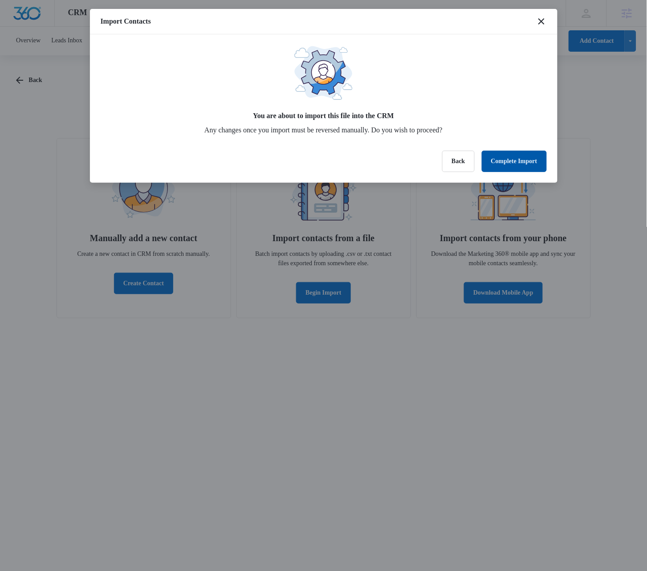
click at [515, 159] on button "Complete Import" at bounding box center [514, 161] width 65 height 21
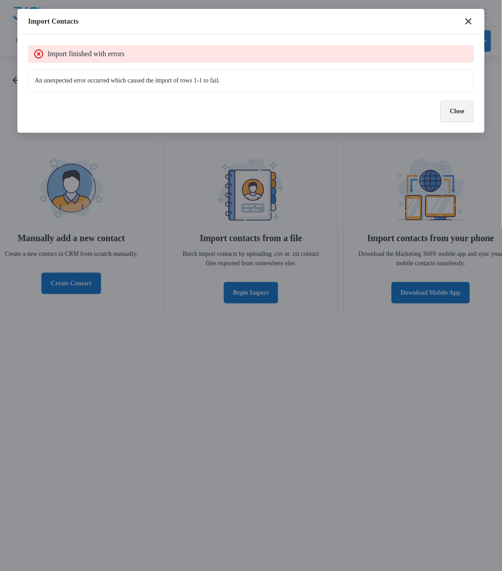
click at [457, 113] on button "Close" at bounding box center [457, 111] width 33 height 21
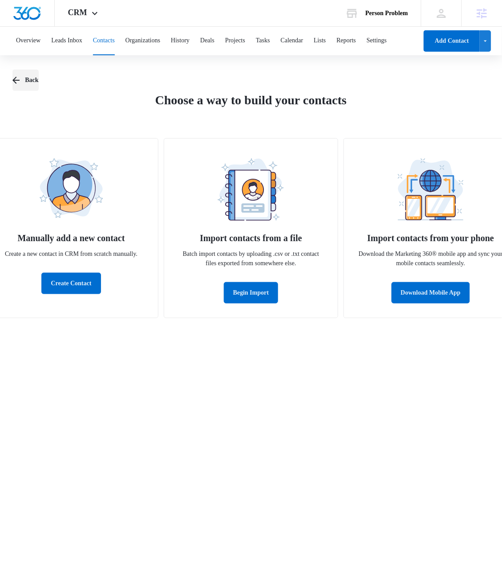
click at [16, 80] on icon "button" at bounding box center [15, 80] width 7 height 7
